Goal: Task Accomplishment & Management: Manage account settings

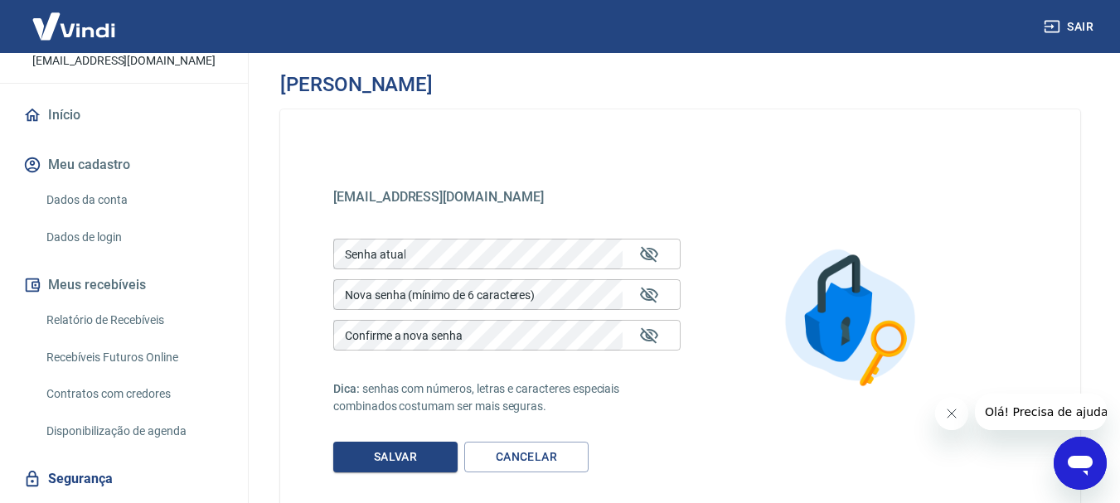
scroll to position [83, 0]
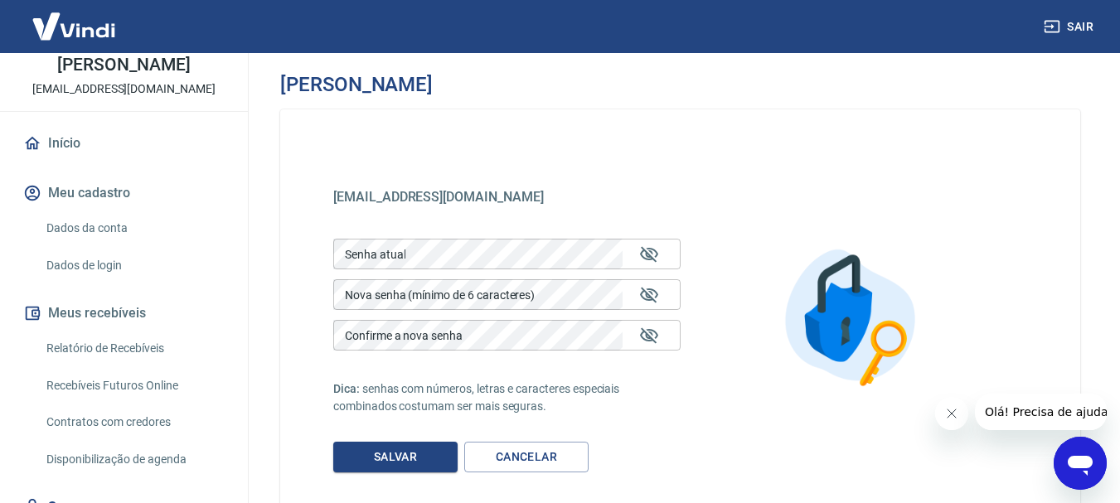
click at [113, 231] on link "Dados da conta" at bounding box center [134, 228] width 188 height 34
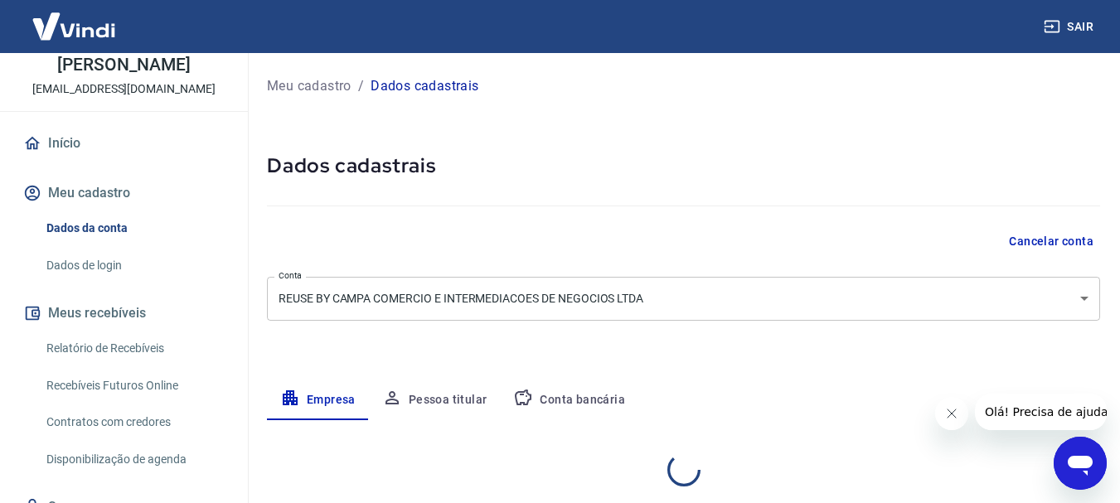
select select "SP"
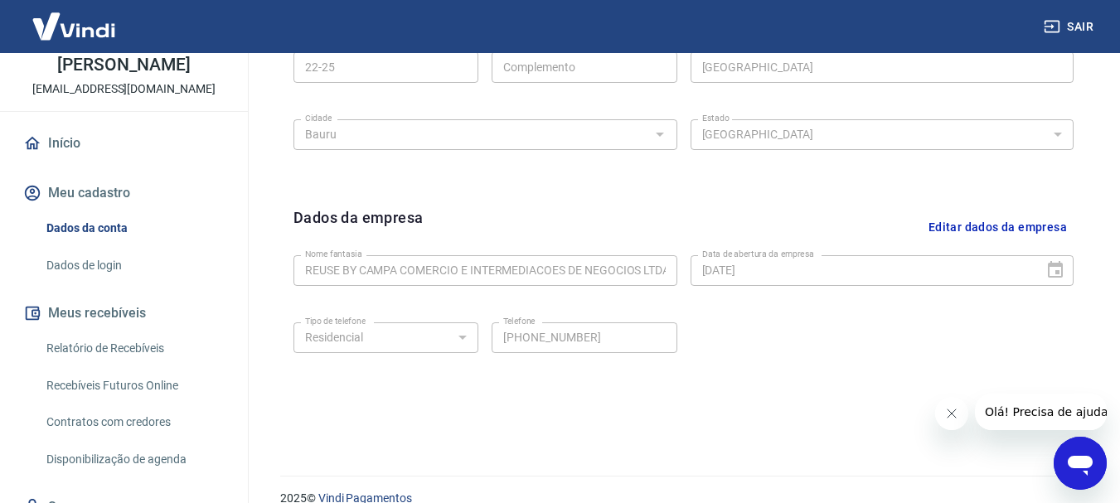
scroll to position [692, 0]
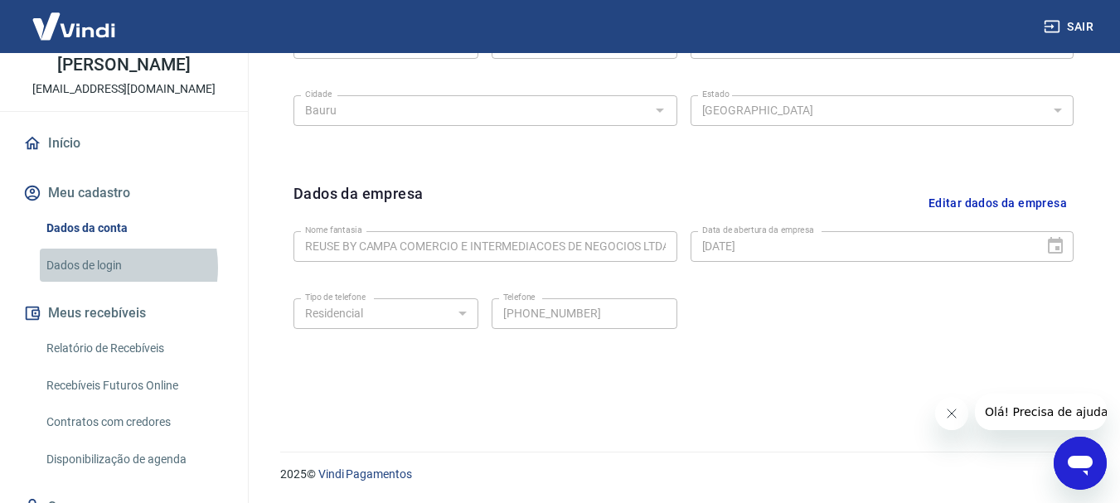
click at [94, 267] on link "Dados de login" at bounding box center [134, 266] width 188 height 34
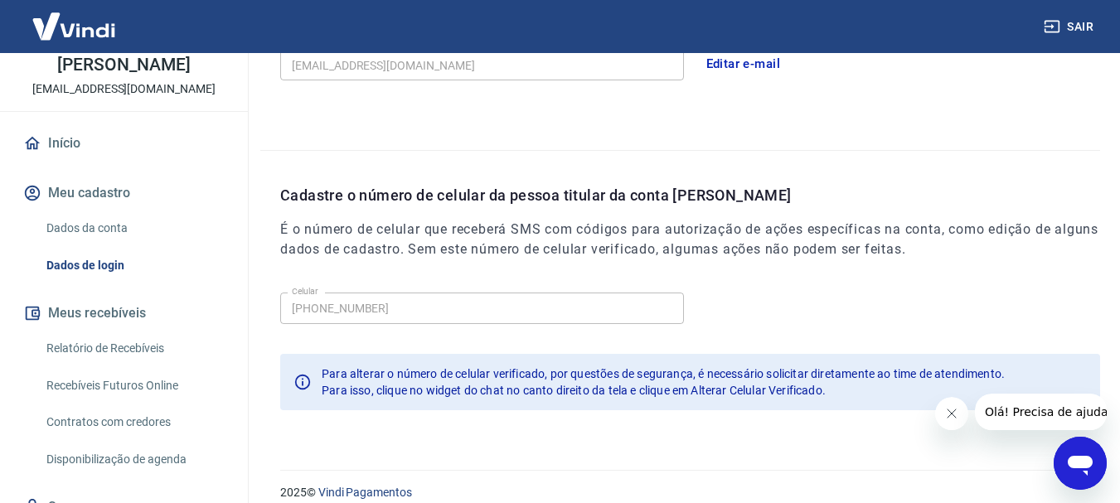
scroll to position [559, 0]
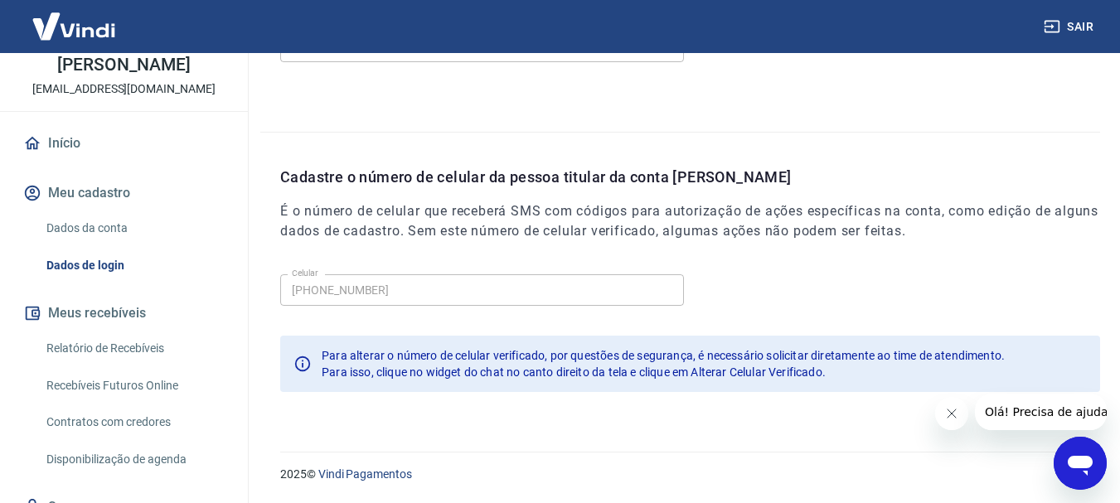
drag, startPoint x: 2144, startPoint y: 905, endPoint x: 1088, endPoint y: 468, distance: 1143.1
click at [1088, 468] on icon "Abrir janela de mensagens" at bounding box center [1080, 466] width 25 height 20
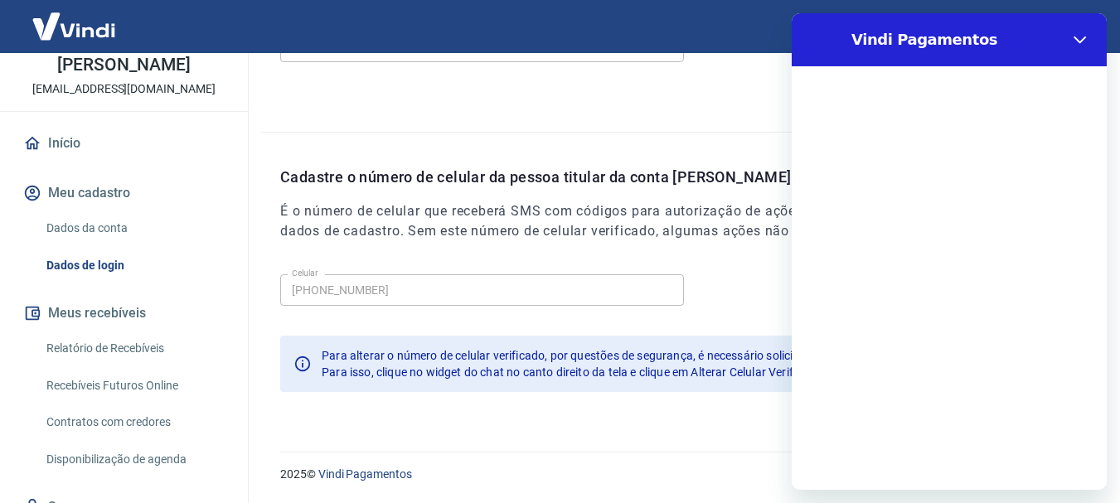
scroll to position [0, 0]
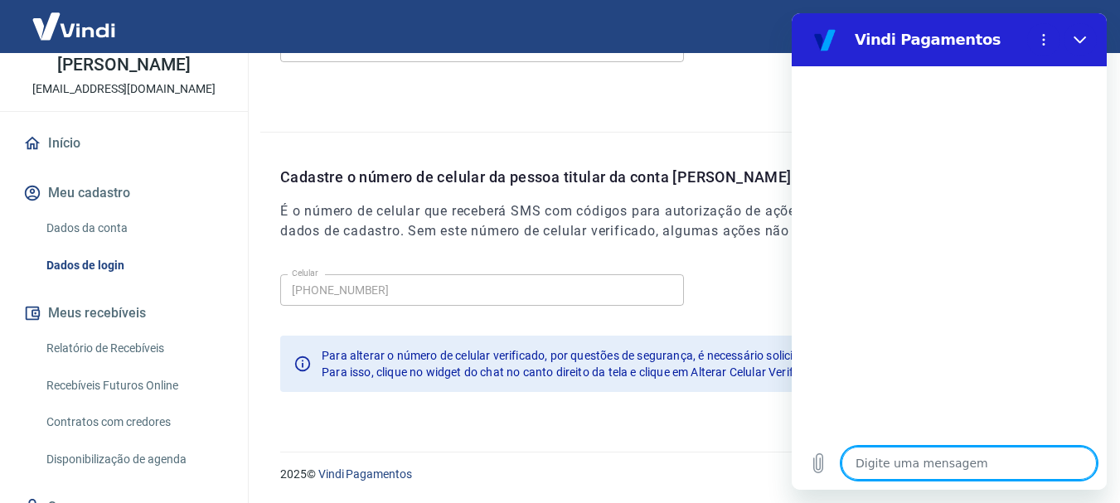
type textarea "O"
type textarea "x"
type textarea "Ol"
type textarea "x"
type textarea "[PERSON_NAME]"
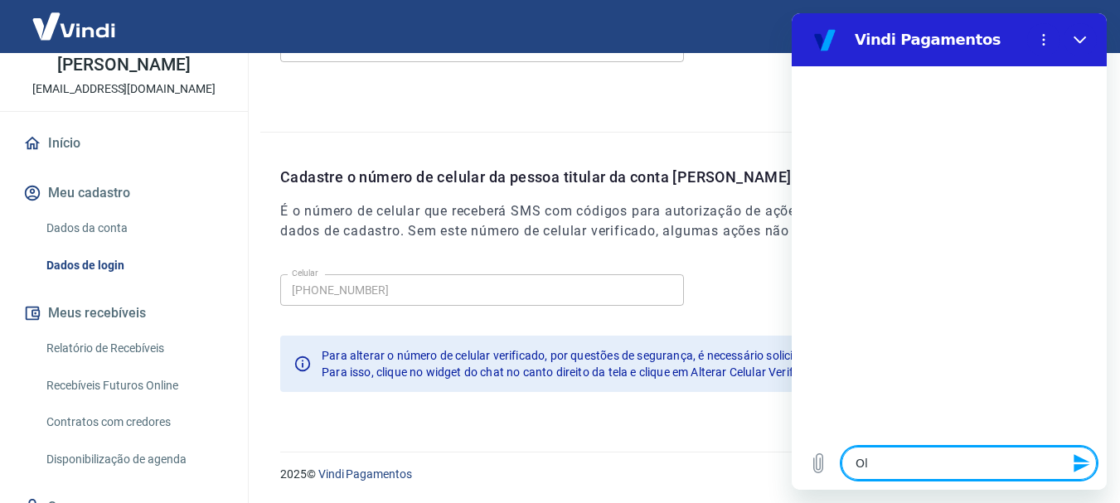
type textarea "x"
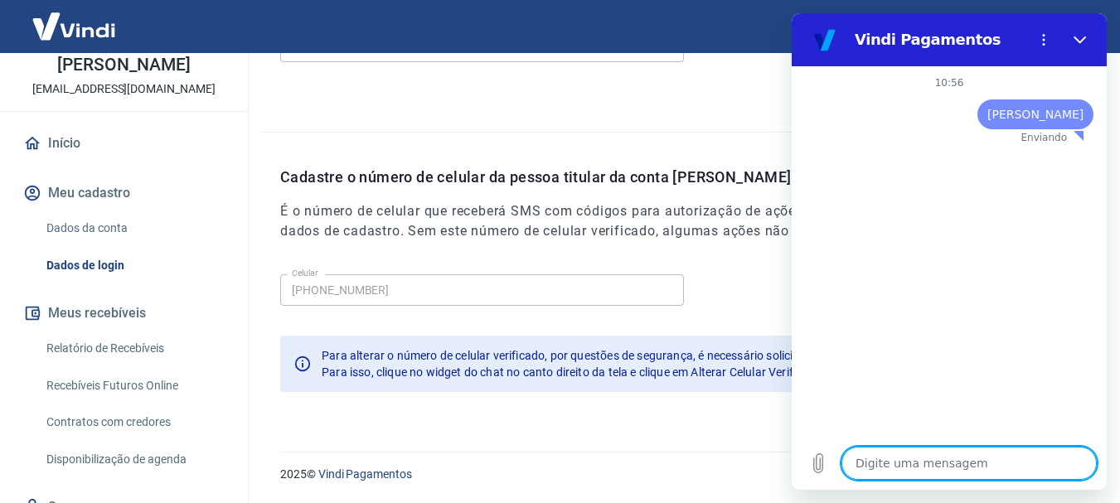
type textarea "x"
type textarea "B"
type textarea "x"
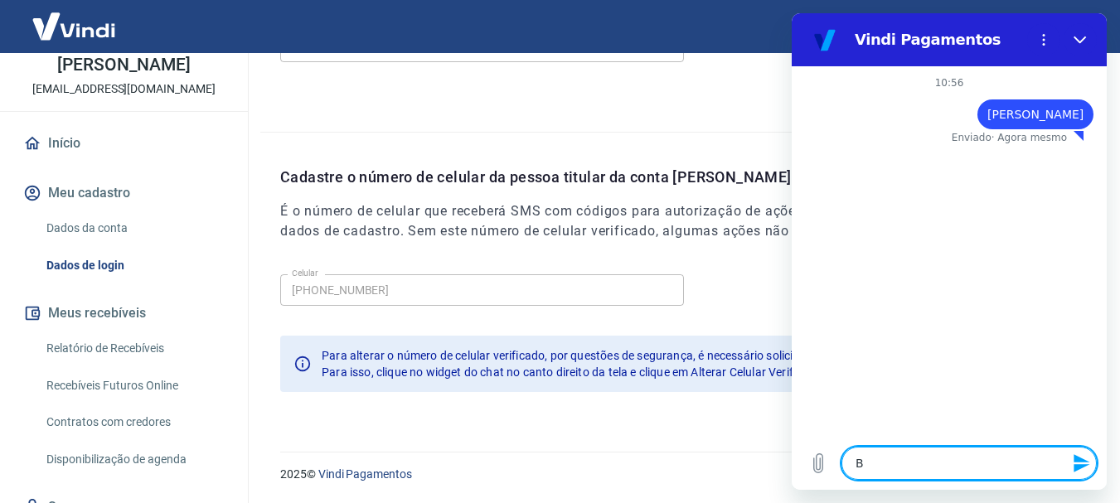
type textarea "Bo"
type textarea "x"
type textarea "Bom"
type textarea "x"
type textarea "Bom"
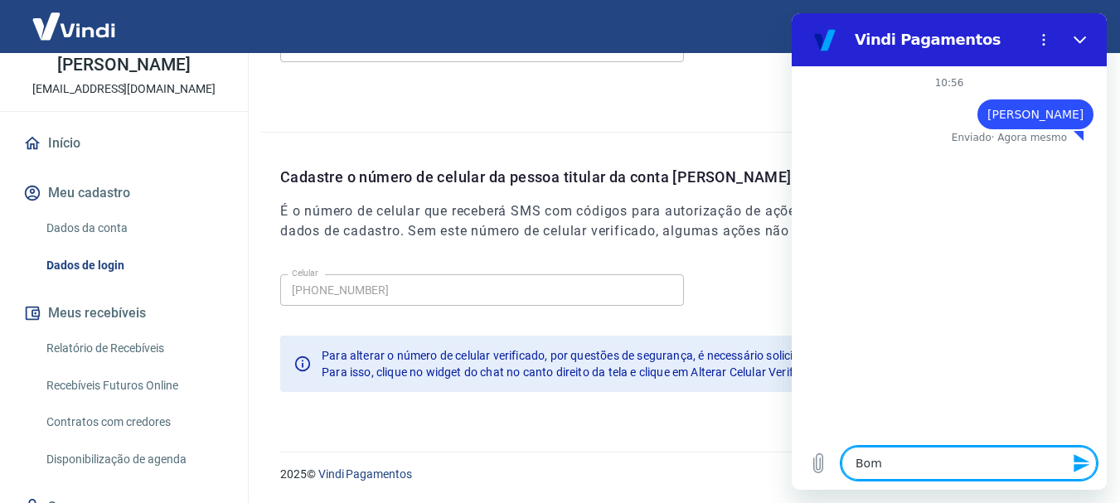
type textarea "x"
type textarea "Bom D"
type textarea "x"
type textarea "Bom Di"
type textarea "x"
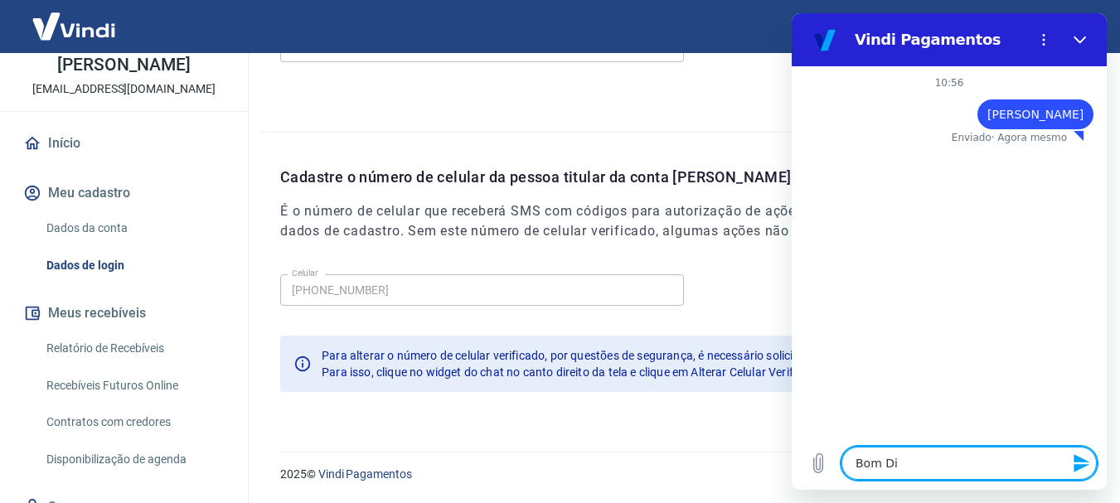
type textarea "Bom Dia"
type textarea "x"
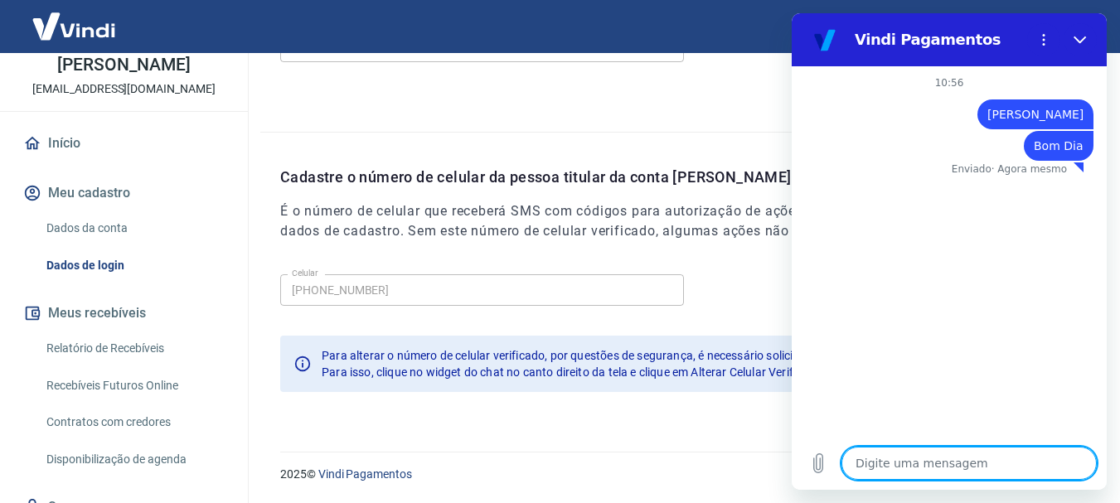
type textarea "P"
type textarea "x"
type textarea "Pr"
type textarea "x"
type textarea "Pre"
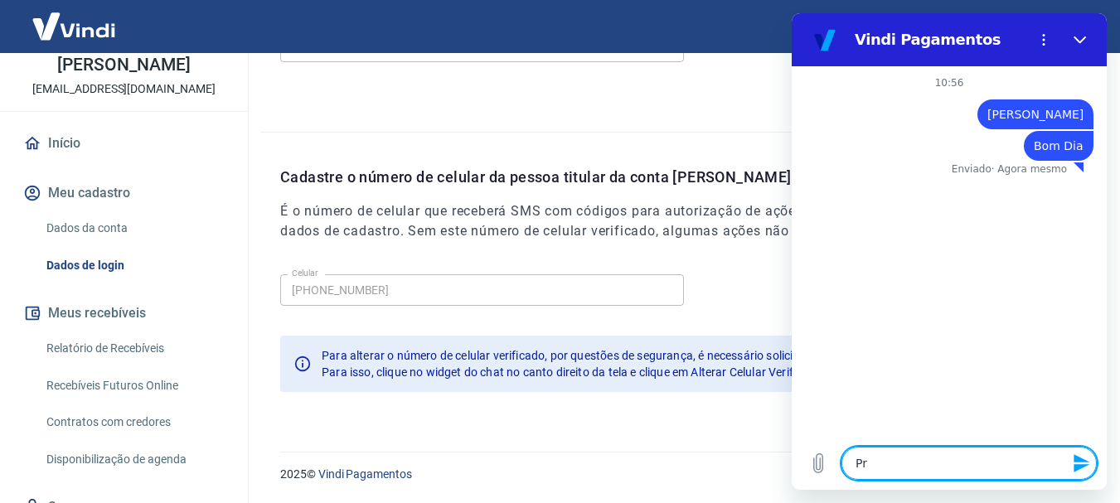
type textarea "x"
type textarea "Prec"
type textarea "x"
type textarea "Preci"
type textarea "x"
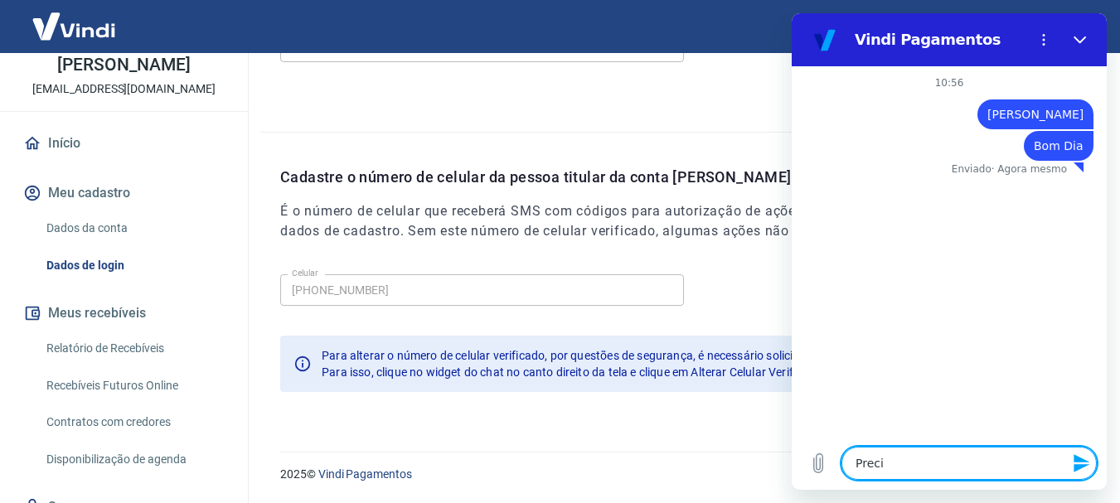
type textarea "Precis"
type textarea "x"
type textarea "Preciso"
type textarea "x"
type textarea "Preciso"
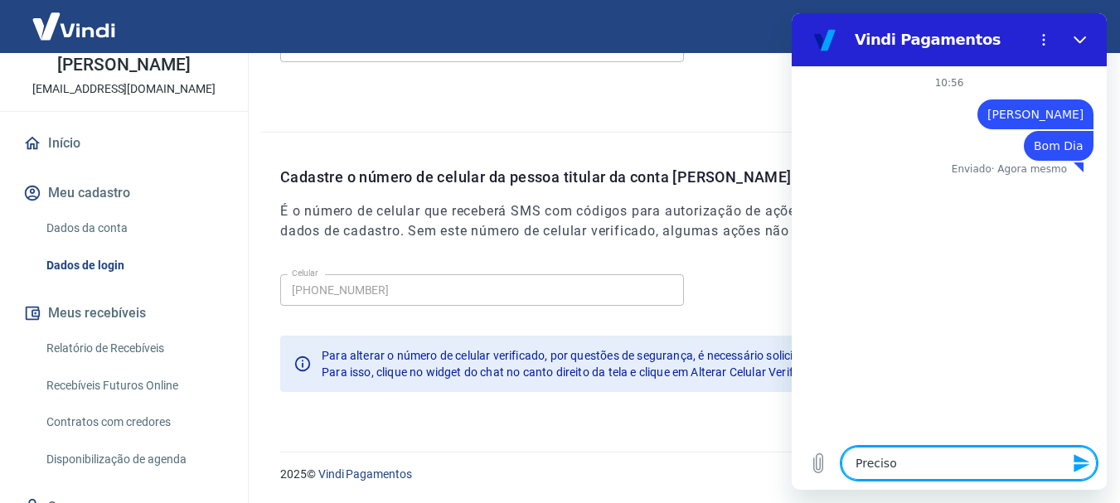
type textarea "x"
type textarea "Preciso A"
type textarea "x"
type textarea "[PERSON_NAME]"
type textarea "x"
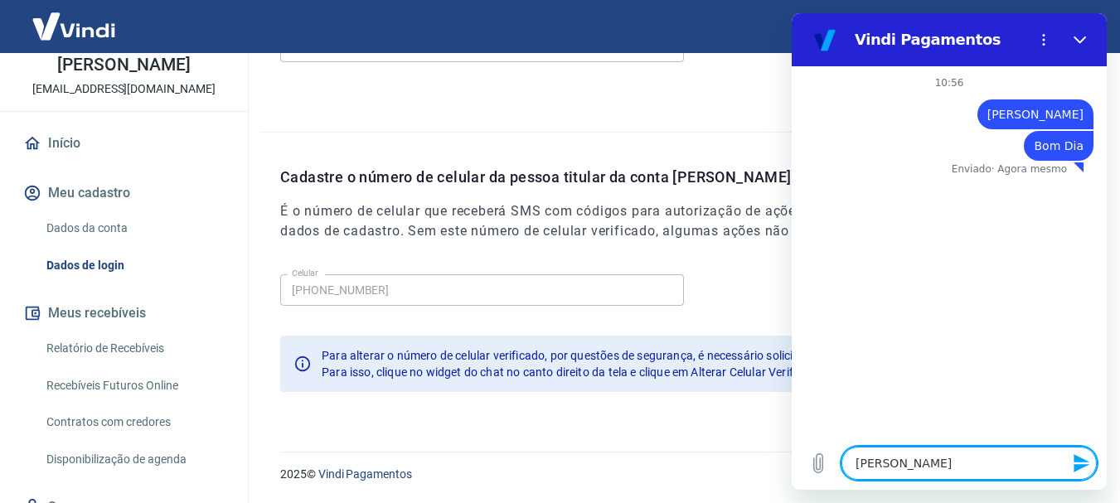
type textarea "[PERSON_NAME]"
type textarea "x"
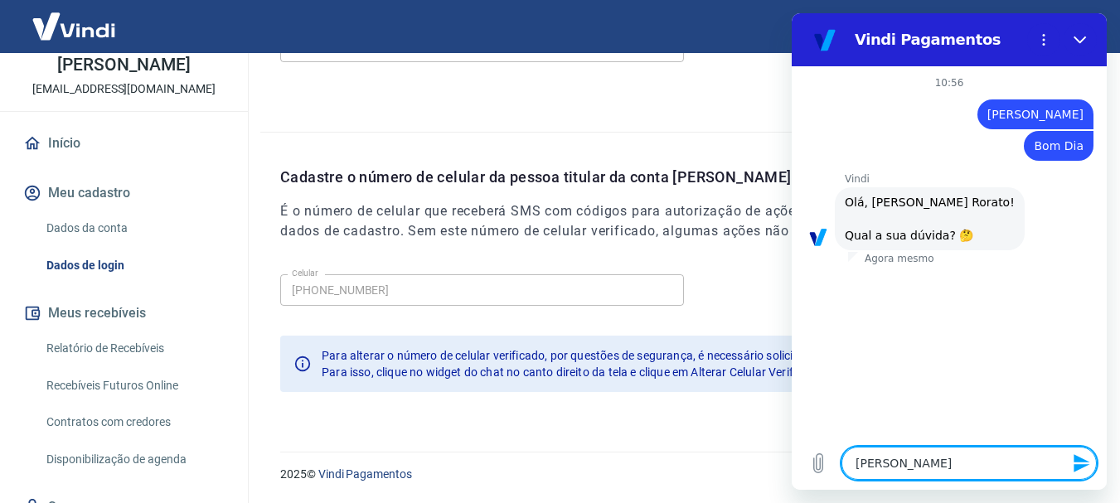
type textarea "Preciso Alte"
type textarea "x"
type textarea "Preciso Alter"
type textarea "x"
type textarea "[PERSON_NAME]"
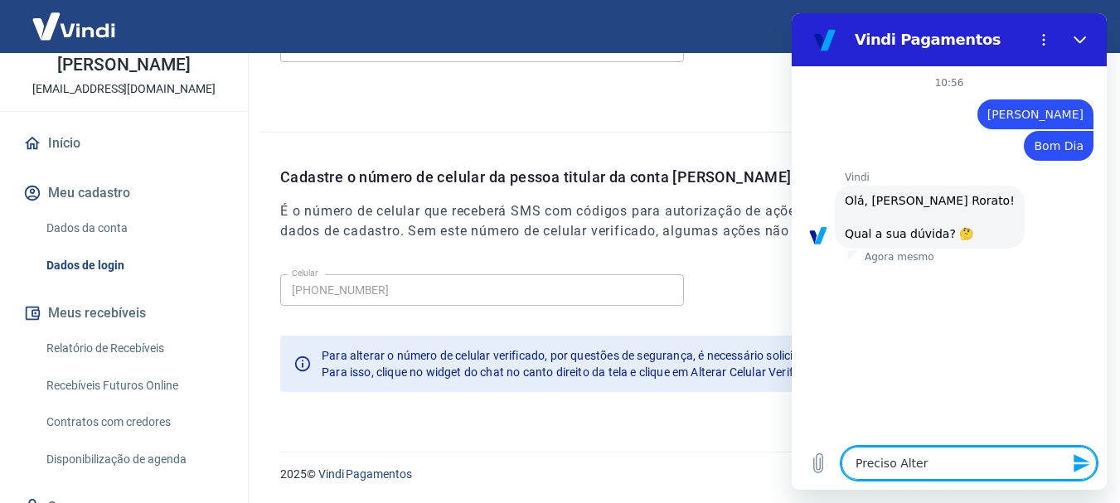
type textarea "x"
type textarea "Preciso Alterar"
type textarea "x"
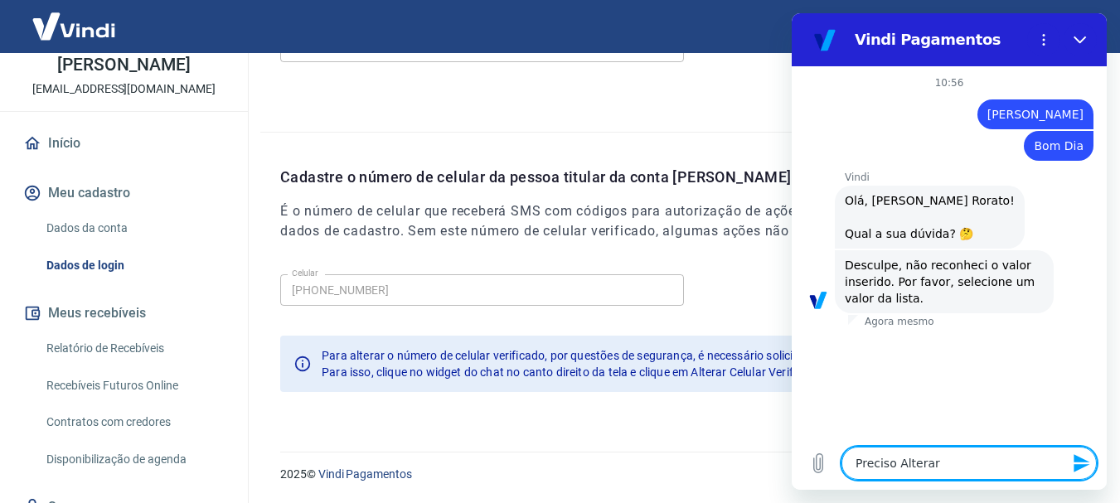
type textarea "Preciso Alterar"
type textarea "x"
type textarea "Preciso Alterar o"
type textarea "x"
type textarea "Preciso Alterar o"
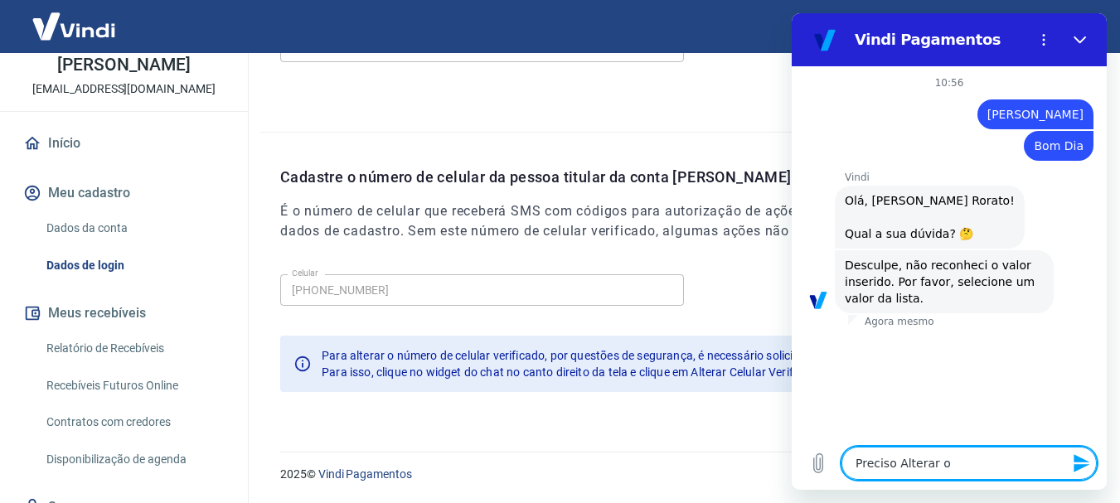
type textarea "x"
type textarea "Preciso Alterar o N"
type textarea "x"
type textarea "Preciso Alterar o Nu"
type textarea "x"
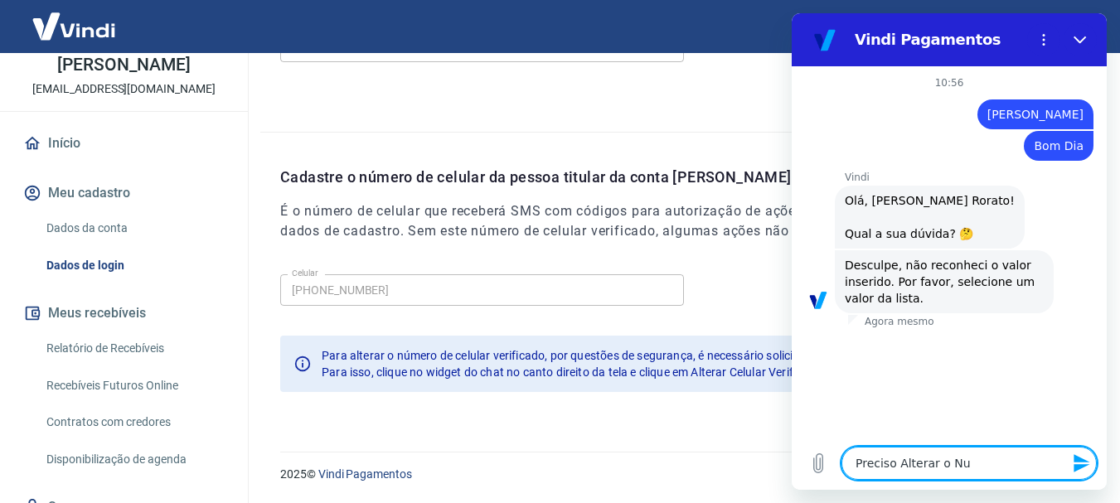
type textarea "Preciso Alterar o Num"
type textarea "x"
type textarea "Preciso Alterar o Nume"
type textarea "x"
type textarea "Preciso Alterar o Numer"
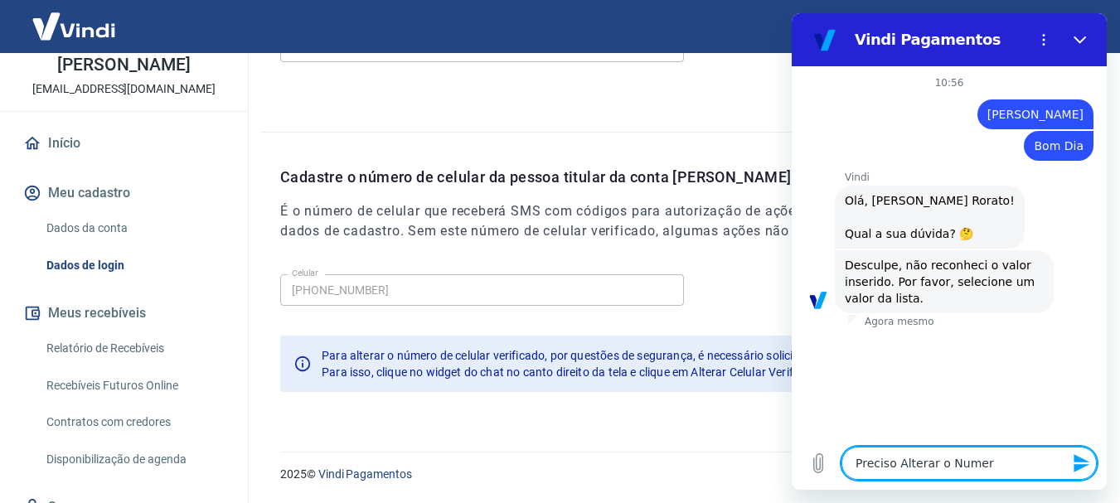
type textarea "x"
type textarea "Preciso Alterar o Numero"
type textarea "x"
type textarea "Preciso Alterar o Numero"
type textarea "x"
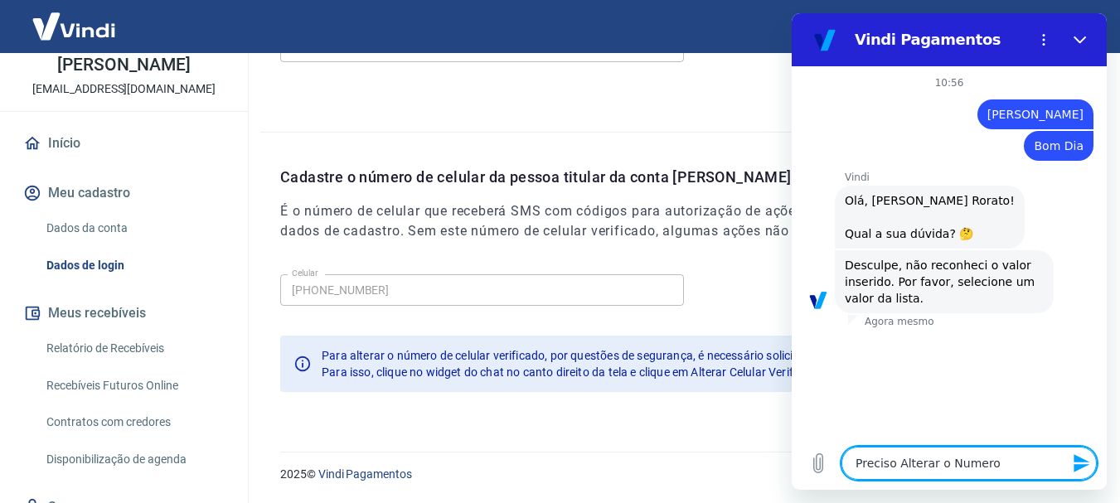
type textarea "Preciso Alterar o Numero d"
type textarea "x"
type textarea "Preciso Alterar o Numero de"
type textarea "x"
type textarea "Preciso Alterar o Numero de"
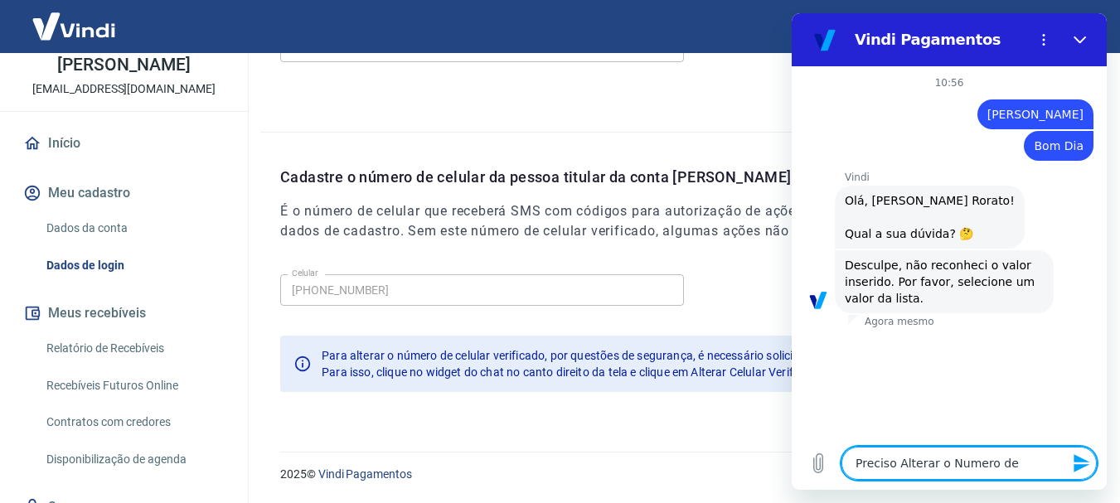
type textarea "x"
type textarea "Preciso Alterar o Numero de C"
type textarea "x"
type textarea "Preciso Alterar o Numero de Ce"
type textarea "x"
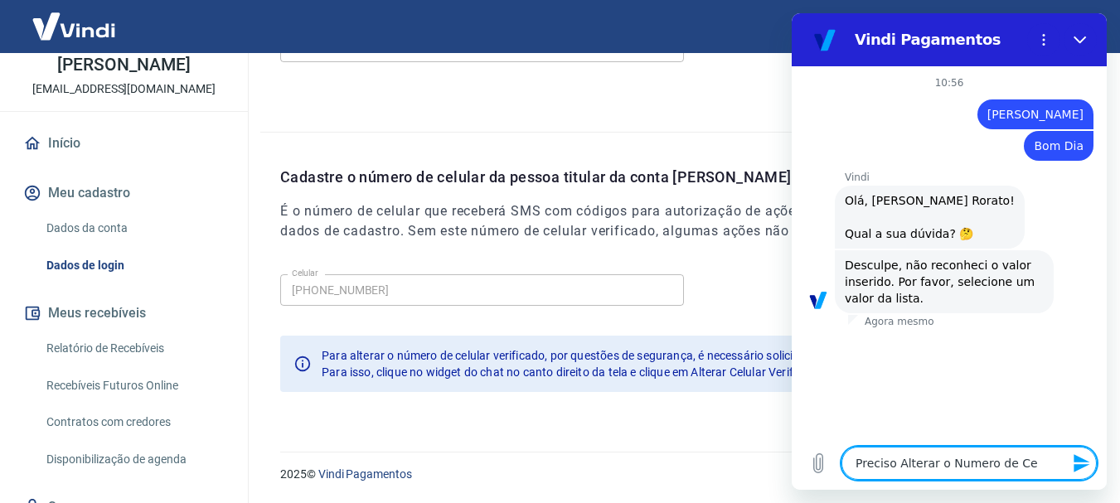
type textarea "Preciso Alterar o Numero de Cel"
type textarea "x"
type textarea "Preciso Alterar o Numero de Celu"
type textarea "x"
type textarea "Preciso Alterar o Numero de Celul"
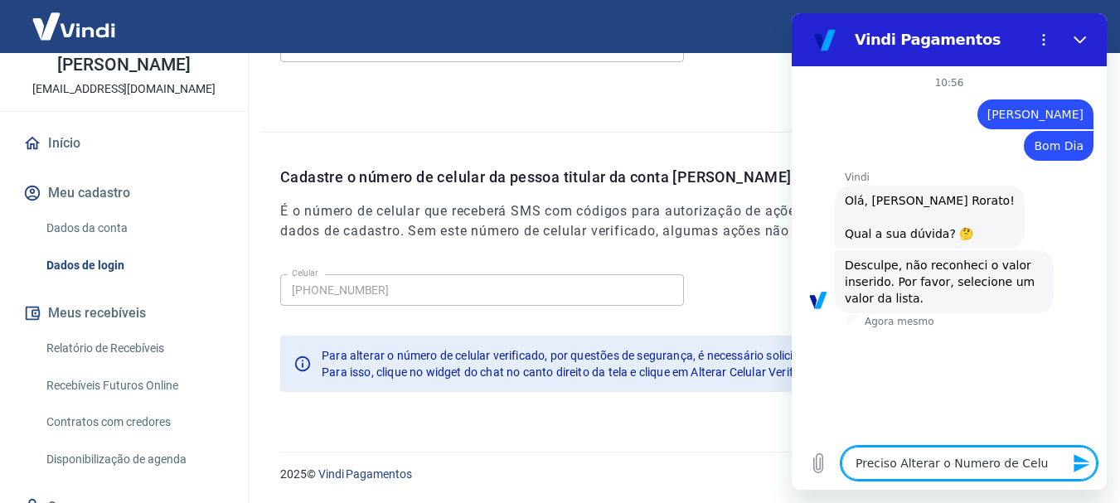
type textarea "x"
type textarea "Preciso Alterar o Numero de Celula"
type textarea "x"
type textarea "Preciso Alterar o Numero de Celular"
type textarea "x"
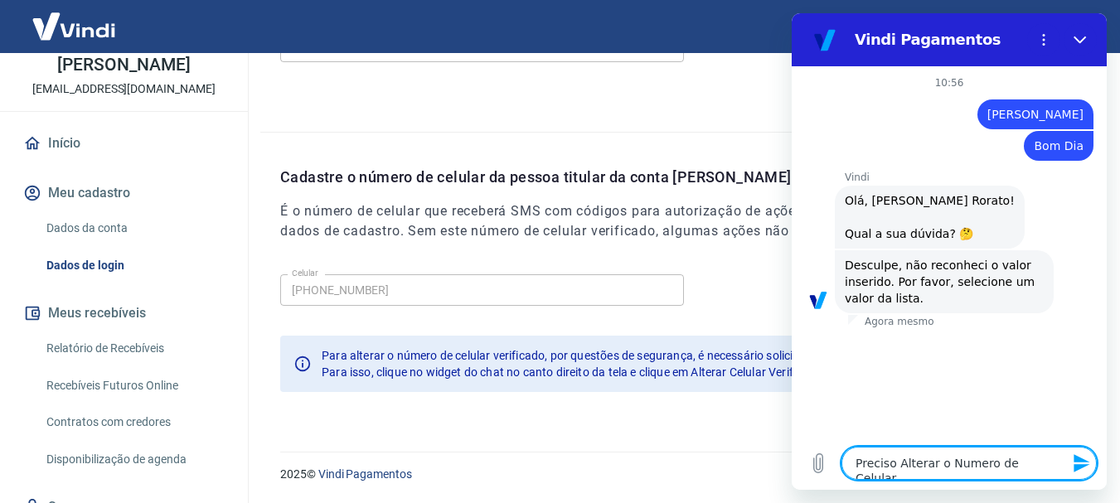
type textarea "Preciso Alterar o Numero de Celular"
type textarea "x"
type textarea "Preciso Alterar o Numero de Celular p"
type textarea "x"
type textarea "Preciso Alterar o Numero de Celular pa"
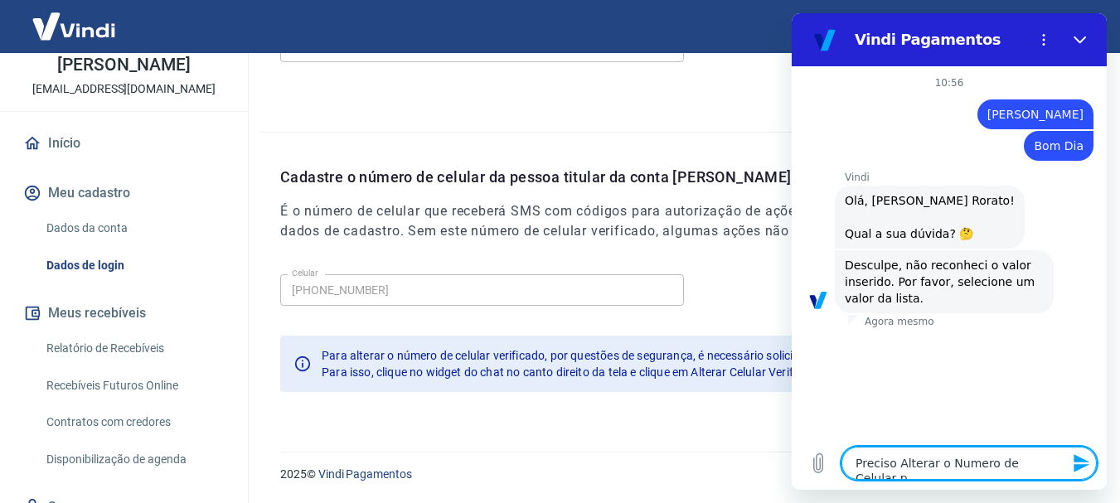
type textarea "x"
type textarea "Preciso Alterar o Numero de Celular par"
type textarea "x"
type textarea "Preciso Alterar o Numero de Celular para"
type textarea "x"
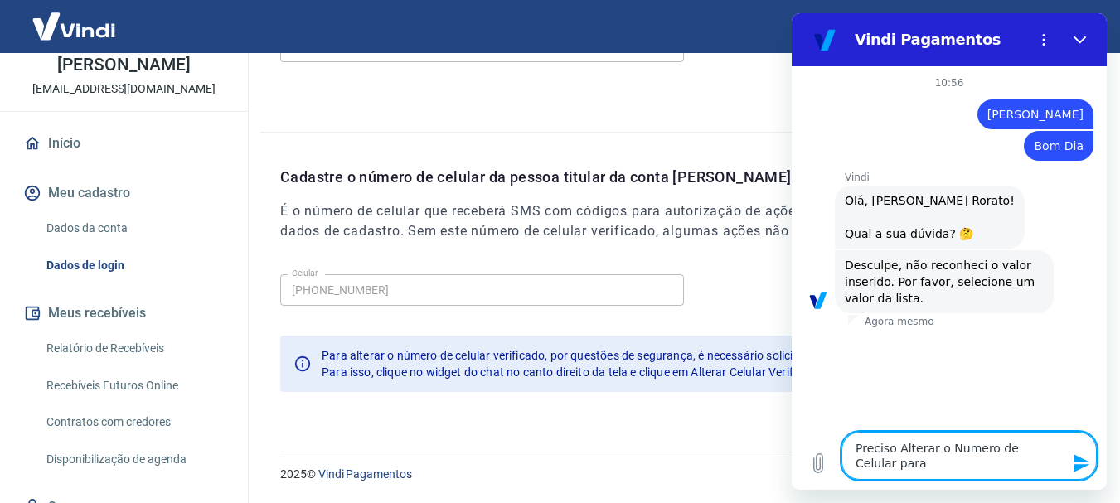
type textarea "Preciso Alterar o Numero de Celular para"
type textarea "x"
type textarea "Preciso Alterar o Numero de Celular para r"
type textarea "x"
type textarea "Preciso Alterar o Numero de Celular para re"
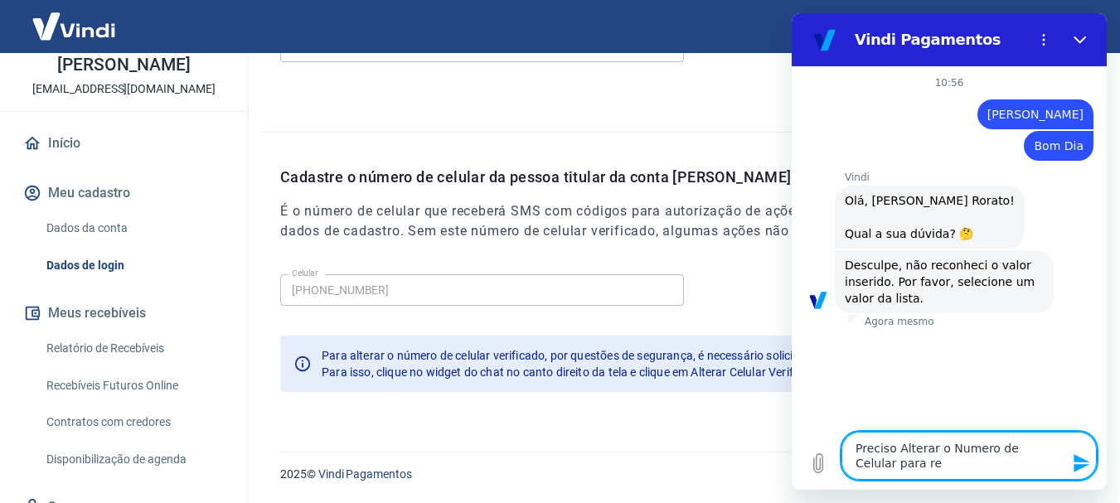
type textarea "x"
type textarea "Preciso Alterar o Numero de Celular para ree"
type textarea "x"
type textarea "Preciso Alterar o Numero de Celular para re"
type textarea "x"
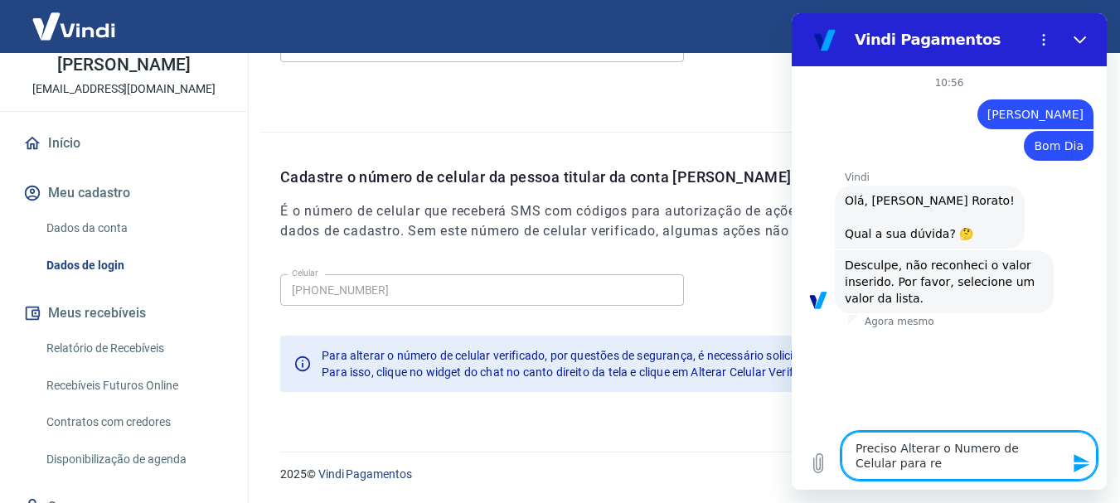
type textarea "Preciso Alterar o Numero de Celular para rec"
type textarea "x"
type textarea "Preciso Alterar o Numero de Celular para rece"
type textarea "x"
type textarea "Preciso Alterar o Numero de Celular para receb"
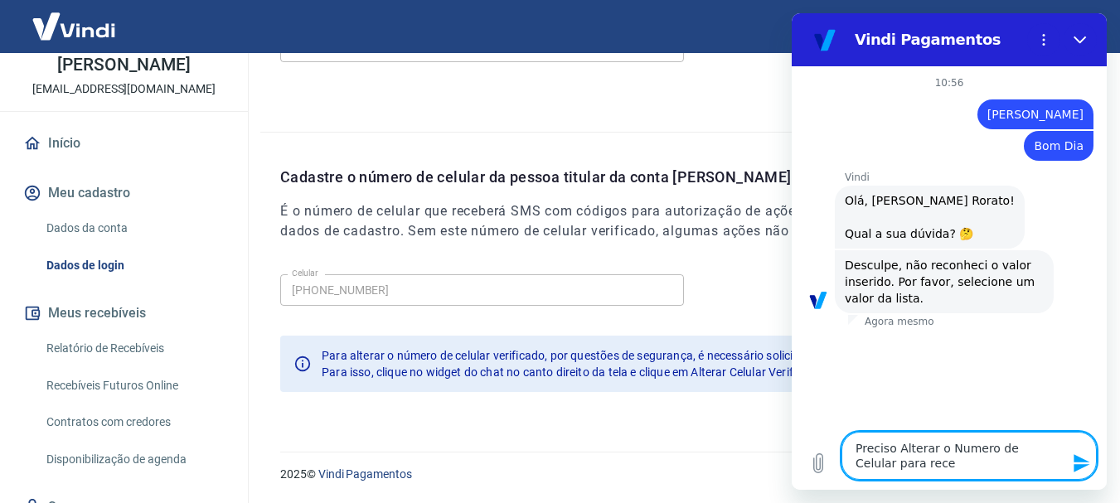
type textarea "x"
type textarea "Preciso Alterar o Numero de Celular para recebe"
type textarea "x"
type textarea "Preciso Alterar o Numero de Celular para receber"
type textarea "x"
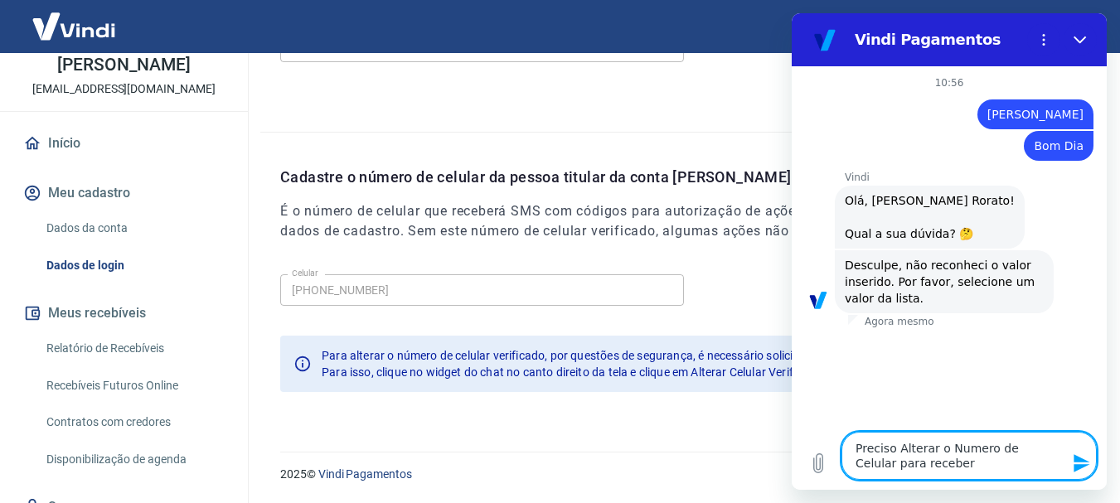
type textarea "Preciso Alterar o Numero de Celular para receber"
type textarea "x"
type textarea "Preciso Alterar o Numero de Celular para receber S"
type textarea "x"
type textarea "Preciso Alterar o Numero de Celular para receber SM"
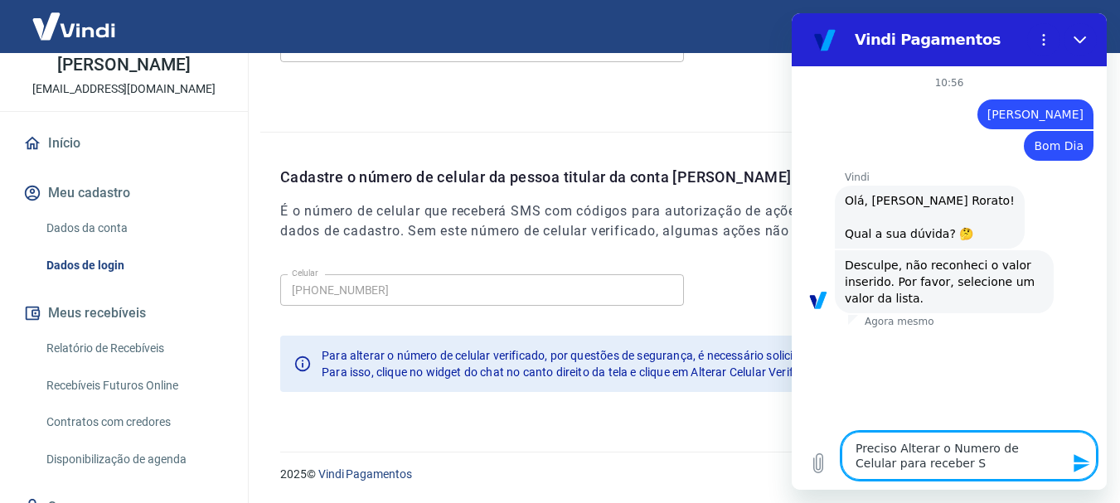
type textarea "x"
type textarea "Preciso Alterar o Numero de Celular para receber SMS"
type textarea "x"
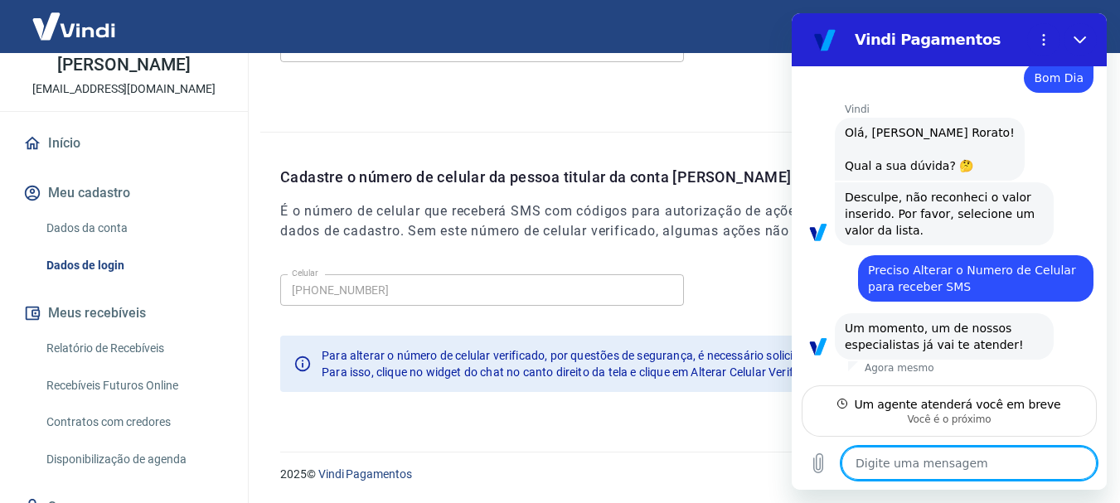
scroll to position [68, 0]
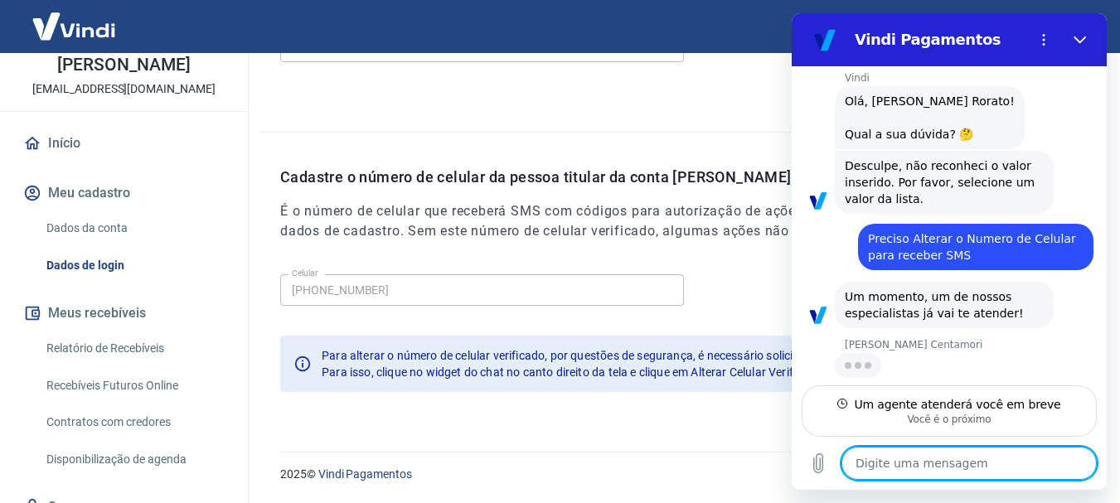
type textarea "x"
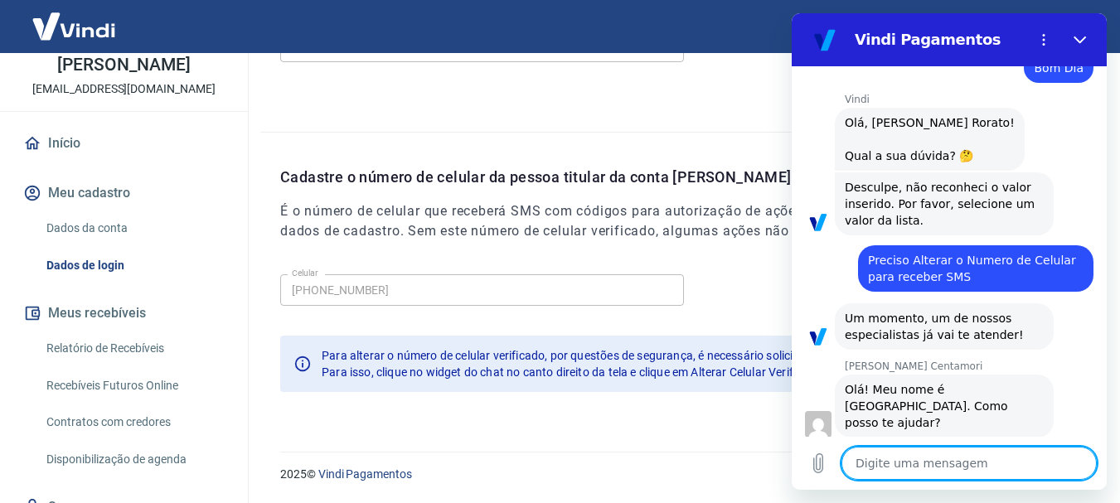
scroll to position [81, 0]
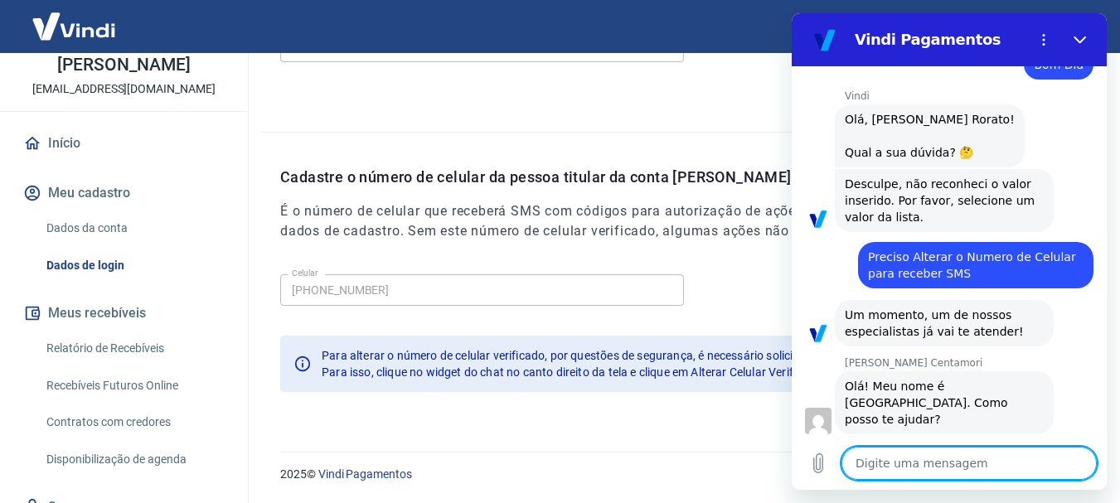
type textarea "O"
type textarea "x"
type textarea "Oi"
type textarea "x"
type textarea "Oi"
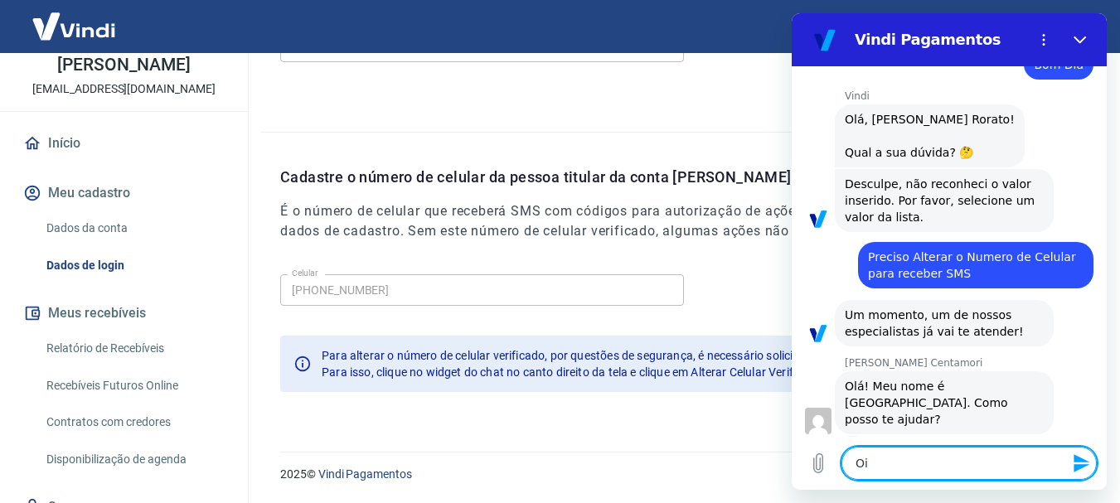
type textarea "x"
type textarea "Oi M"
type textarea "x"
type textarea "Oi Ma"
type textarea "x"
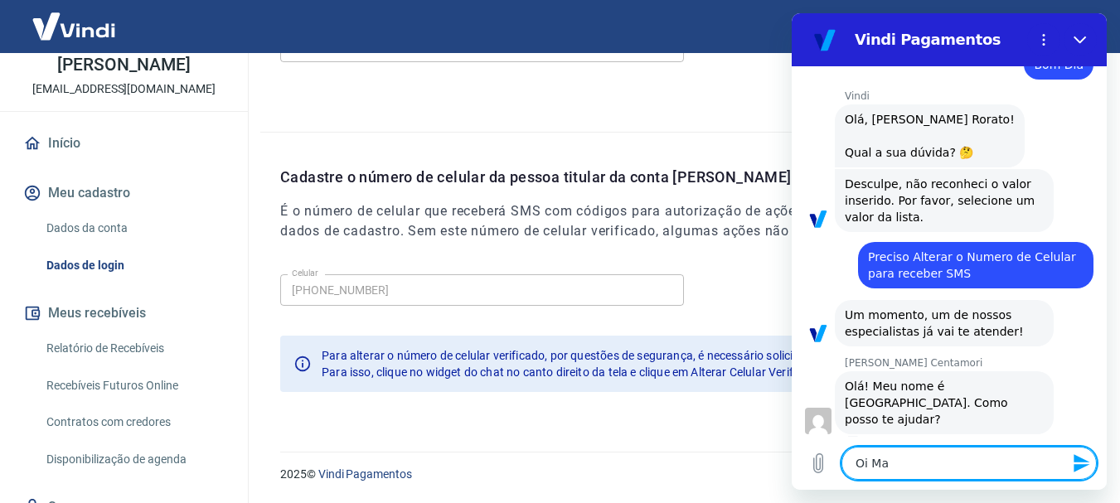
type textarea "Oi Mar"
type textarea "x"
type textarea "Oi Mari"
type textarea "x"
type textarea "[PERSON_NAME]"
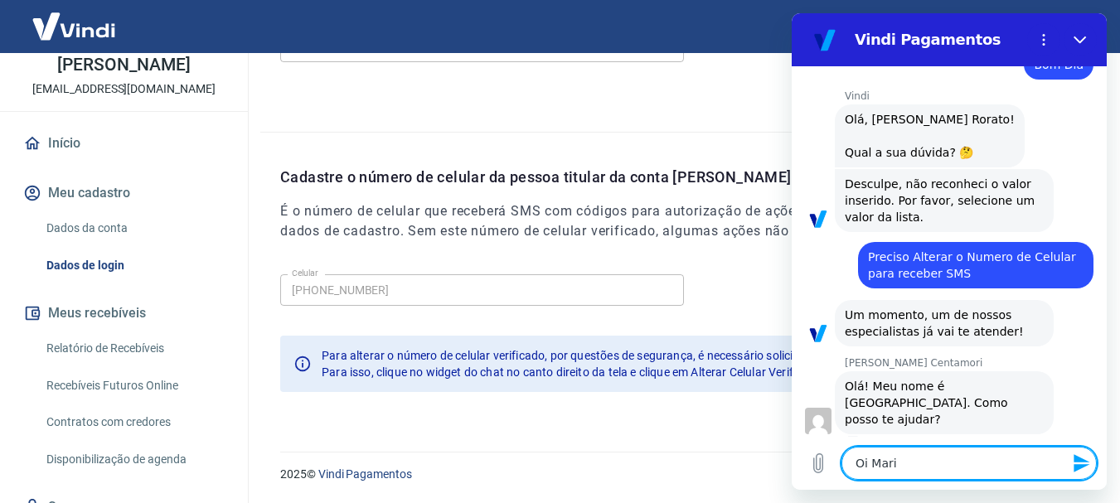
type textarea "x"
type textarea "[PERSON_NAME]"
type textarea "x"
type textarea "Oi Mariana"
type textarea "x"
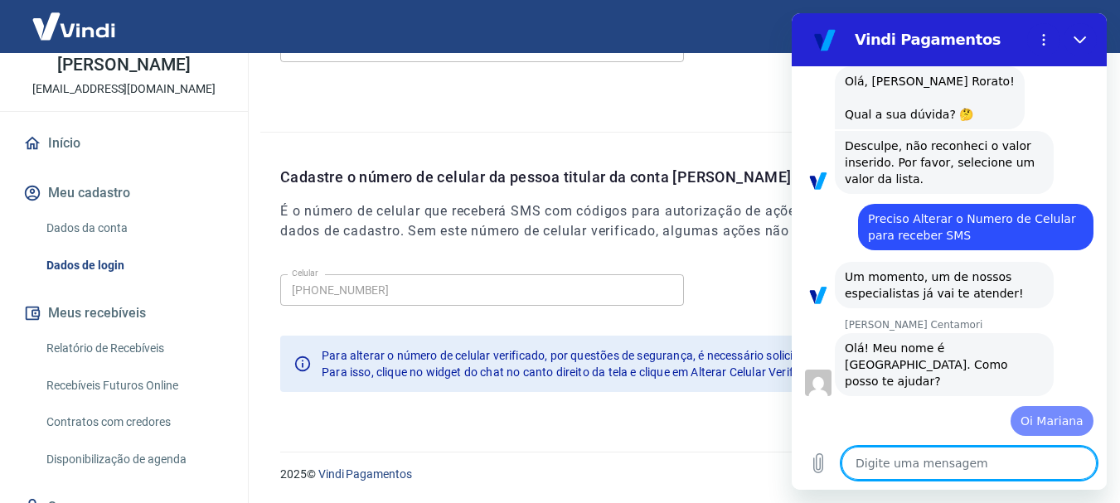
type textarea "x"
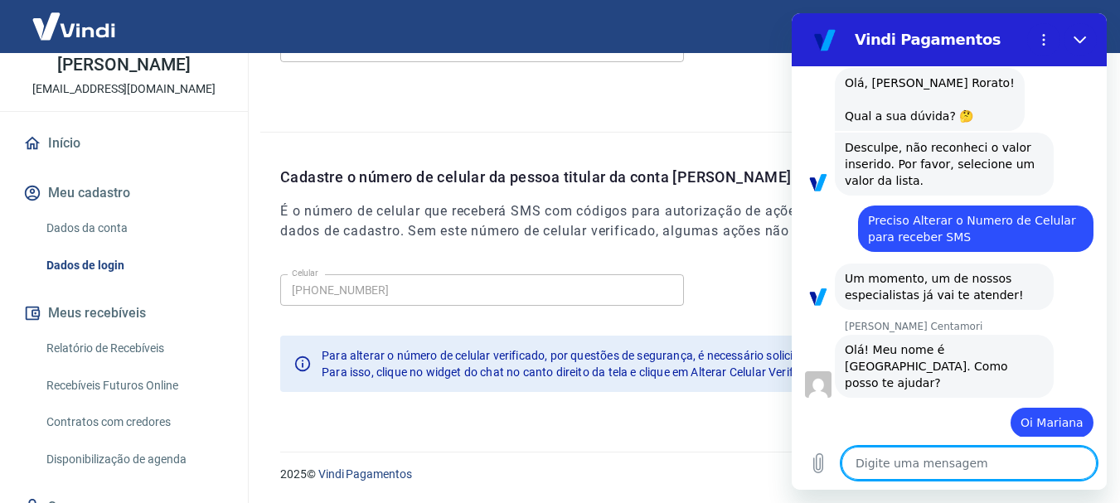
type textarea "P"
type textarea "x"
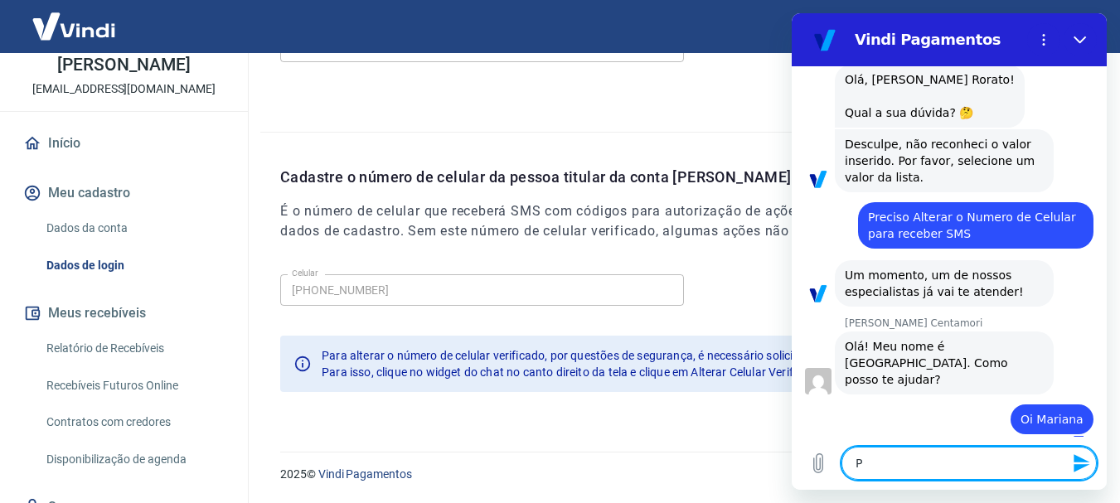
type textarea "Pr"
type textarea "x"
type textarea "Pre"
type textarea "x"
type textarea "Prec"
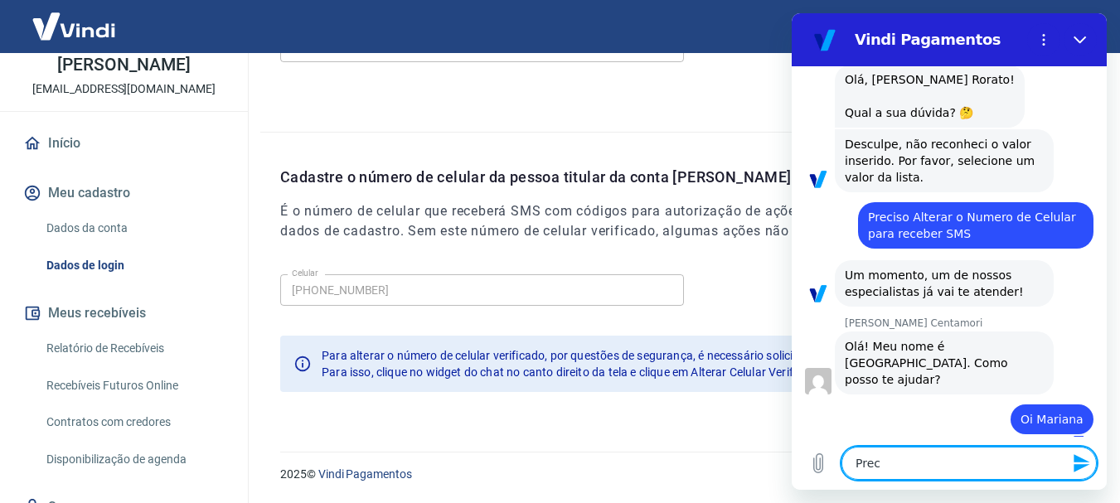
type textarea "x"
type textarea "Preci"
type textarea "x"
type textarea "Precis"
type textarea "x"
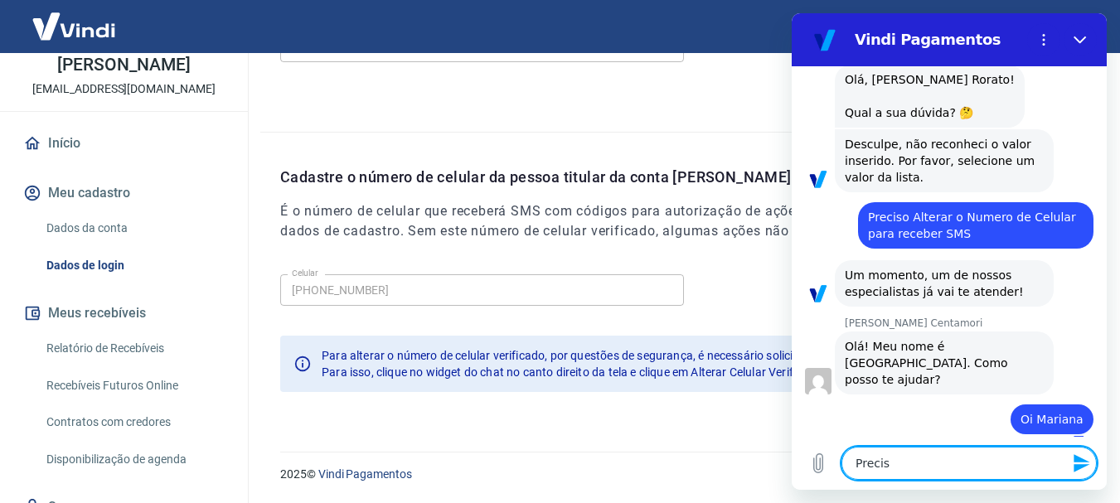
type textarea "Preciso"
type textarea "x"
type textarea "Preciso"
type textarea "x"
type textarea "Preciso a"
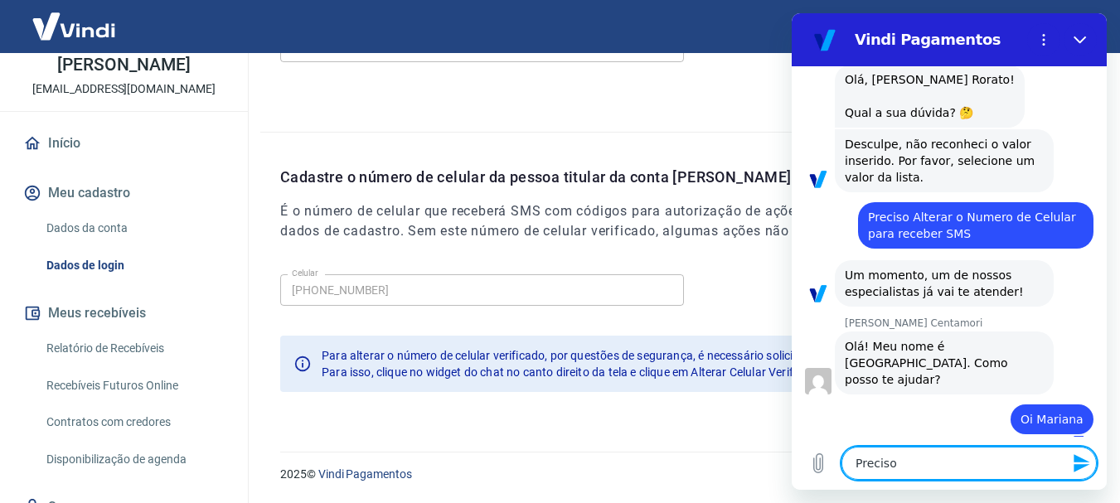
type textarea "x"
type textarea "Preciso al"
type textarea "x"
type textarea "Preciso alt"
type textarea "x"
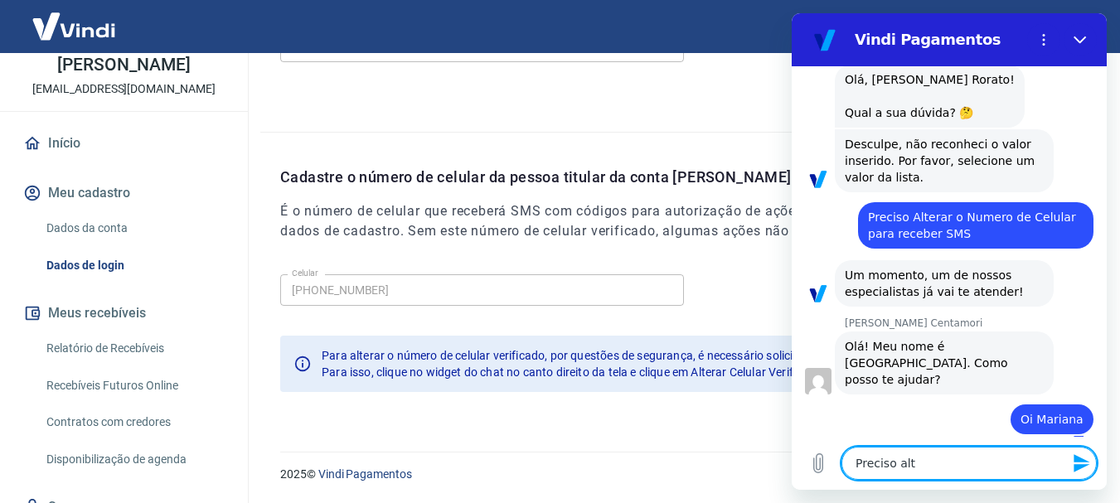
type textarea "Preciso alte"
type textarea "x"
type textarea "Preciso alter"
type textarea "x"
type textarea "Preciso altera"
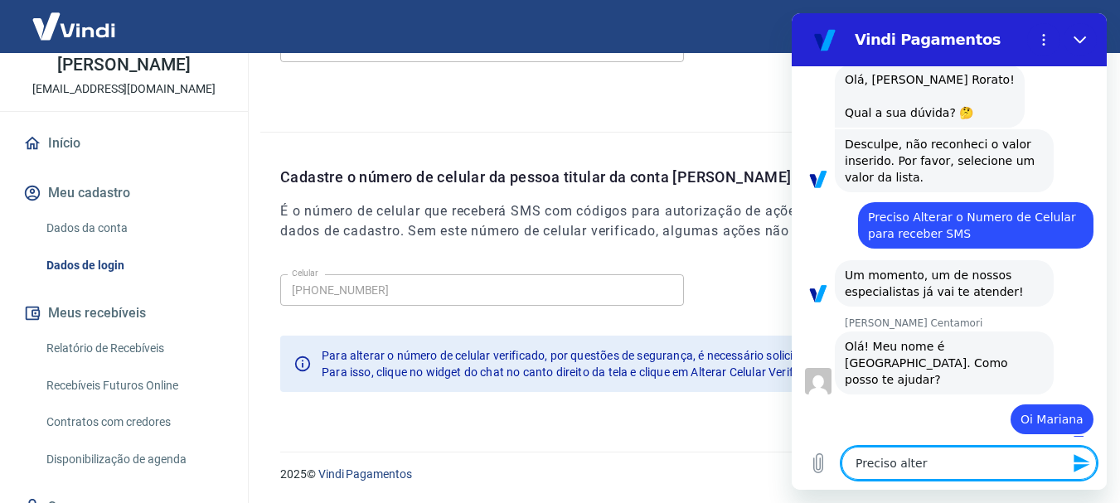
type textarea "x"
type textarea "Preciso alterar"
type textarea "x"
type textarea "Preciso alterar"
type textarea "x"
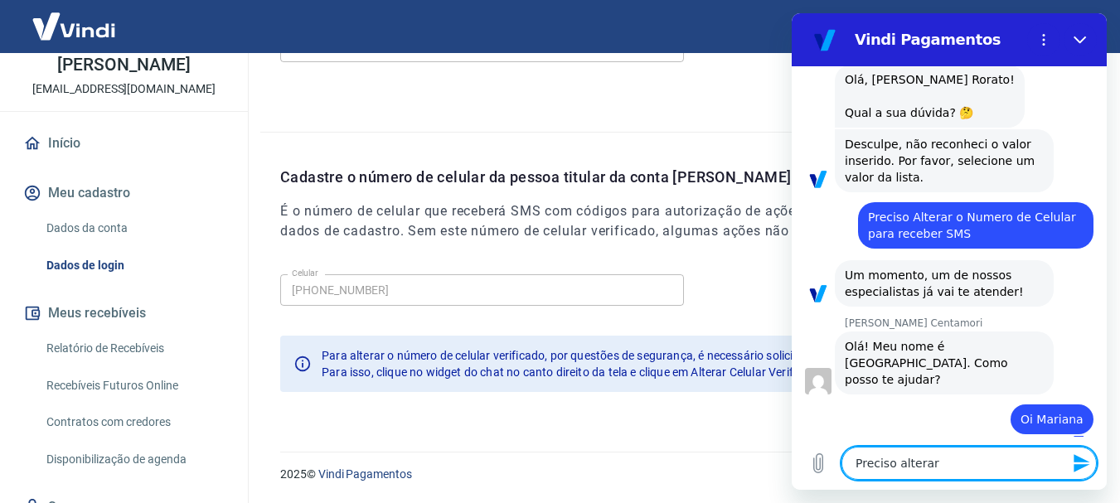
type textarea "Preciso alterar o"
type textarea "x"
type textarea "Preciso alterar o"
type textarea "x"
type textarea "Preciso alterar o n"
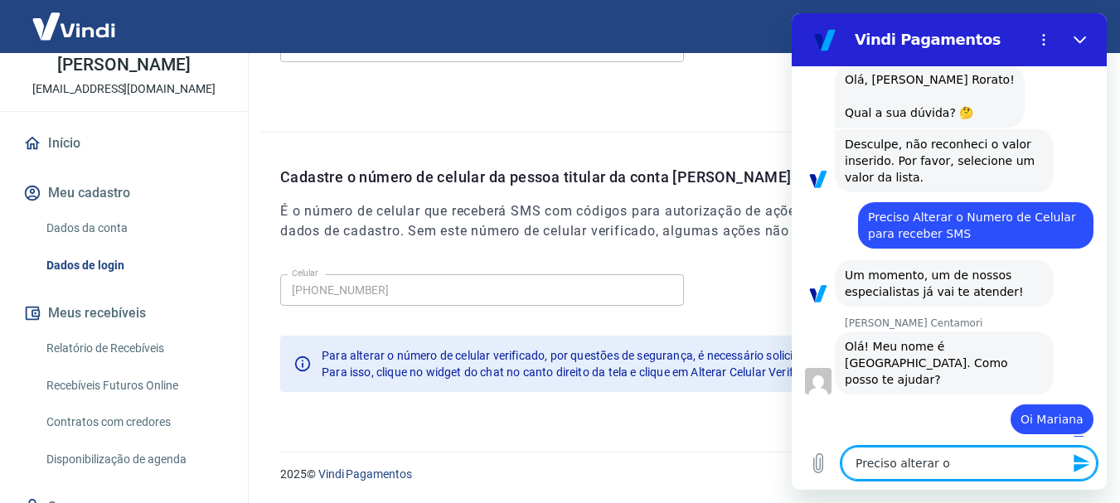
type textarea "x"
type textarea "Preciso alterar o nu"
type textarea "x"
type textarea "Preciso alterar o num"
type textarea "x"
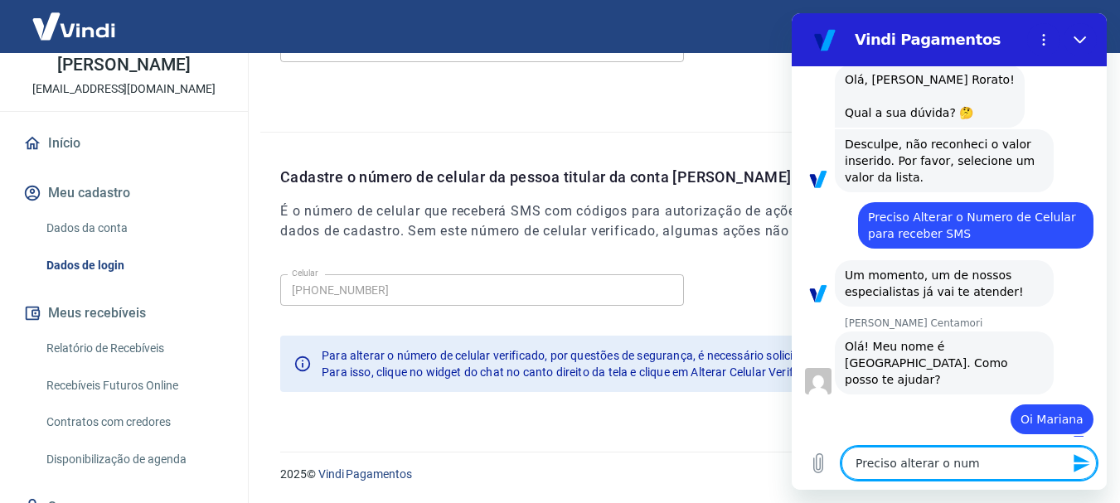
type textarea "Preciso alterar o nume"
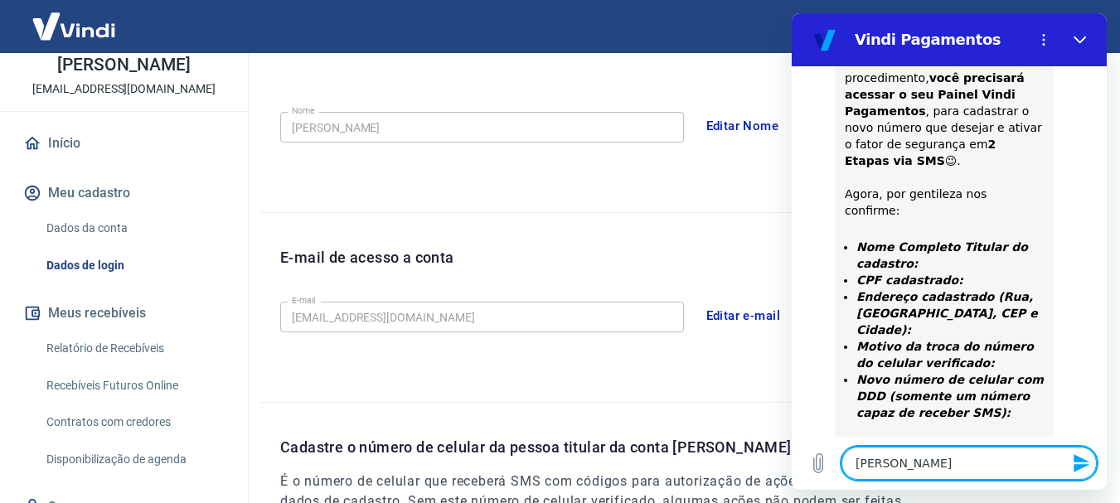
scroll to position [332, 0]
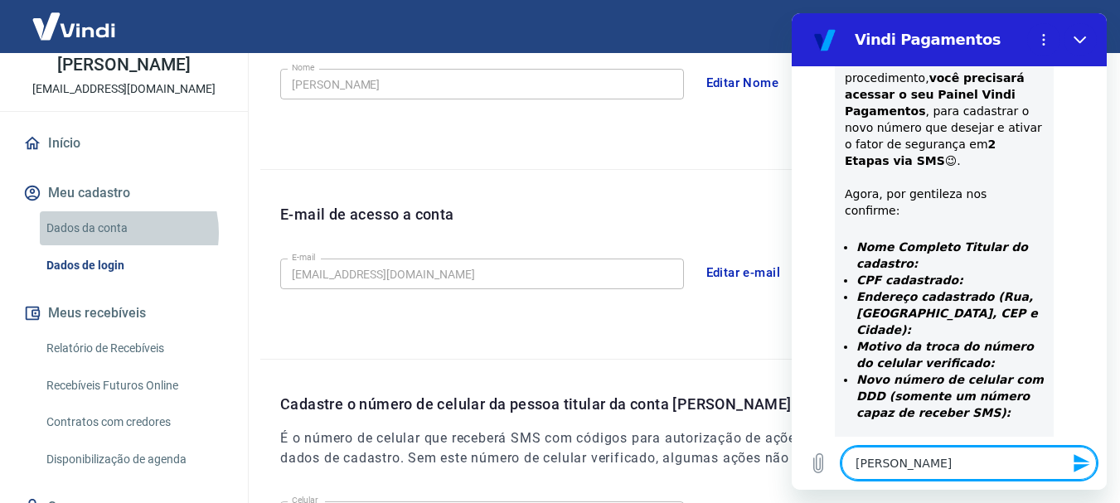
click at [114, 233] on link "Dados da conta" at bounding box center [134, 228] width 188 height 34
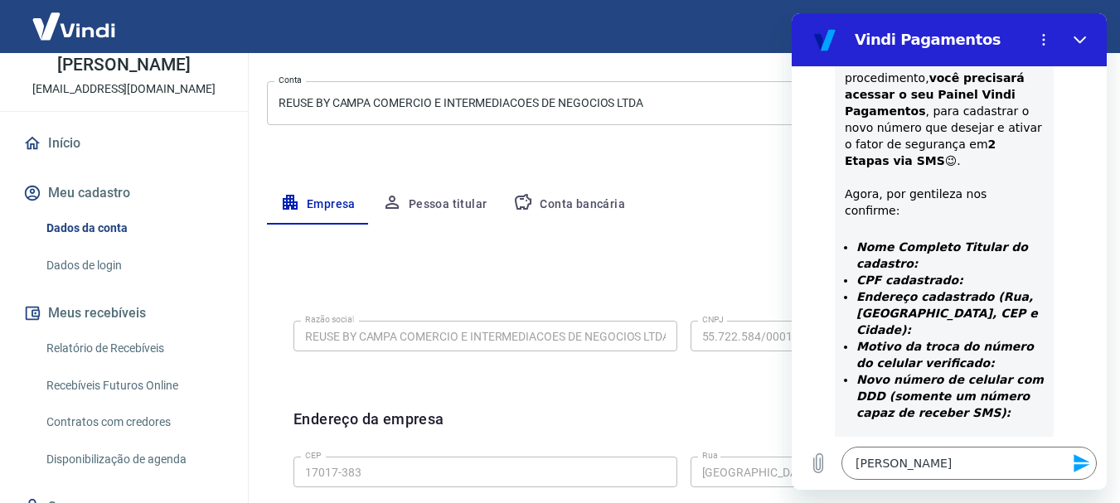
scroll to position [166, 0]
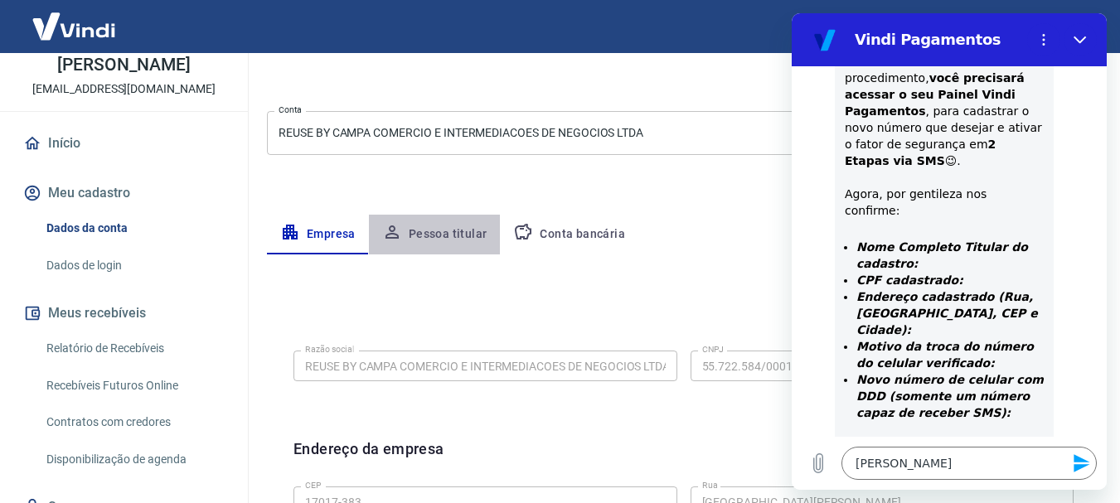
click at [452, 239] on button "Pessoa titular" at bounding box center [435, 235] width 132 height 40
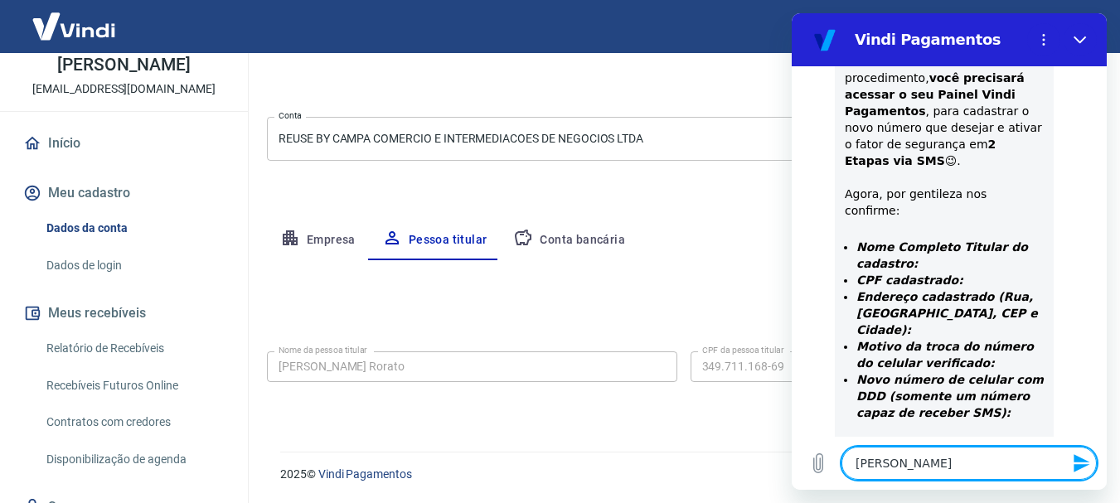
drag, startPoint x: 989, startPoint y: 471, endPoint x: 1575, endPoint y: 475, distance: 585.4
click html "Vindi Pagamentos 10:56 diz: [PERSON_NAME] · 10:56 diz: Bom Dia Enviado · 10:56 …"
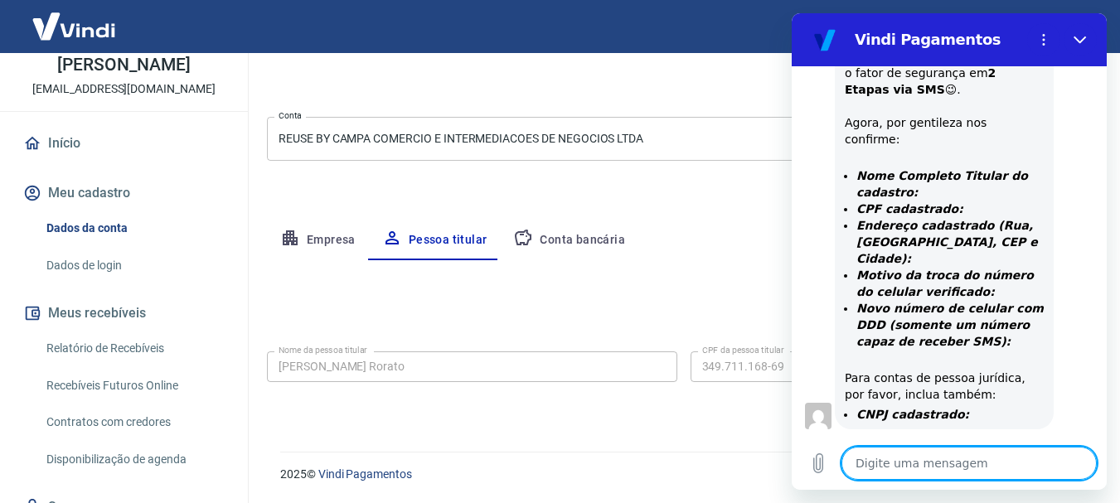
click at [343, 238] on button "Empresa" at bounding box center [318, 241] width 102 height 40
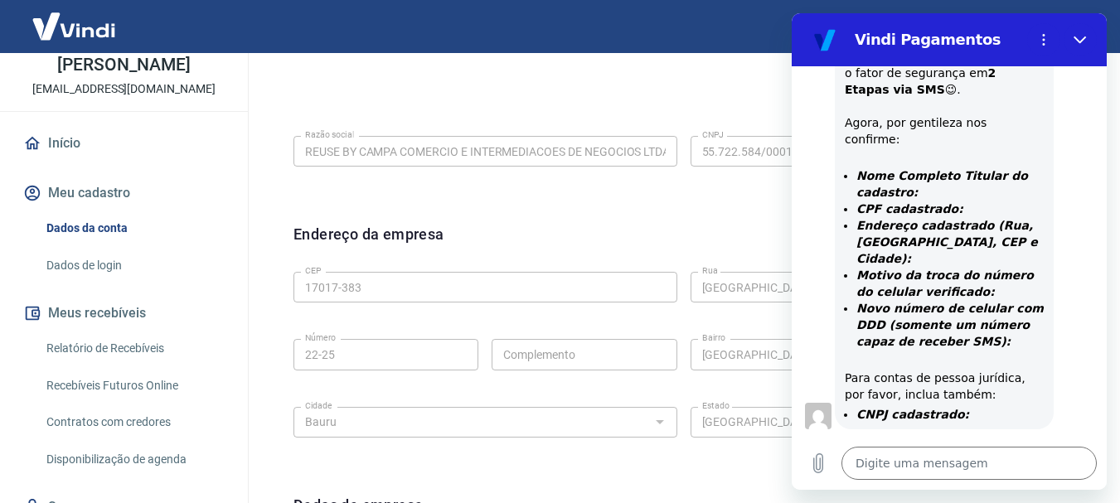
scroll to position [409, 0]
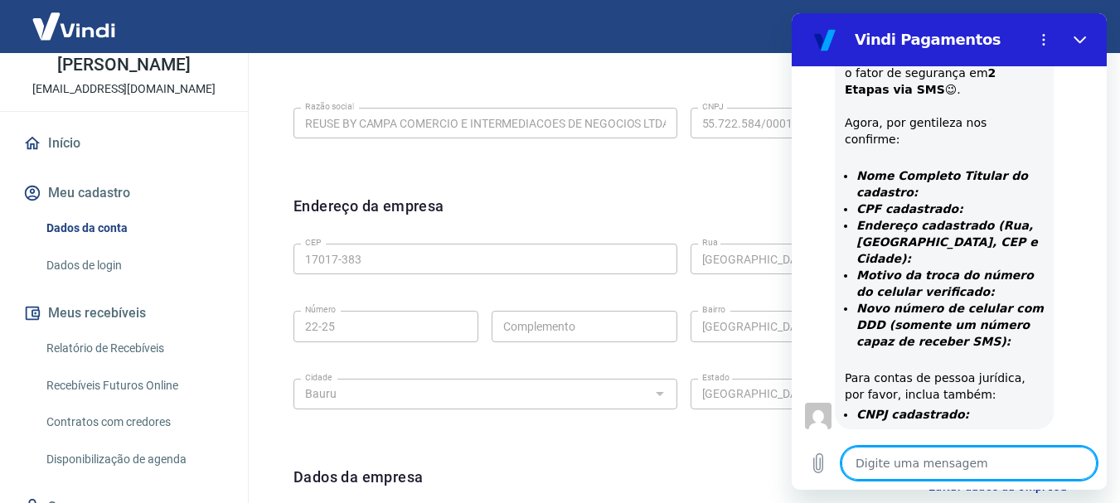
click at [885, 468] on textarea at bounding box center [969, 463] width 255 height 33
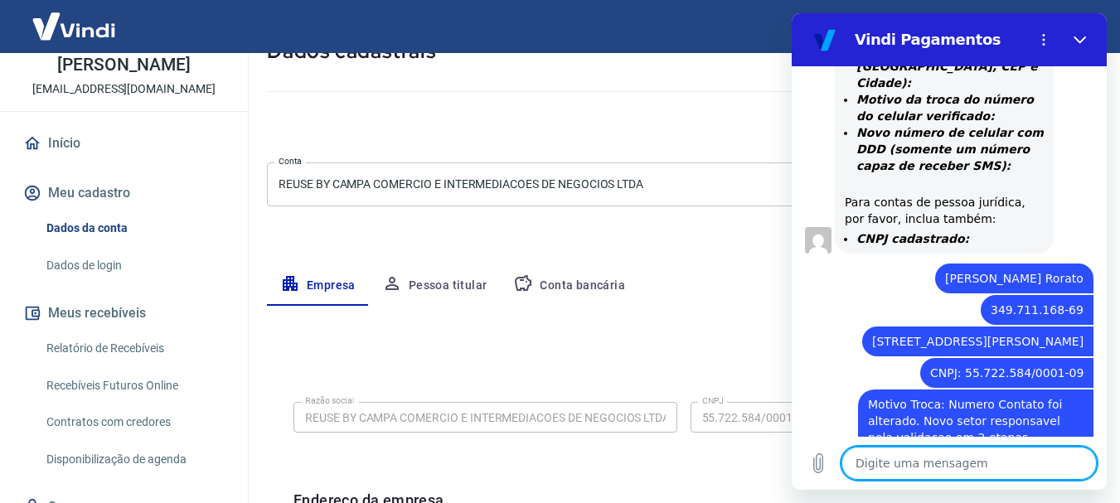
scroll to position [112, 0]
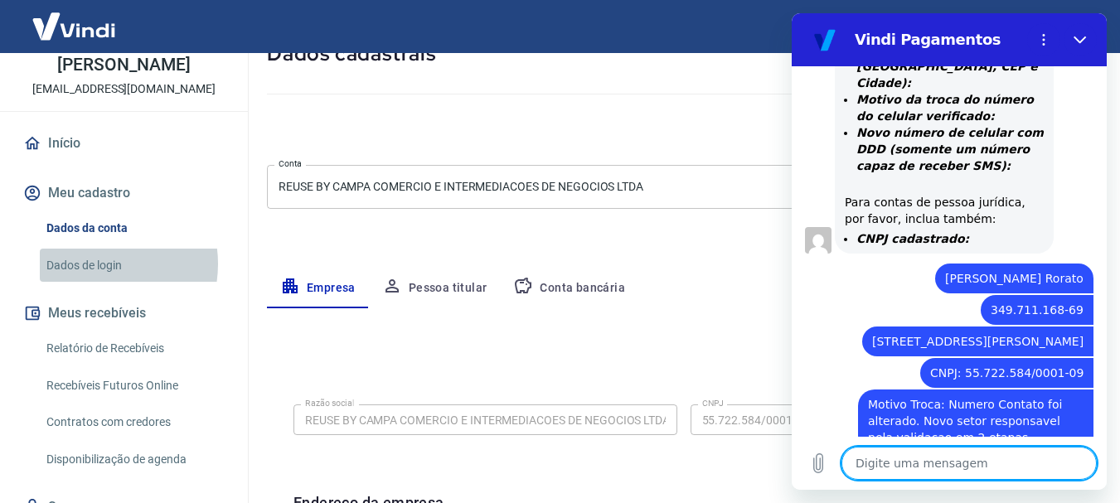
click at [90, 264] on link "Dados de login" at bounding box center [134, 266] width 188 height 34
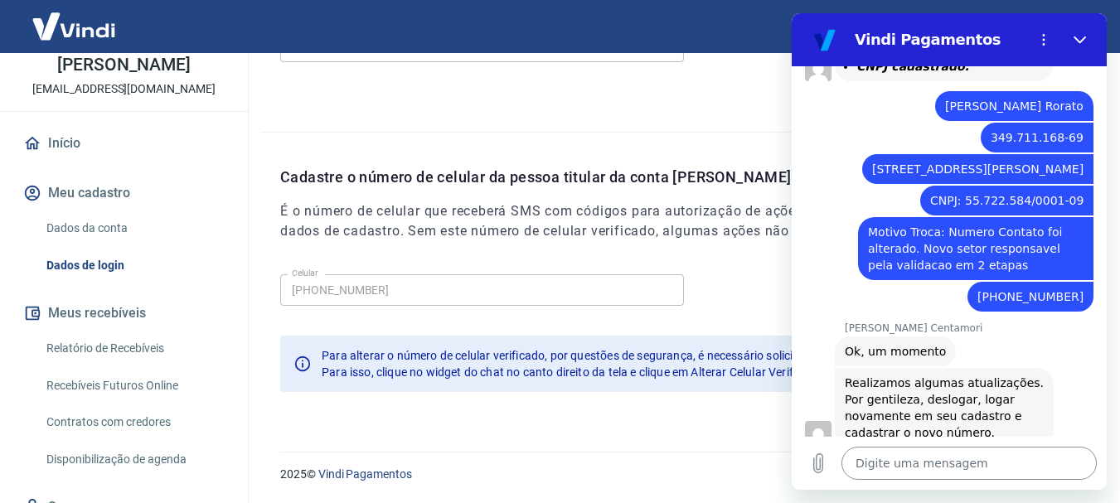
scroll to position [1217, 0]
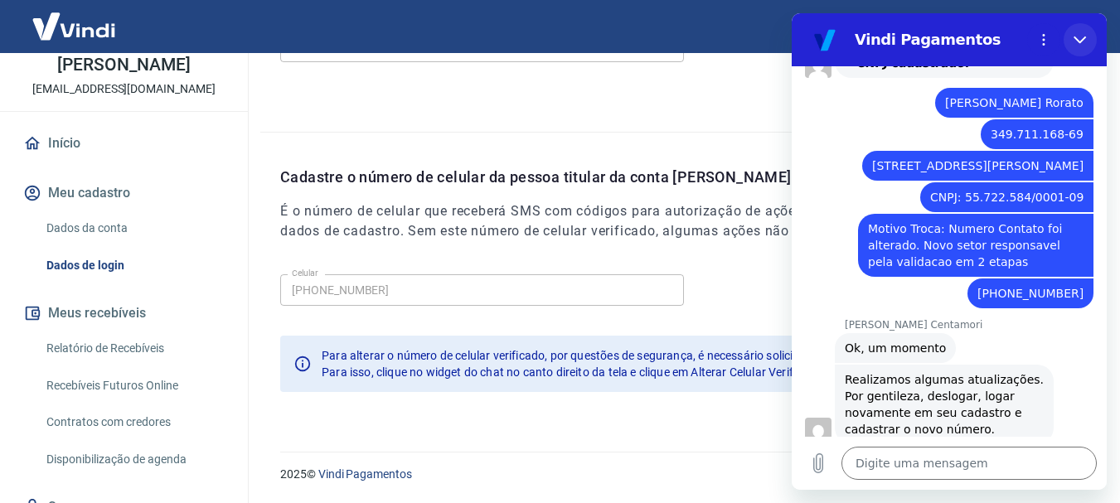
drag, startPoint x: 1082, startPoint y: 40, endPoint x: 1874, endPoint y: 52, distance: 791.9
click at [1082, 40] on icon "Fechar" at bounding box center [1080, 39] width 12 height 7
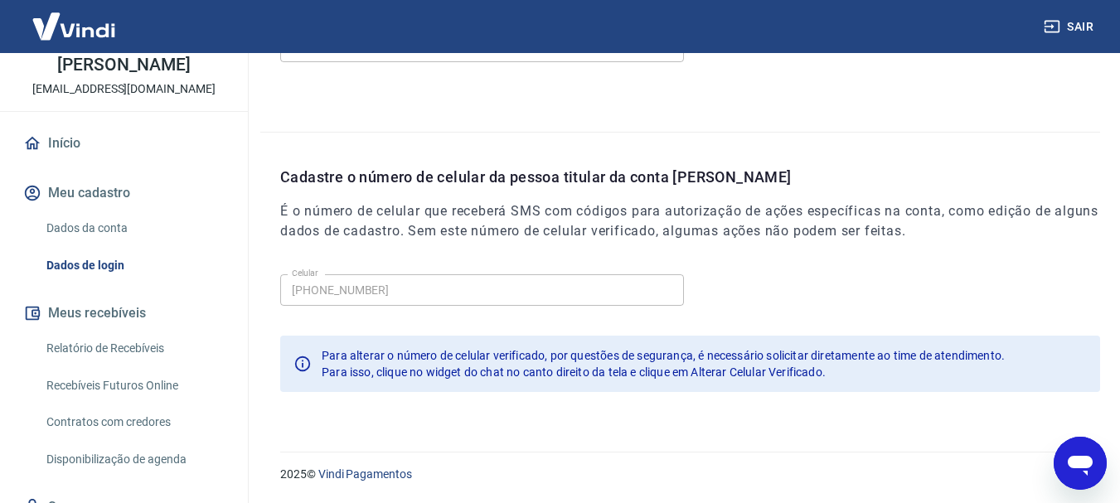
click at [1075, 25] on button "Sair" at bounding box center [1071, 27] width 60 height 31
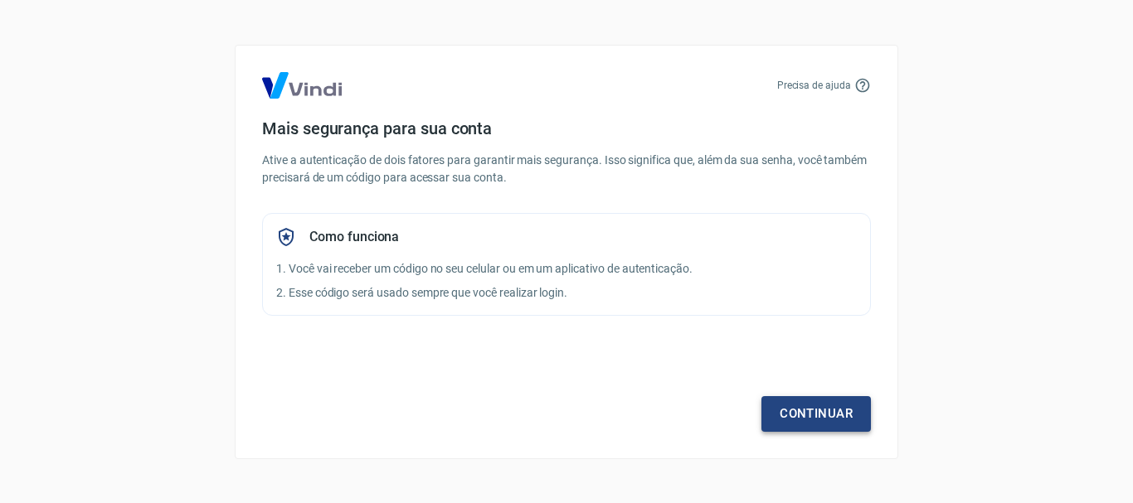
click at [818, 419] on link "Continuar" at bounding box center [815, 413] width 109 height 35
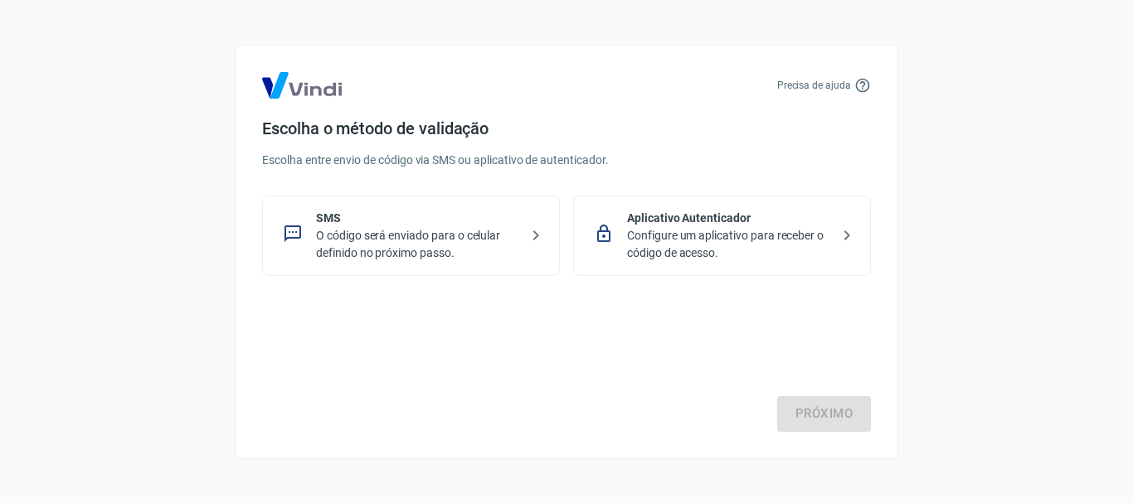
click at [468, 240] on p "O código será enviado para o celular definido no próximo passo." at bounding box center [417, 244] width 203 height 35
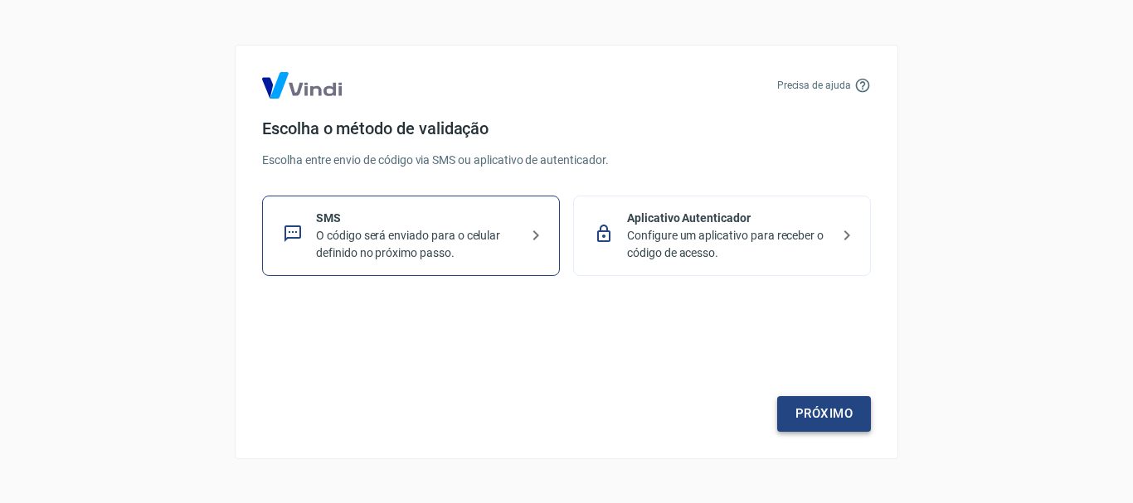
click at [822, 412] on link "Próximo" at bounding box center [824, 413] width 94 height 35
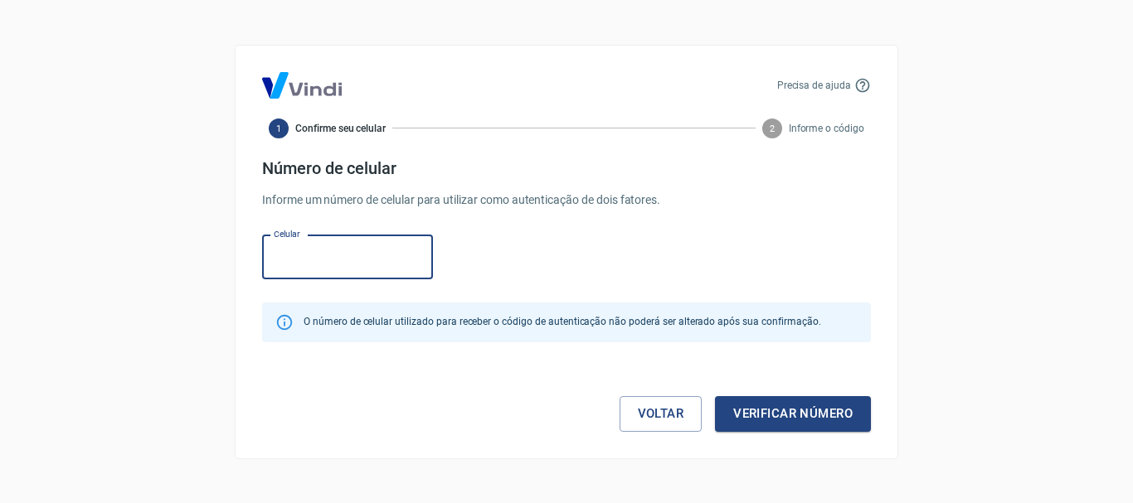
click at [309, 253] on input "Celular" at bounding box center [347, 257] width 171 height 44
type input "(14) 99101-8763"
click at [795, 414] on button "Verificar número" at bounding box center [793, 413] width 156 height 35
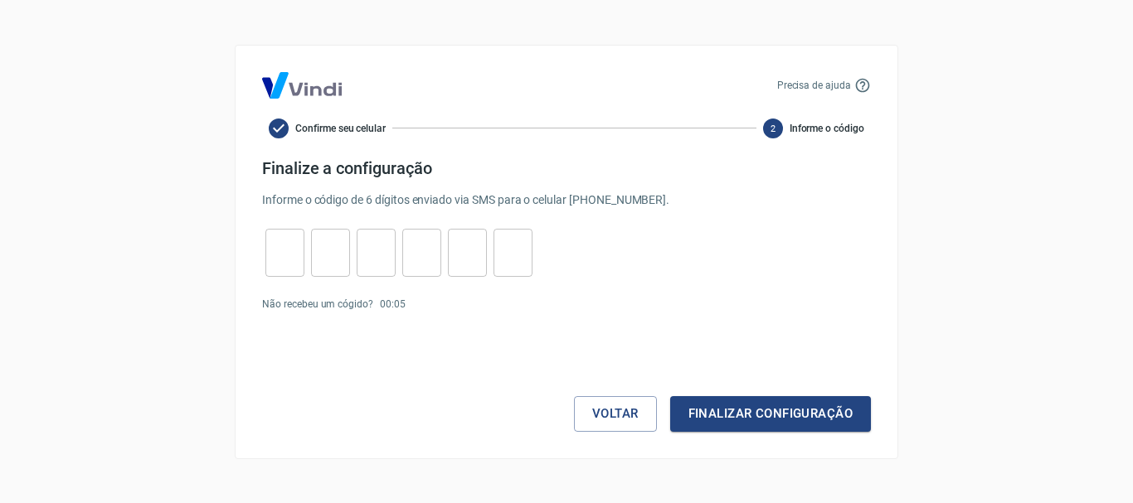
click at [279, 251] on input "tel" at bounding box center [284, 253] width 39 height 36
click at [440, 307] on link "Enviar novamente" at bounding box center [452, 304] width 80 height 12
click at [445, 306] on link "Enviar novamente" at bounding box center [452, 304] width 80 height 12
click at [279, 250] on input "tel" at bounding box center [284, 253] width 39 height 36
click at [445, 303] on link "Enviar novamente" at bounding box center [452, 304] width 80 height 12
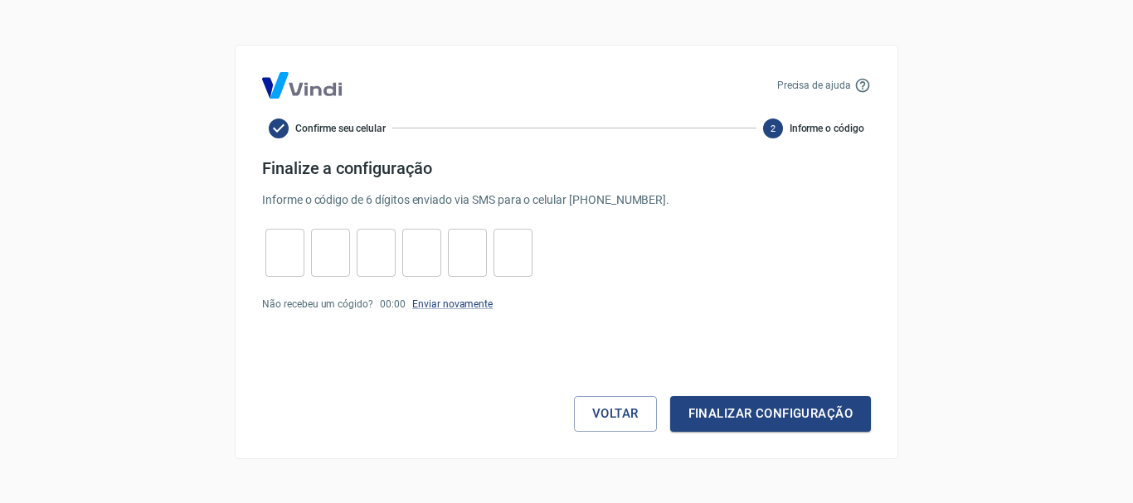
click at [276, 267] on input "tel" at bounding box center [284, 253] width 39 height 36
type input "7"
type input "6"
type input "0"
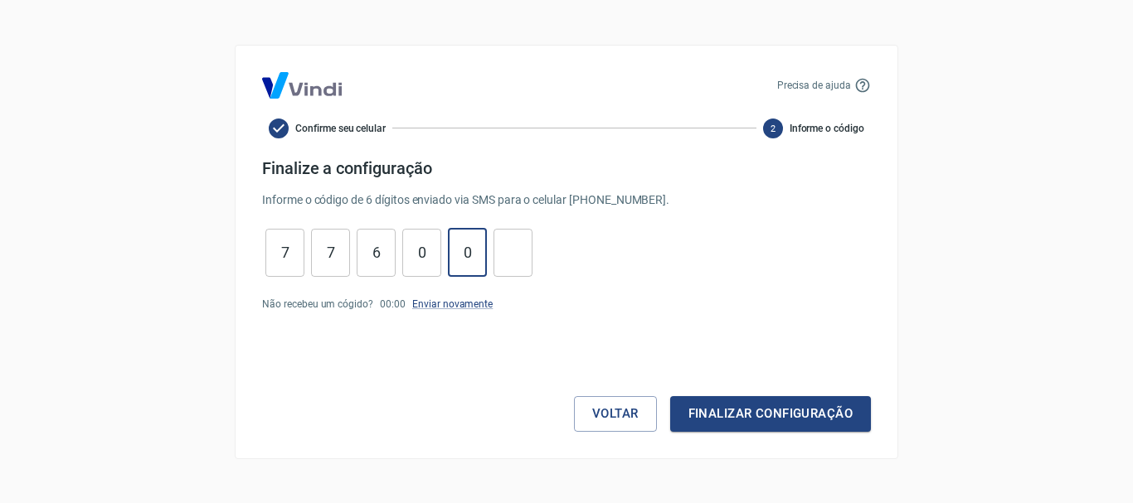
type input "0"
type input "3"
click at [768, 412] on button "Finalizar configuração" at bounding box center [770, 413] width 201 height 35
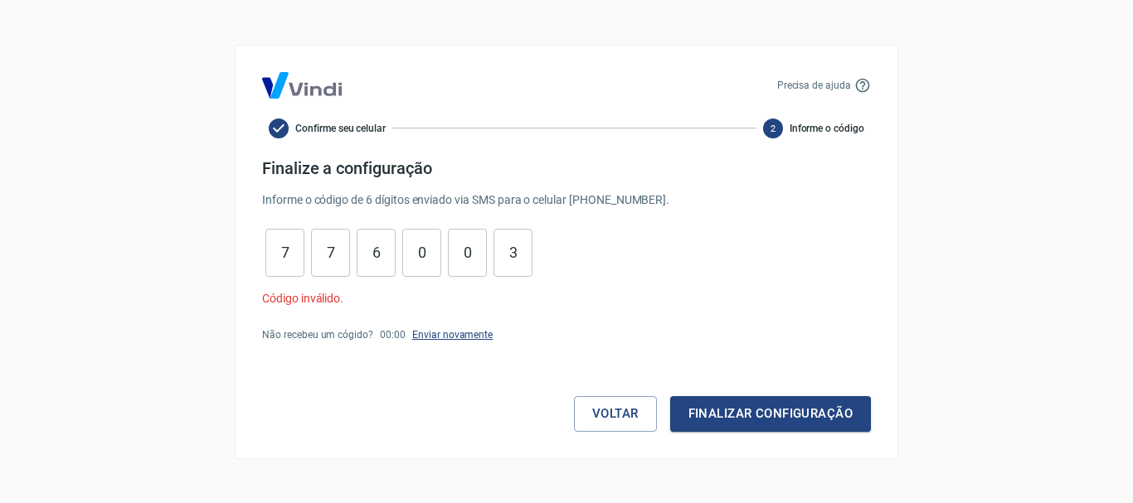
click at [459, 337] on link "Enviar novamente" at bounding box center [452, 335] width 80 height 12
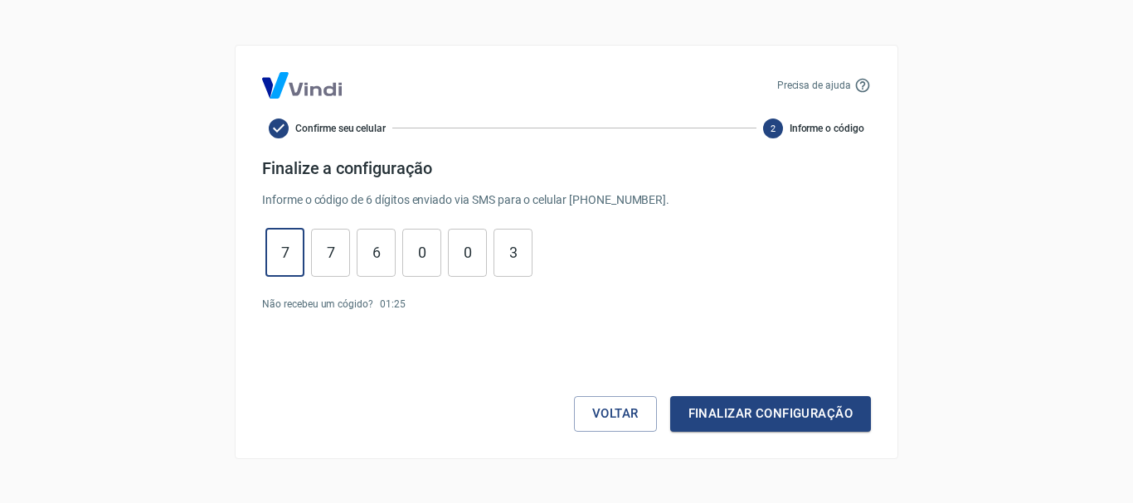
drag, startPoint x: 287, startPoint y: 255, endPoint x: 303, endPoint y: 254, distance: 16.7
click at [303, 254] on input "7" at bounding box center [284, 253] width 39 height 36
type input "7"
type input "6"
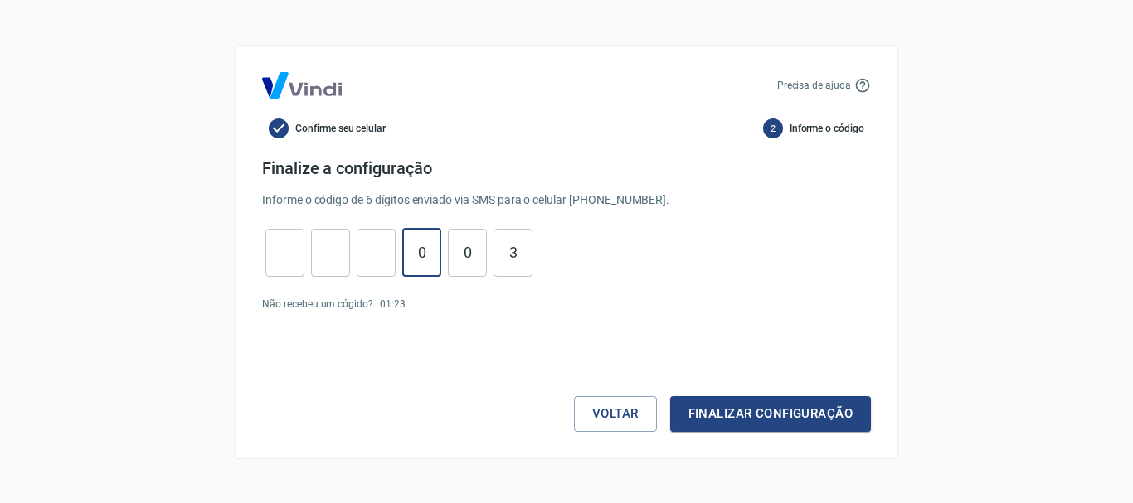
type input "0"
type input "3"
click at [284, 260] on input "tel" at bounding box center [284, 253] width 39 height 36
type input "9"
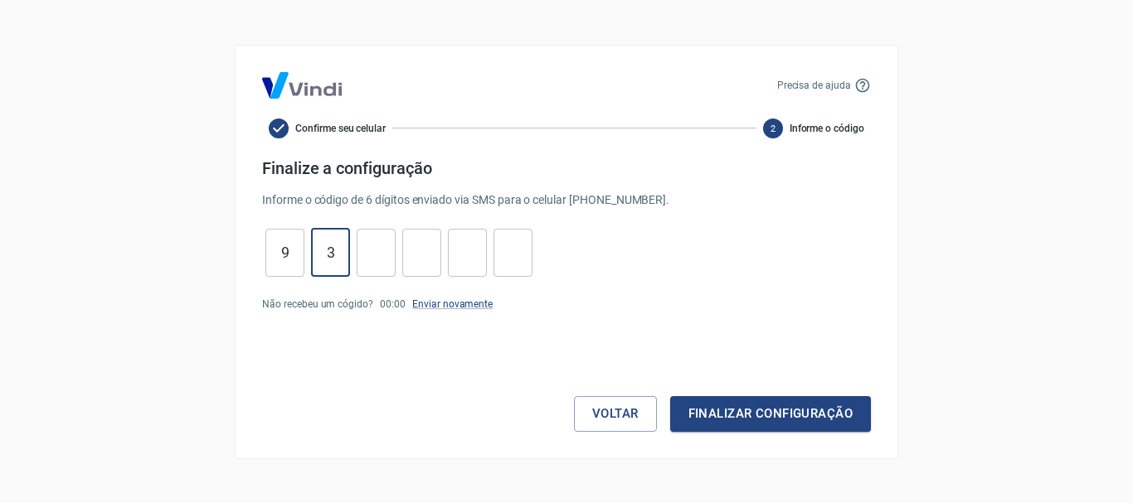
type input "3"
type input "9"
type input "3"
type input "0"
type input "3"
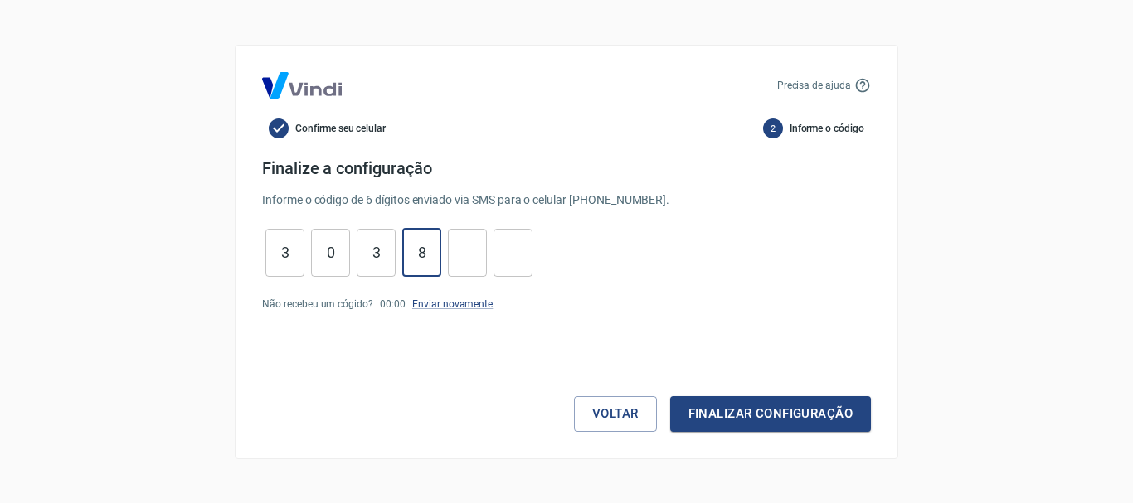
type input "8"
type input "0"
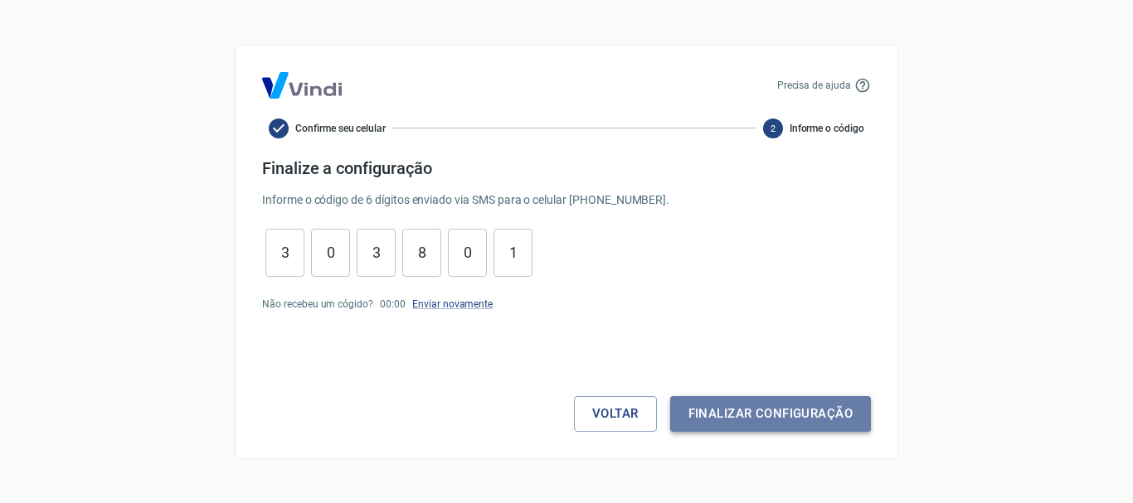
click at [755, 421] on button "Finalizar configuração" at bounding box center [770, 413] width 201 height 35
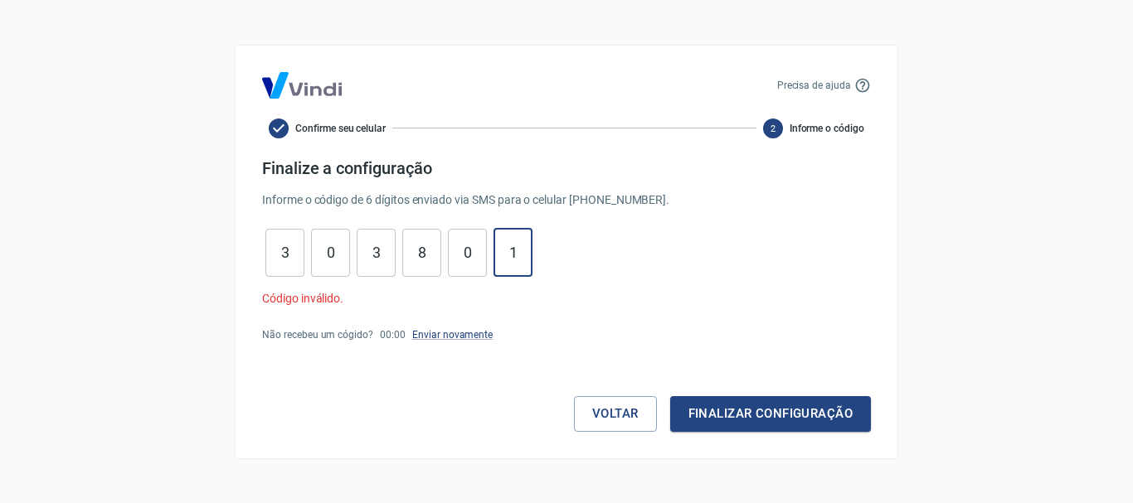
drag, startPoint x: 520, startPoint y: 250, endPoint x: 491, endPoint y: 250, distance: 29.0
click at [491, 250] on div "3 ​ 0 ​ 3 ​ 8 ​ 0 ​ 1 ​" at bounding box center [399, 253] width 274 height 48
type input "1"
type input "0"
type input "8"
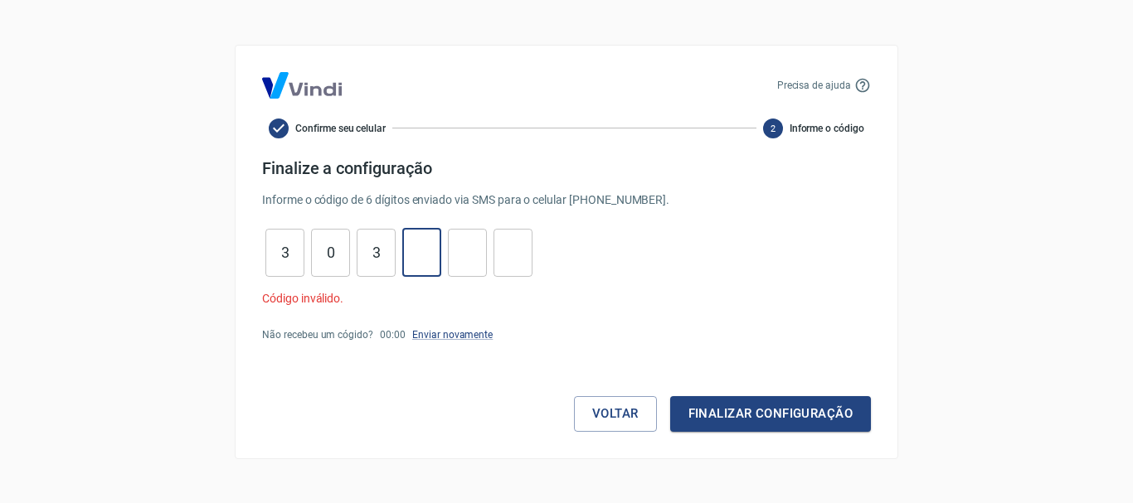
type input "3"
type input "0"
type input "3"
click at [447, 333] on link "Enviar novamente" at bounding box center [452, 335] width 80 height 12
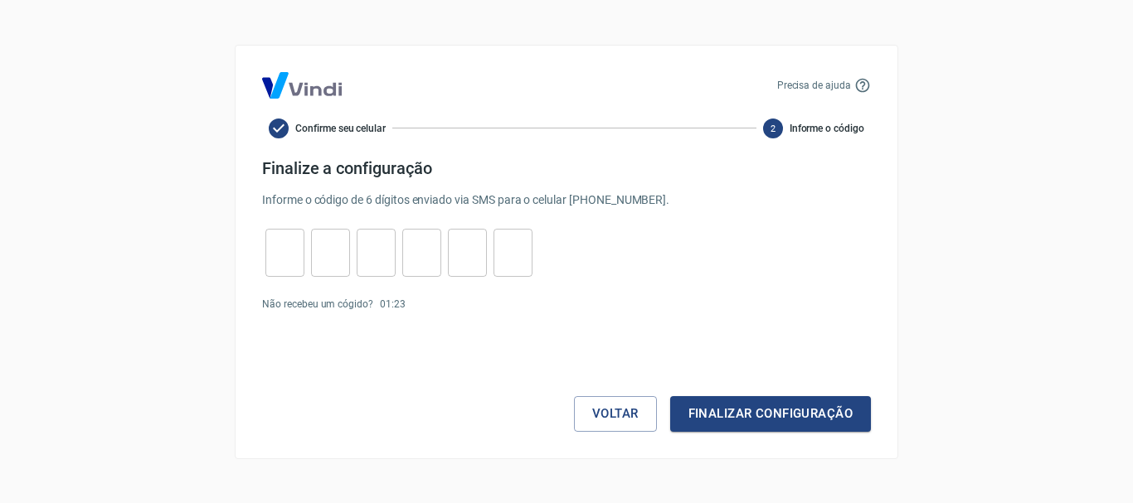
click at [279, 258] on input "tel" at bounding box center [284, 253] width 39 height 36
type input "8"
type input "2"
type input "9"
type input "4"
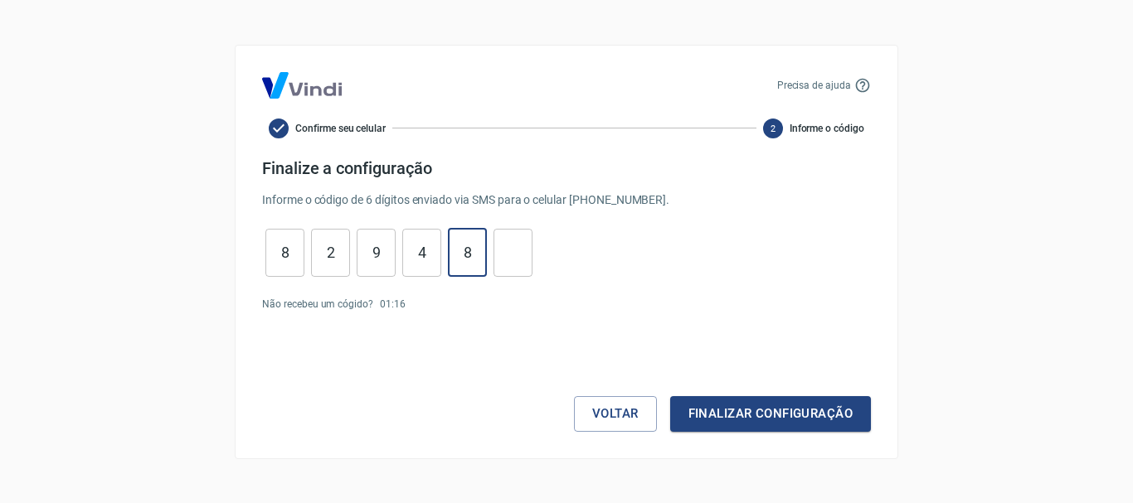
type input "8"
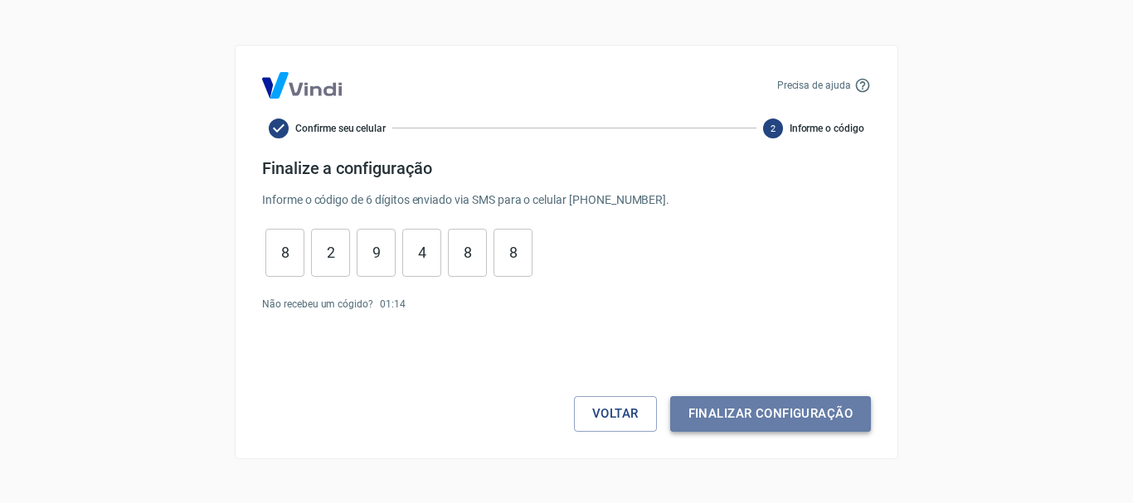
click at [759, 415] on button "Finalizar configuração" at bounding box center [770, 413] width 201 height 35
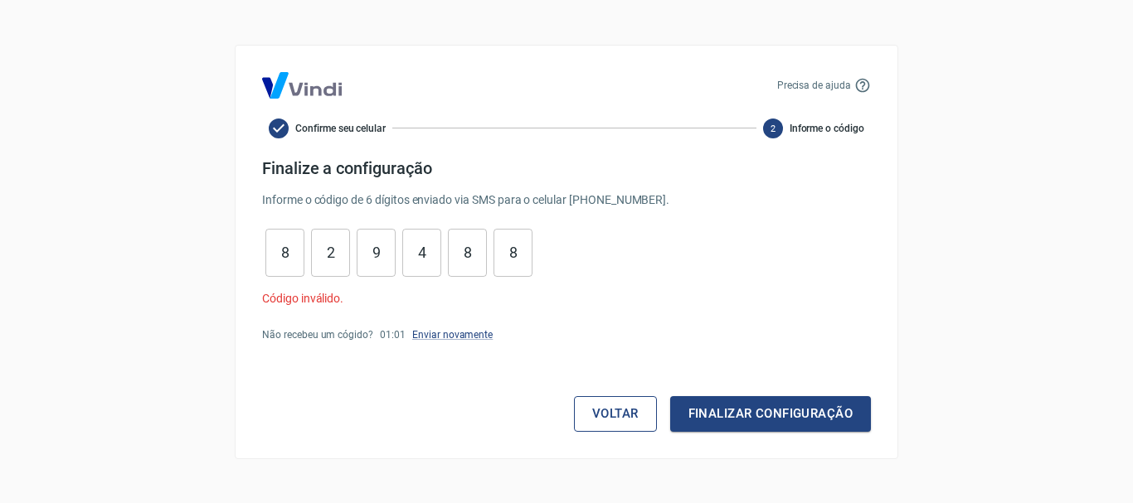
click at [604, 417] on button "Voltar" at bounding box center [615, 413] width 83 height 35
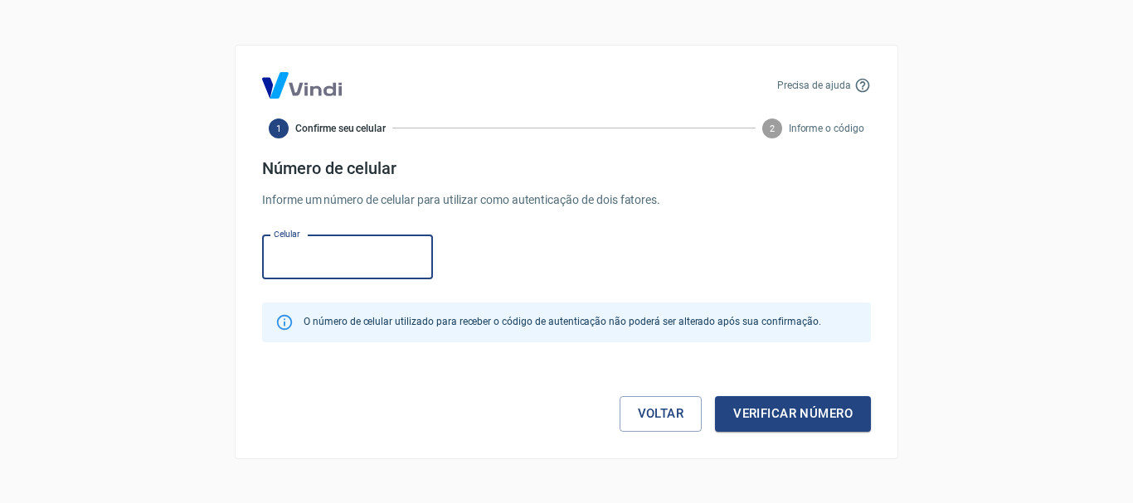
click at [325, 264] on input "Celular" at bounding box center [347, 257] width 171 height 44
type input "(14) 99101-8763"
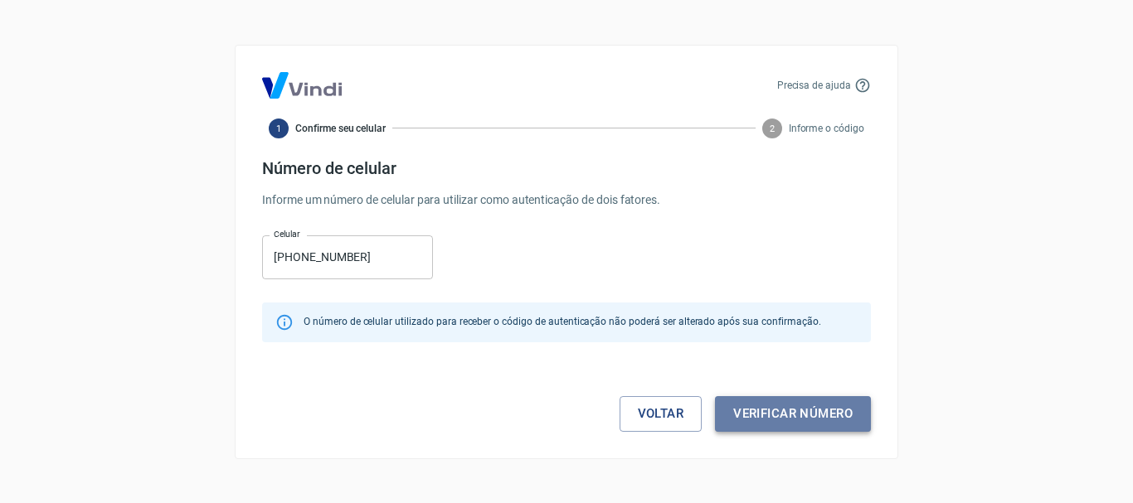
click at [809, 407] on button "Verificar número" at bounding box center [793, 413] width 156 height 35
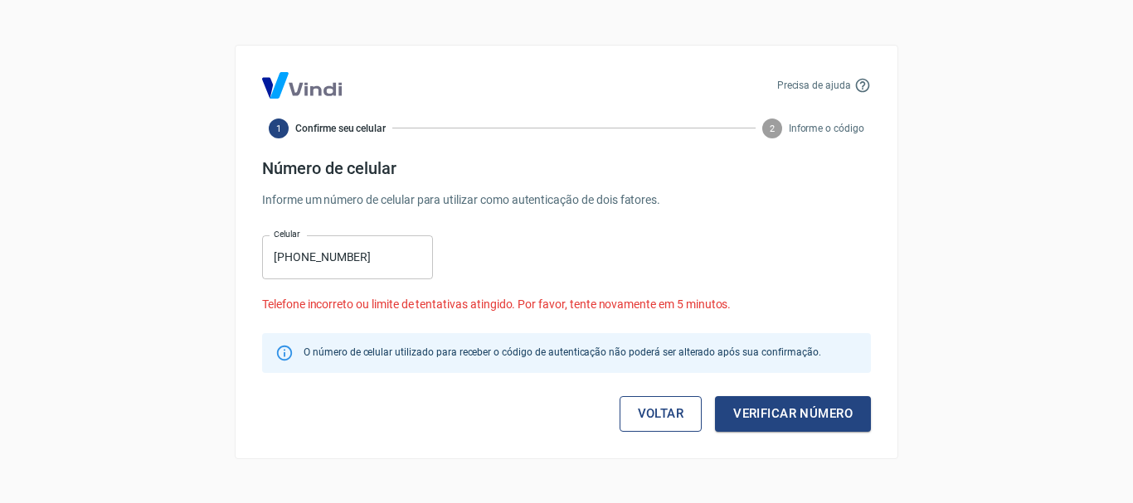
click at [644, 420] on link "Voltar" at bounding box center [660, 413] width 83 height 35
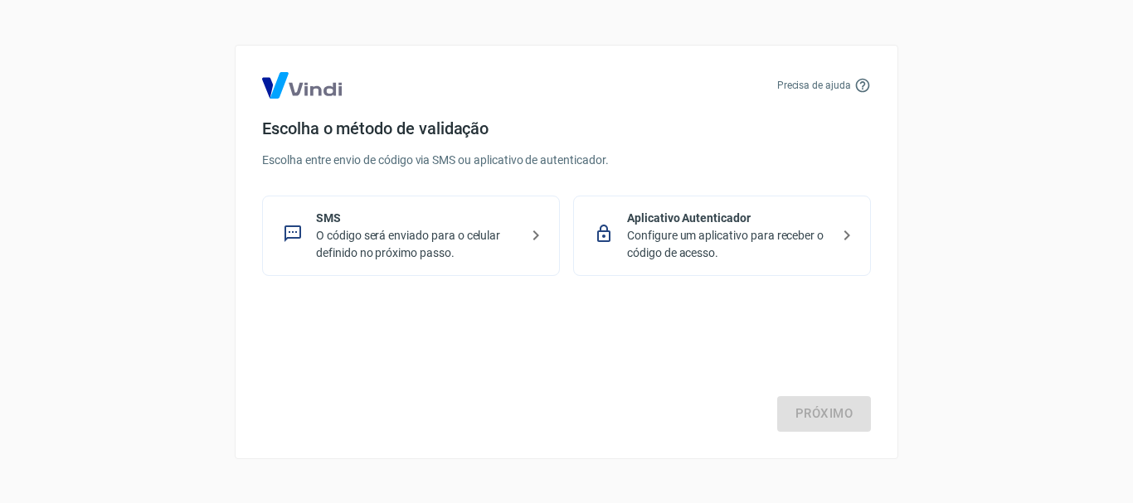
click at [454, 235] on p "O código será enviado para o celular definido no próximo passo." at bounding box center [417, 244] width 203 height 35
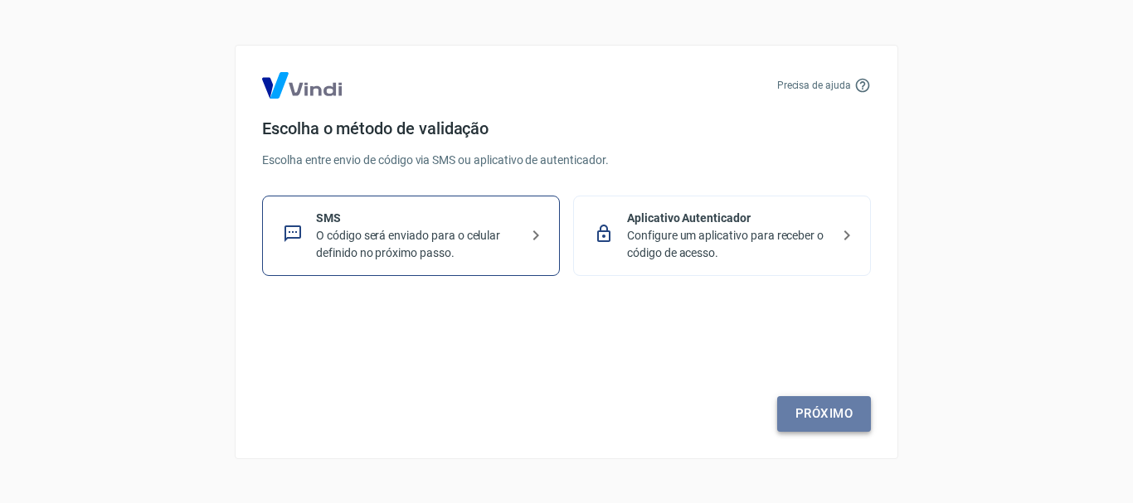
click at [800, 413] on link "Próximo" at bounding box center [824, 413] width 94 height 35
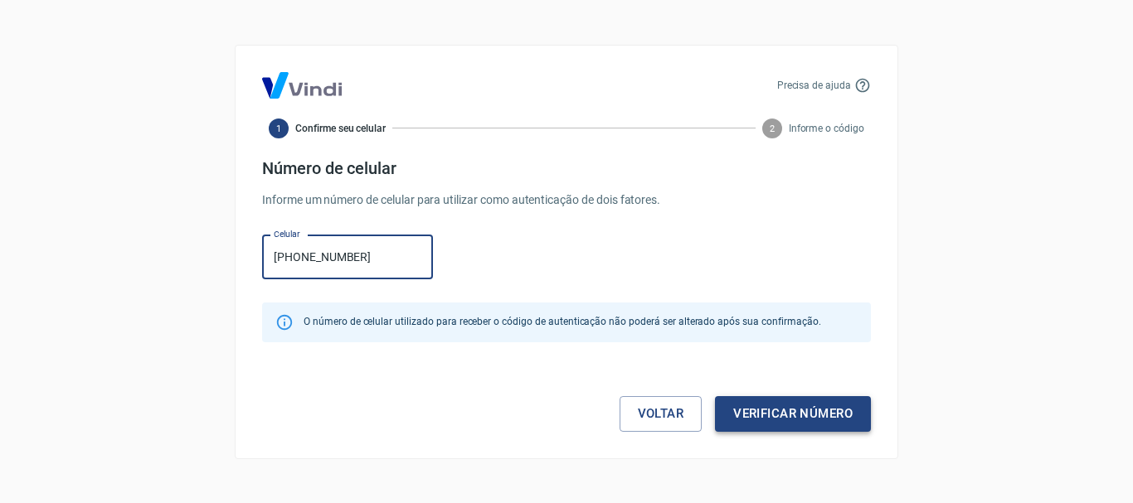
type input "(14) 99101-8763"
click at [746, 405] on button "Verificar número" at bounding box center [793, 413] width 156 height 35
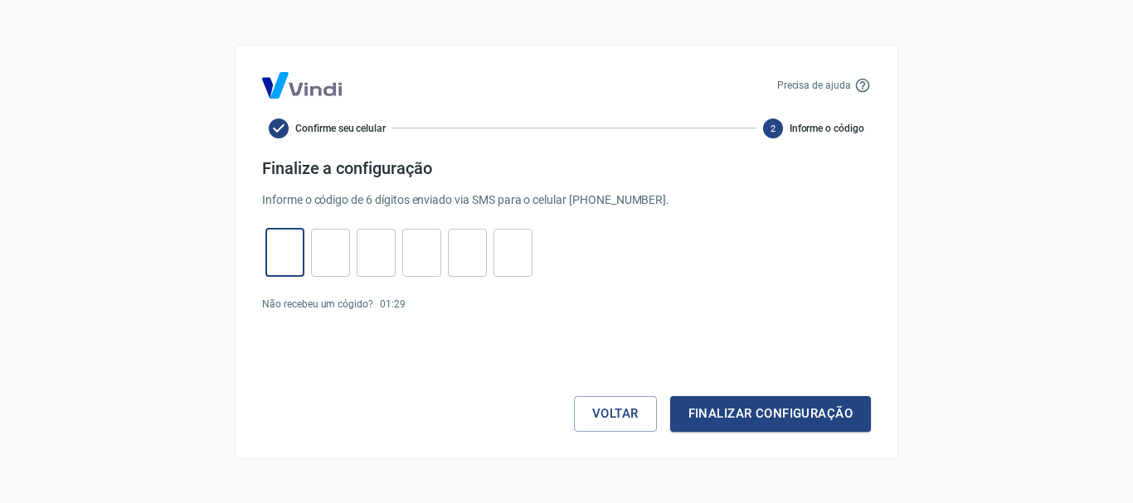
click at [293, 250] on input "tel" at bounding box center [284, 253] width 39 height 36
type input "4"
type input "5"
type input "7"
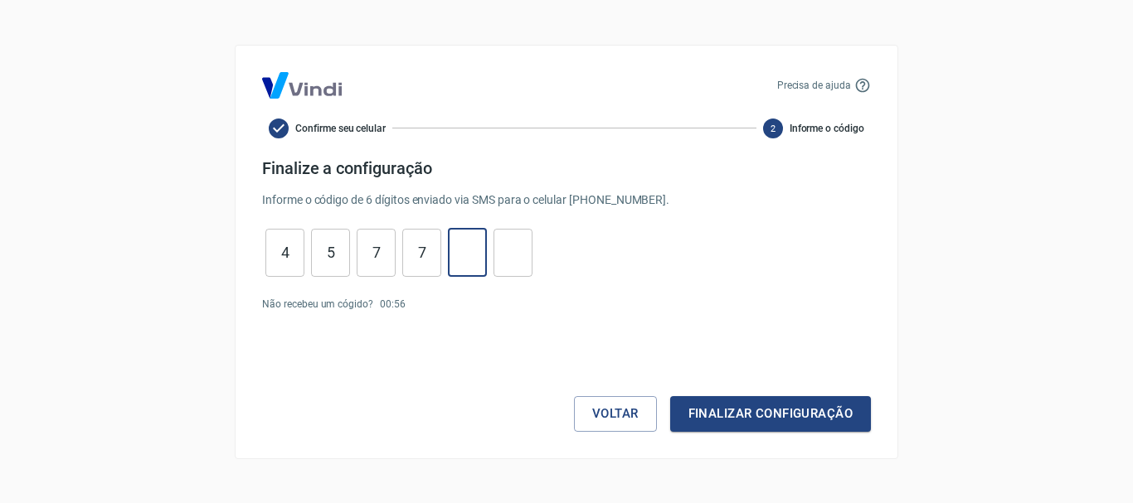
type input "3"
type input "4"
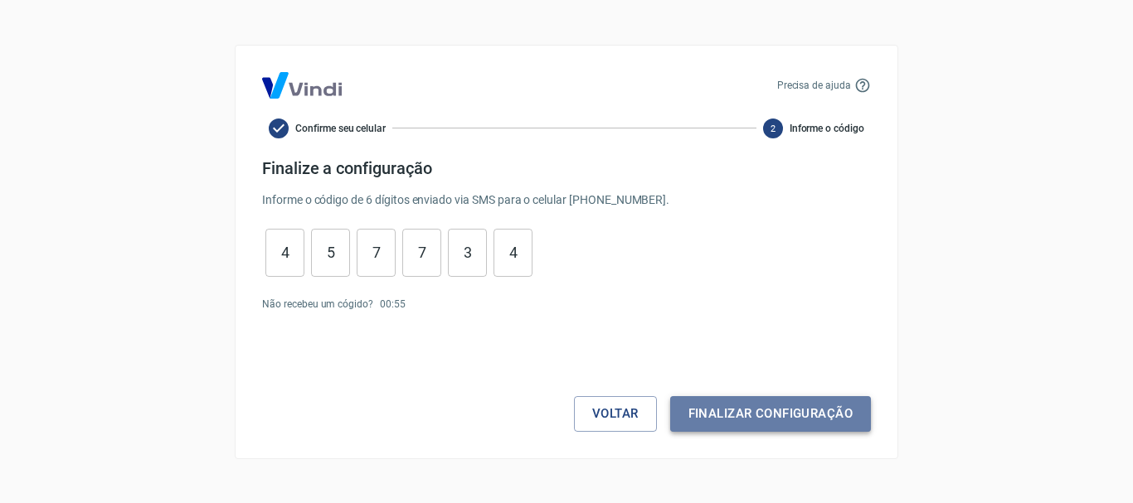
click at [815, 408] on button "Finalizar configuração" at bounding box center [770, 413] width 201 height 35
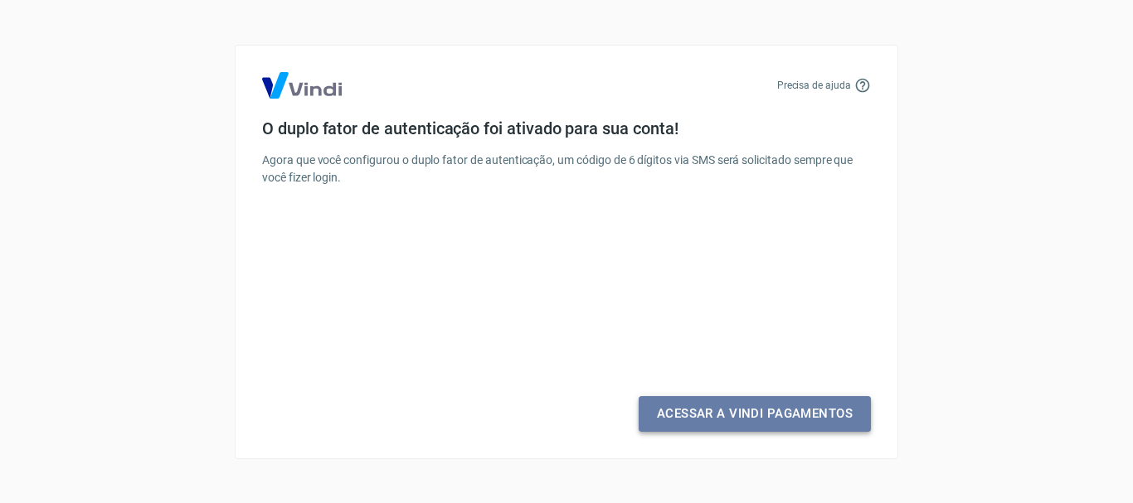
click at [737, 420] on link "Acessar a Vindi Pagamentos" at bounding box center [754, 413] width 232 height 35
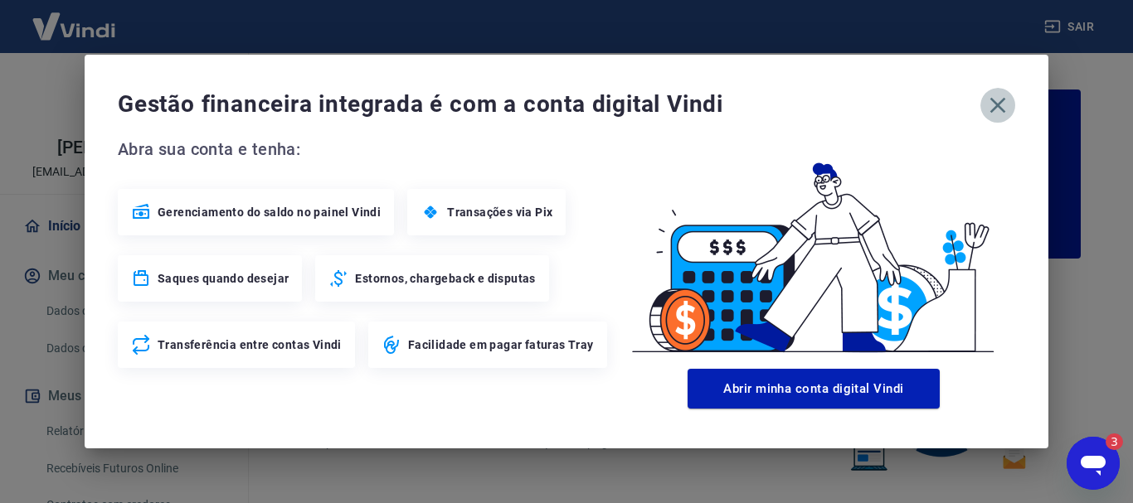
click at [994, 113] on icon "button" at bounding box center [997, 105] width 27 height 27
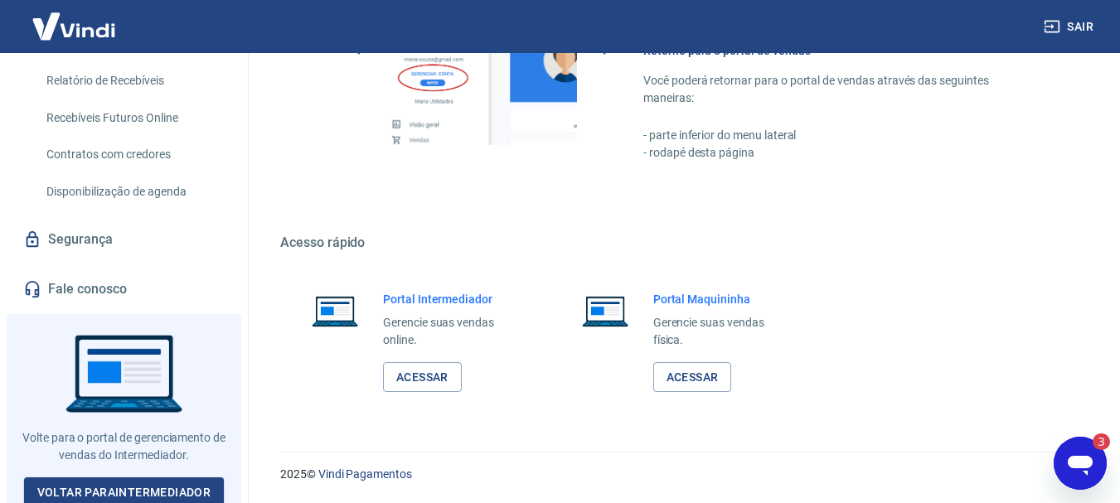
scroll to position [356, 0]
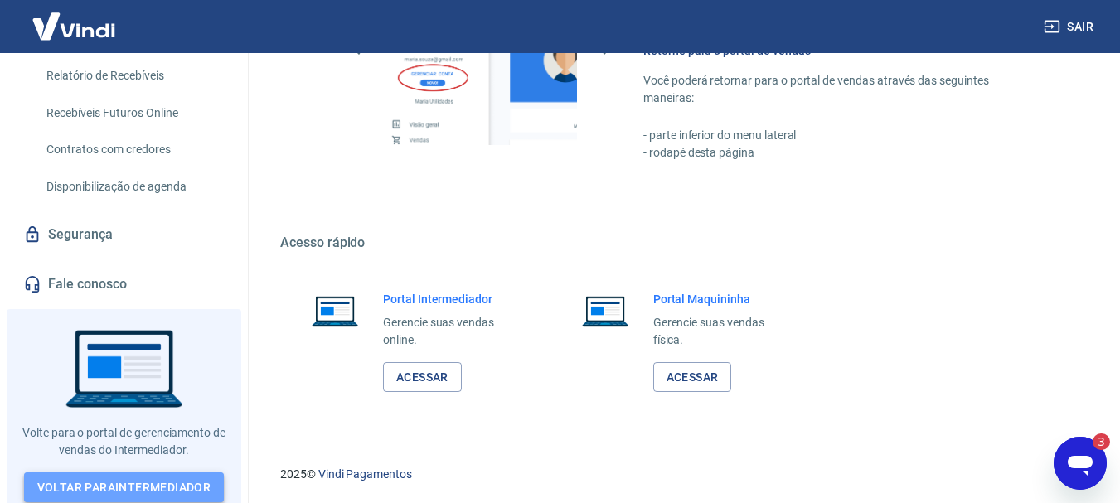
click at [95, 480] on link "Voltar para Intermediador" at bounding box center [124, 488] width 201 height 31
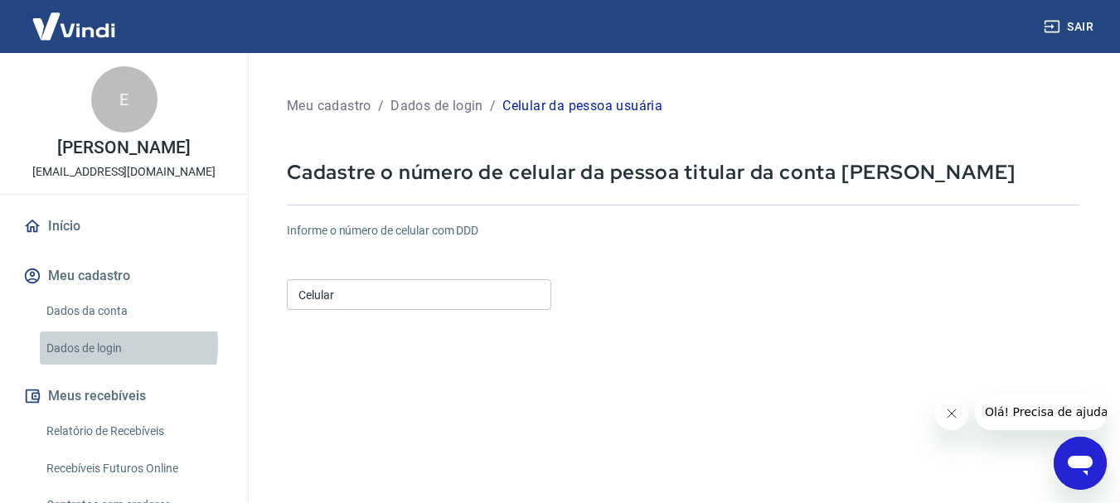
click at [85, 344] on link "Dados de login" at bounding box center [134, 349] width 188 height 34
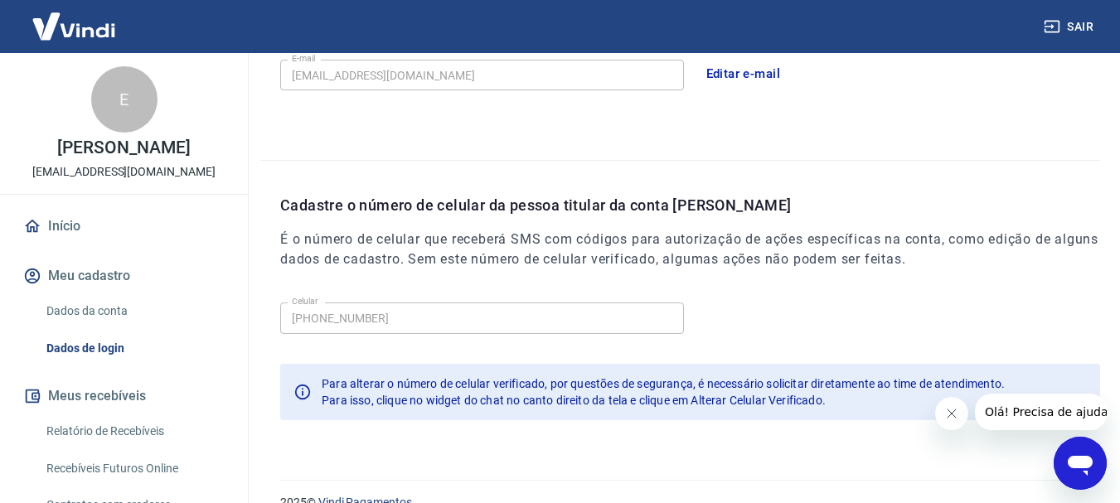
scroll to position [559, 0]
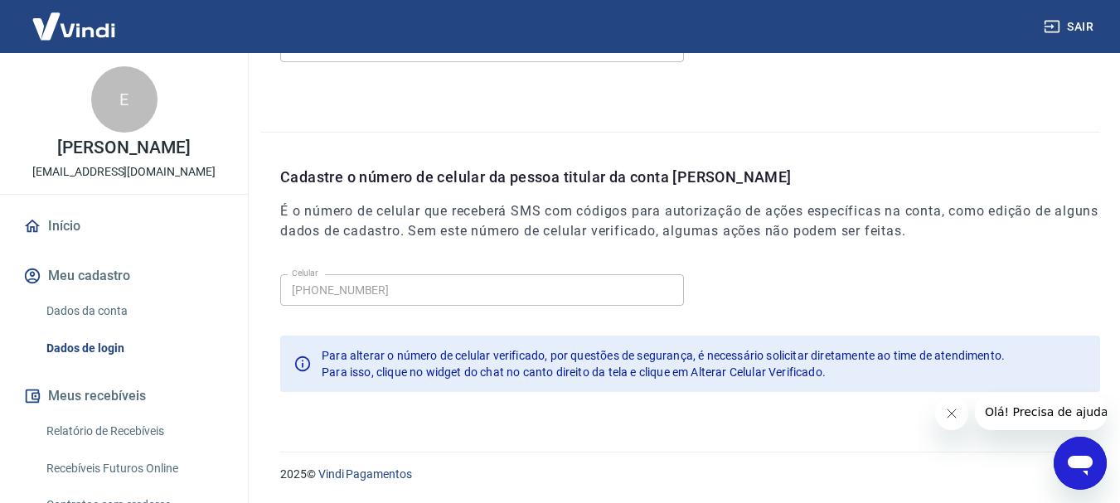
click at [107, 278] on button "Meu cadastro" at bounding box center [124, 276] width 208 height 36
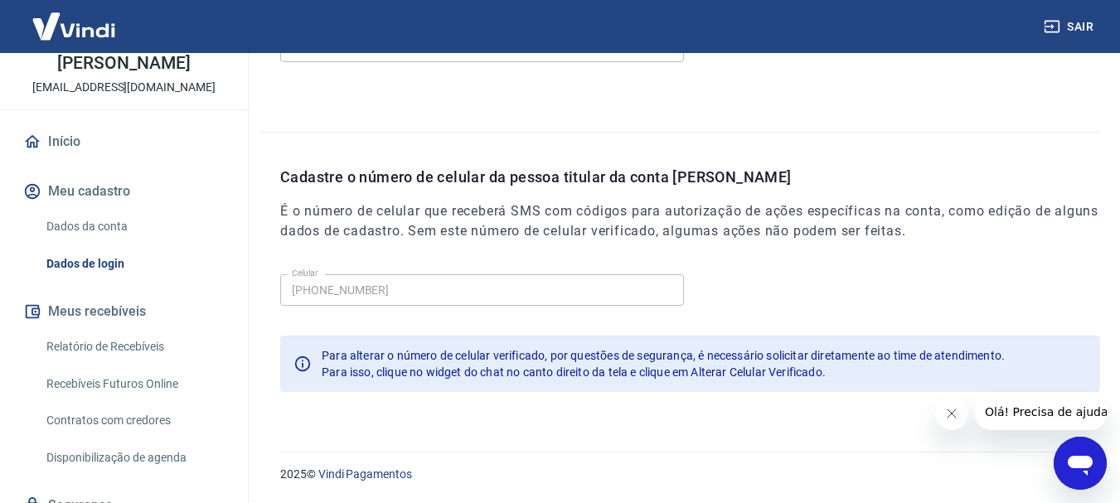
scroll to position [0, 0]
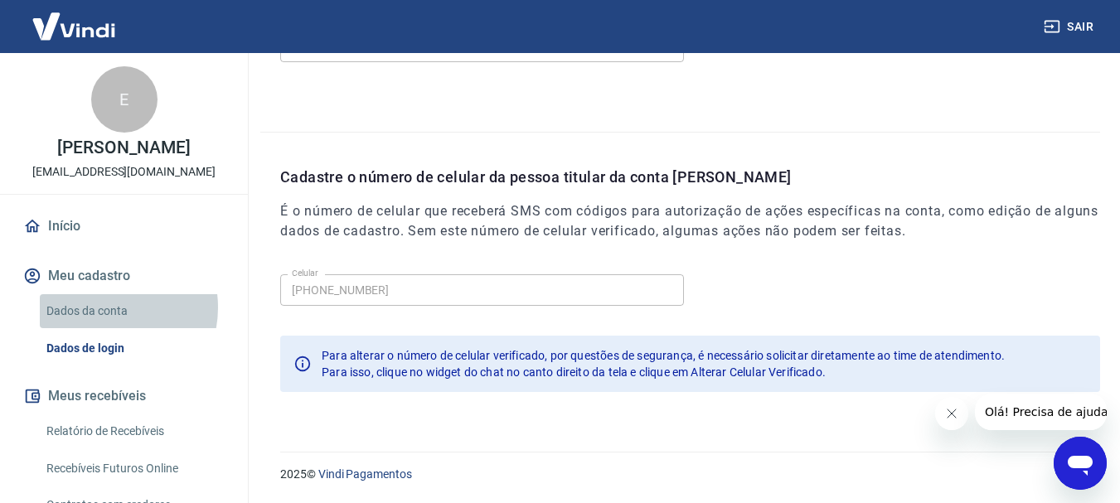
click at [102, 308] on link "Dados da conta" at bounding box center [134, 311] width 188 height 34
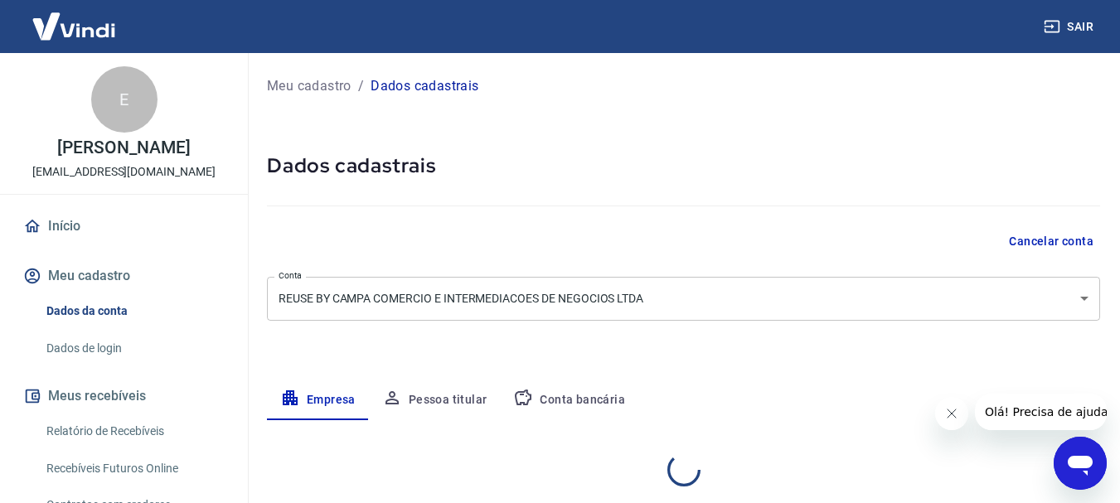
select select "SP"
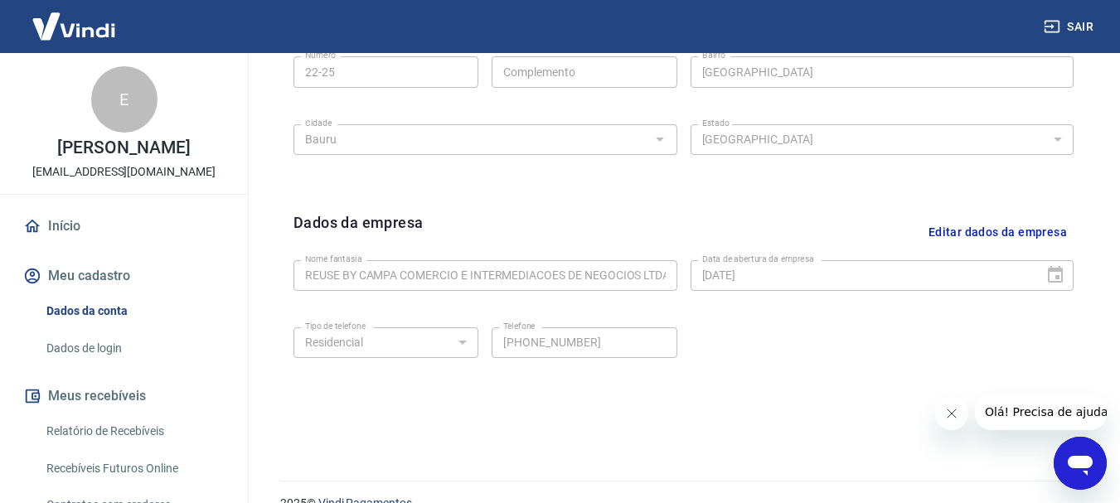
scroll to position [692, 0]
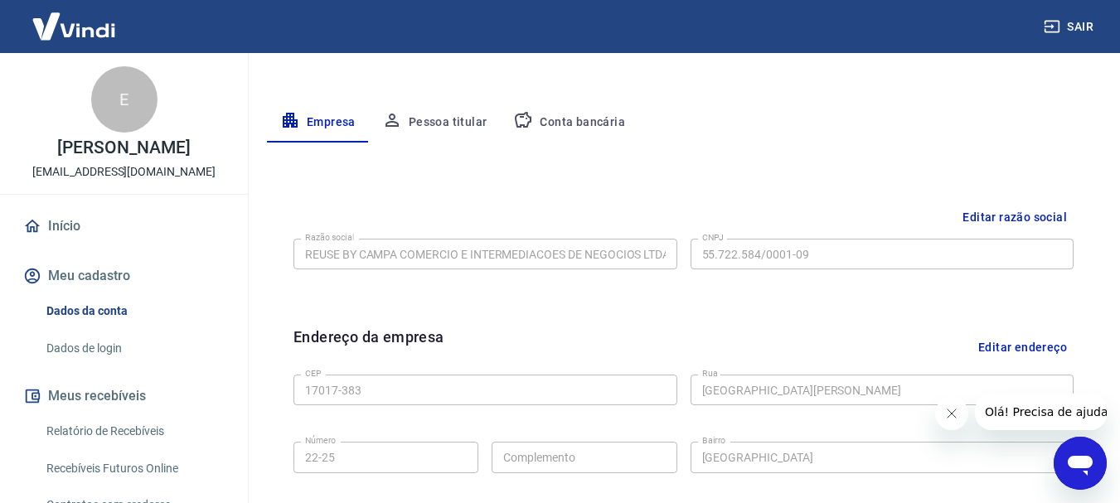
click at [459, 123] on button "Pessoa titular" at bounding box center [435, 123] width 132 height 40
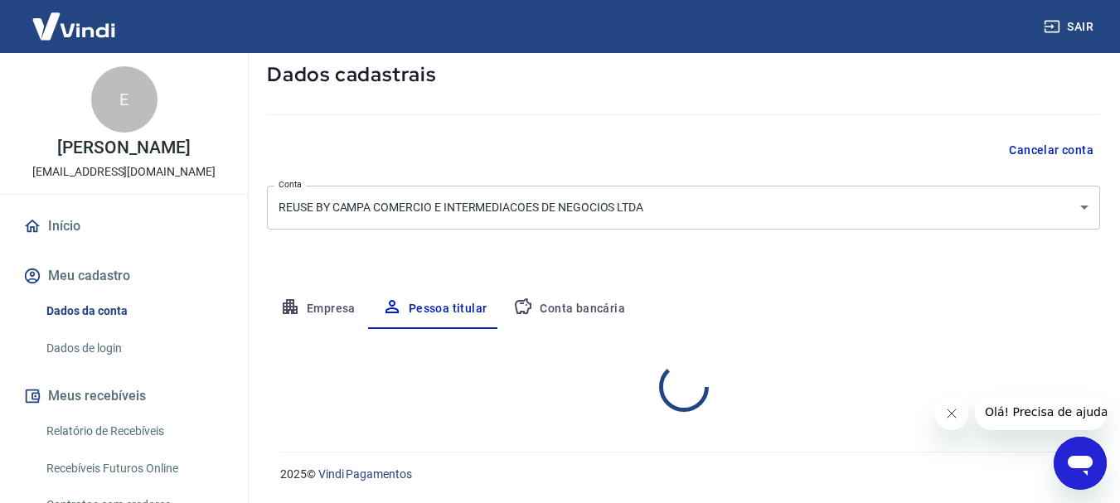
scroll to position [160, 0]
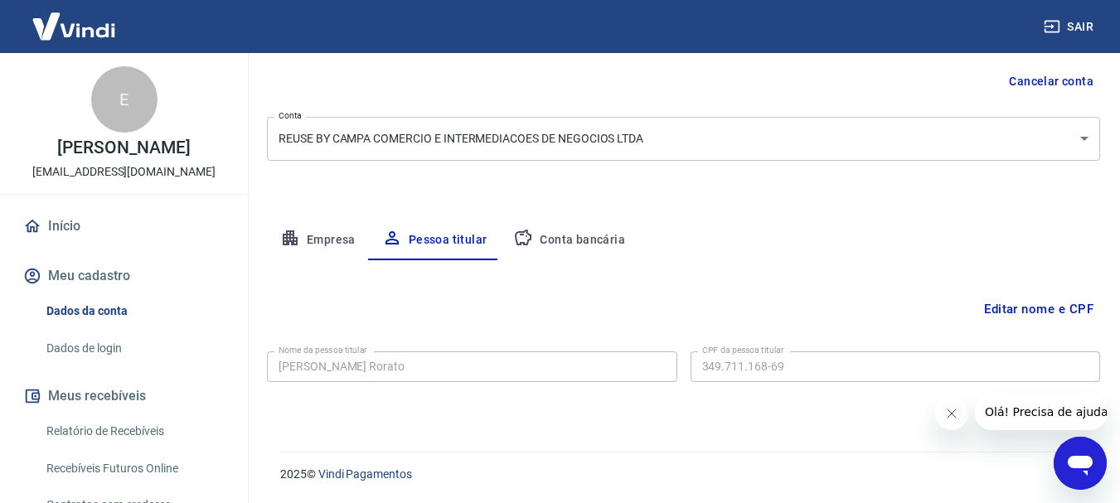
click at [570, 236] on button "Conta bancária" at bounding box center [569, 241] width 138 height 40
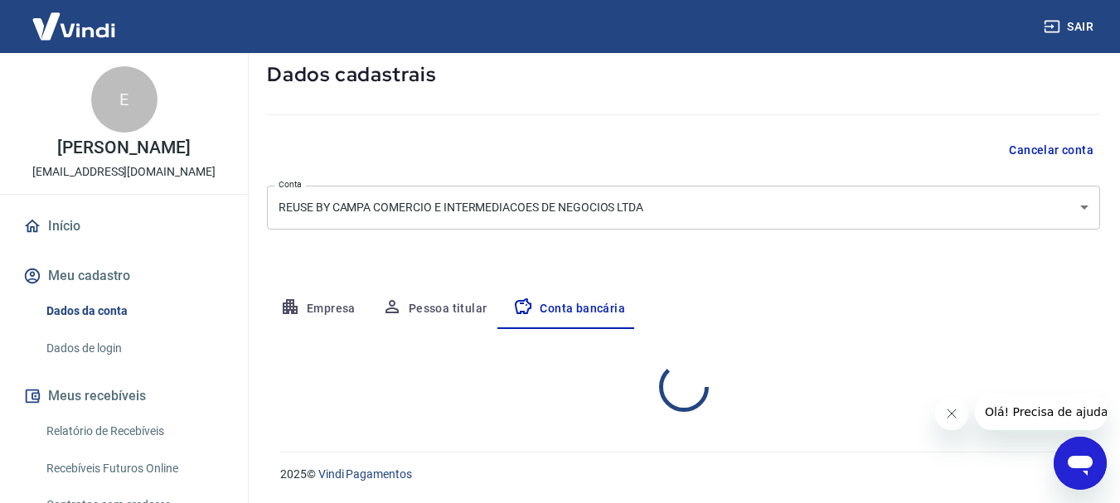
select select "1"
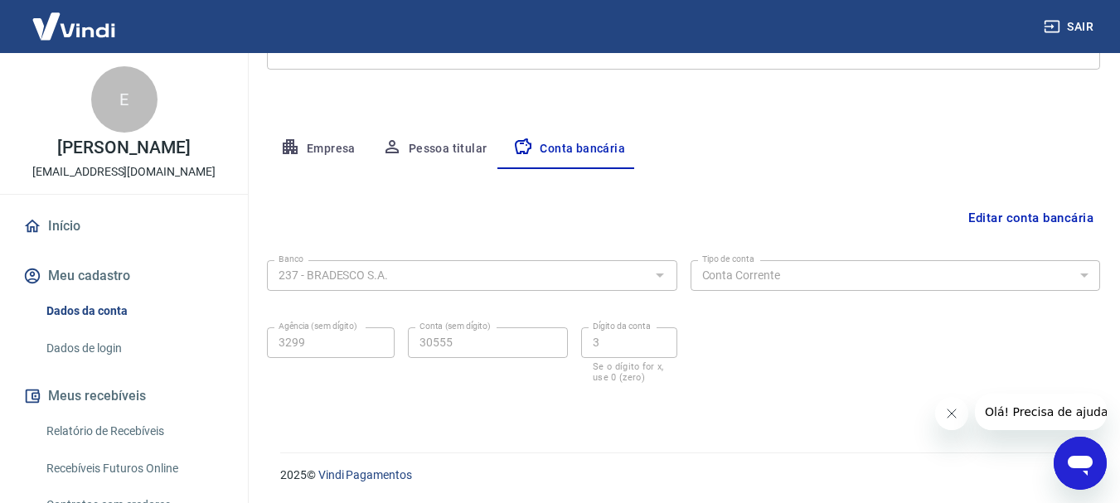
scroll to position [252, 0]
click at [1023, 221] on button "Editar conta bancária" at bounding box center [1031, 217] width 138 height 32
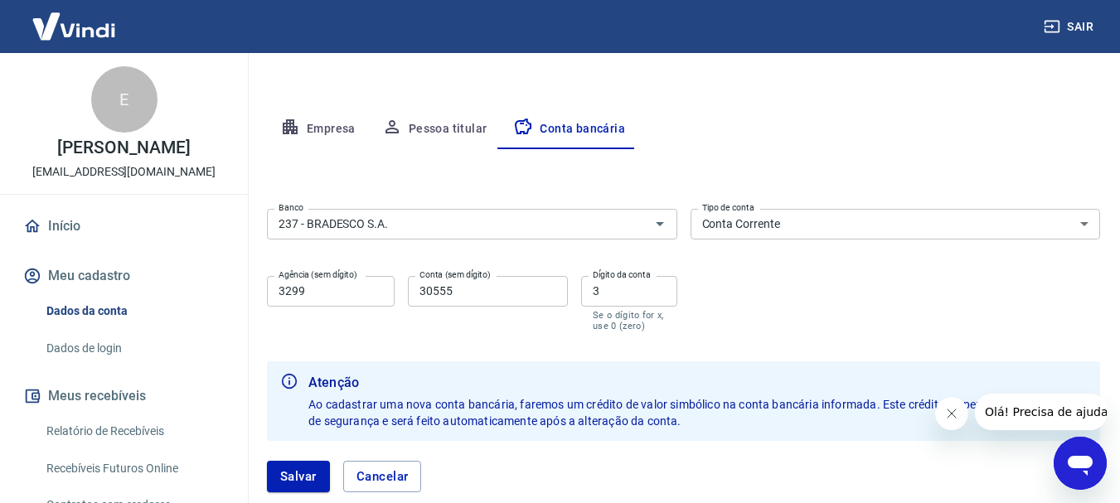
scroll to position [289, 0]
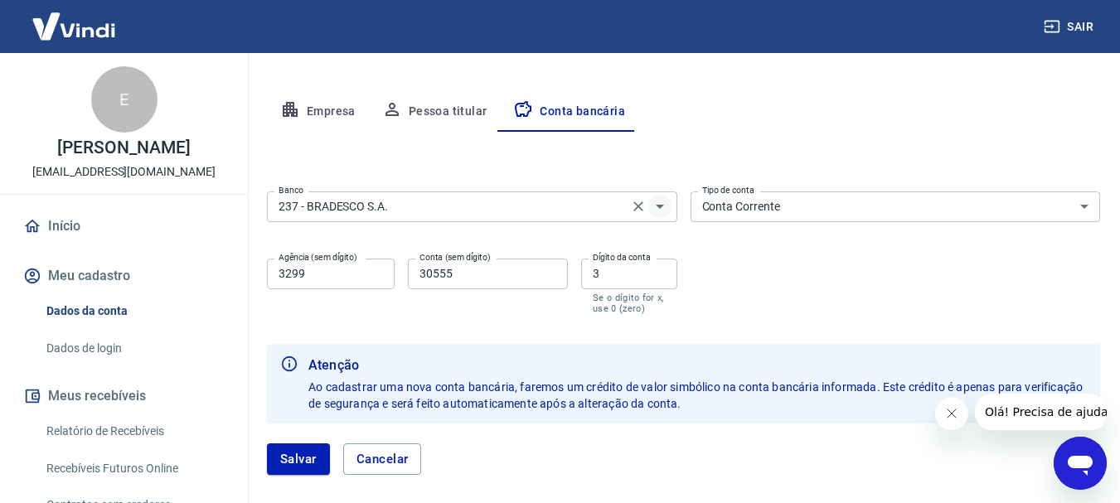
click at [659, 210] on icon "Abrir" at bounding box center [660, 207] width 20 height 20
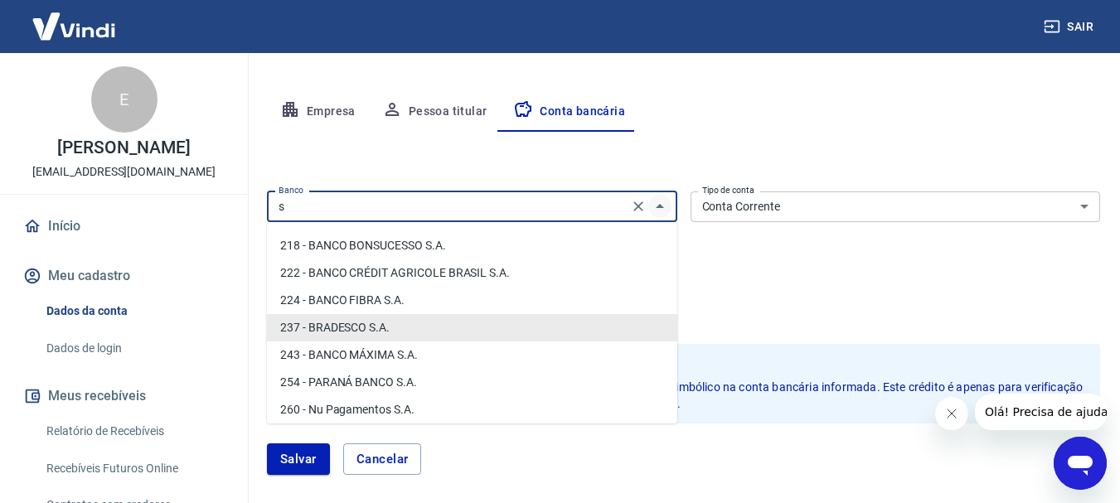
scroll to position [0, 0]
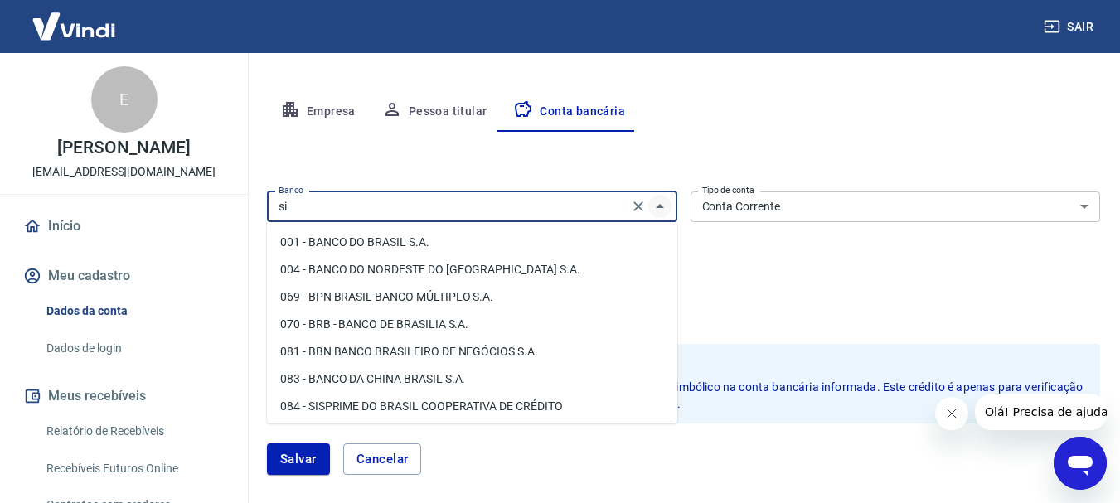
type input "s"
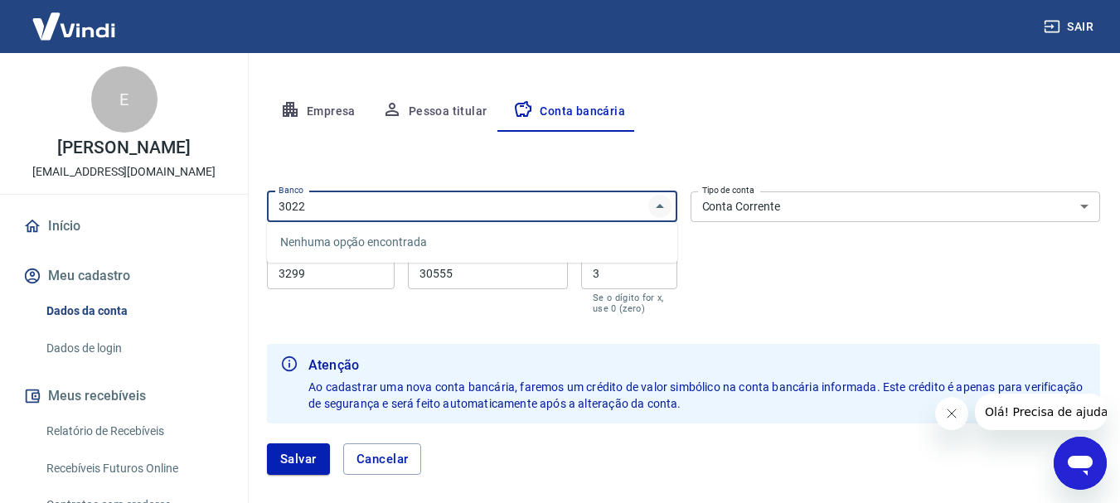
click at [660, 210] on icon "Fechar" at bounding box center [660, 207] width 20 height 20
click at [660, 210] on icon "Abrir" at bounding box center [660, 207] width 20 height 20
type input "3"
click at [429, 245] on li "748 - BANCO COOPERATIVO SICREDI S.A." at bounding box center [472, 242] width 410 height 27
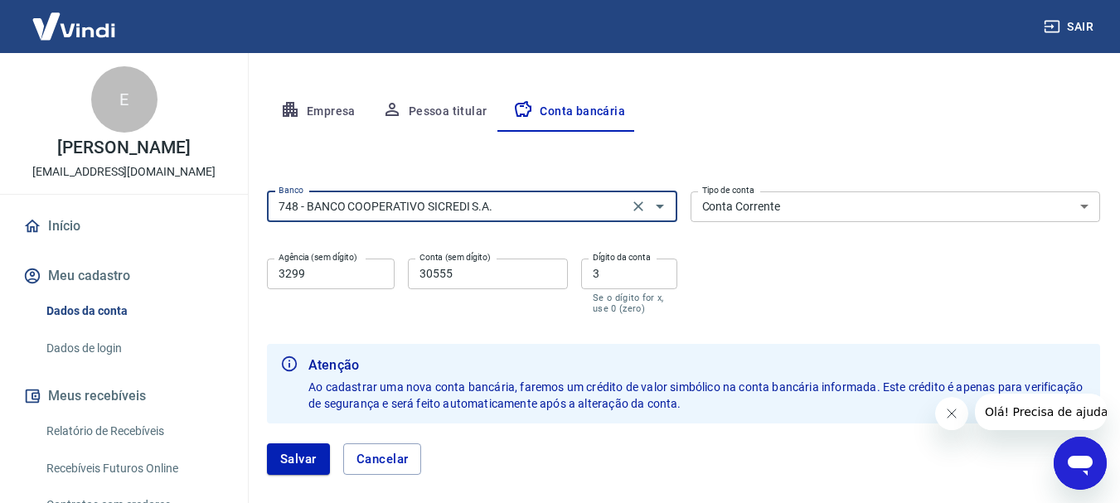
type input "748 - BANCO COOPERATIVO SICREDI S.A."
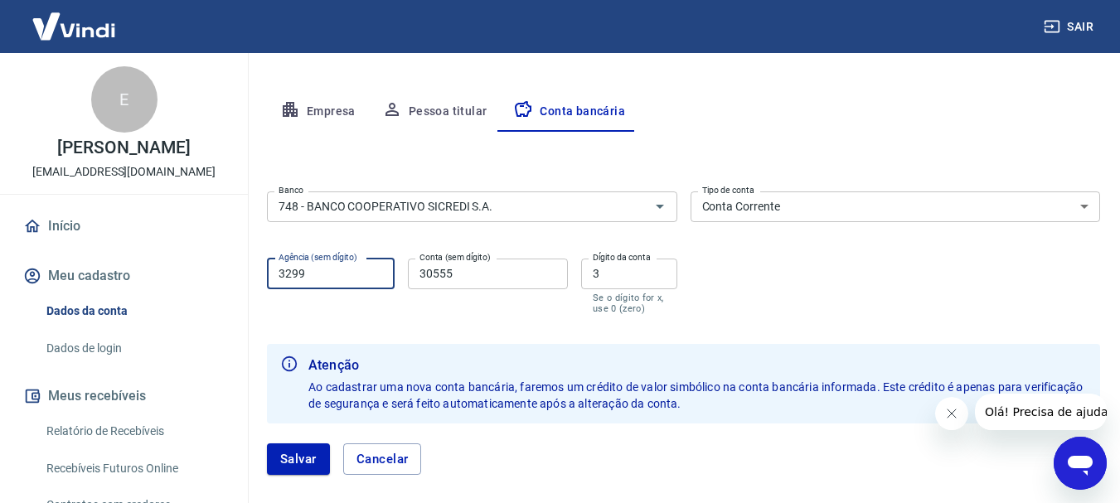
drag, startPoint x: 323, startPoint y: 271, endPoint x: 242, endPoint y: 274, distance: 80.5
type input "3022"
drag, startPoint x: 462, startPoint y: 271, endPoint x: 391, endPoint y: 273, distance: 70.5
click at [391, 273] on div "Agência (sem dígito) 3022 Agência (sem dígito) Conta (sem dígito) 30555 Conta (…" at bounding box center [472, 285] width 410 height 66
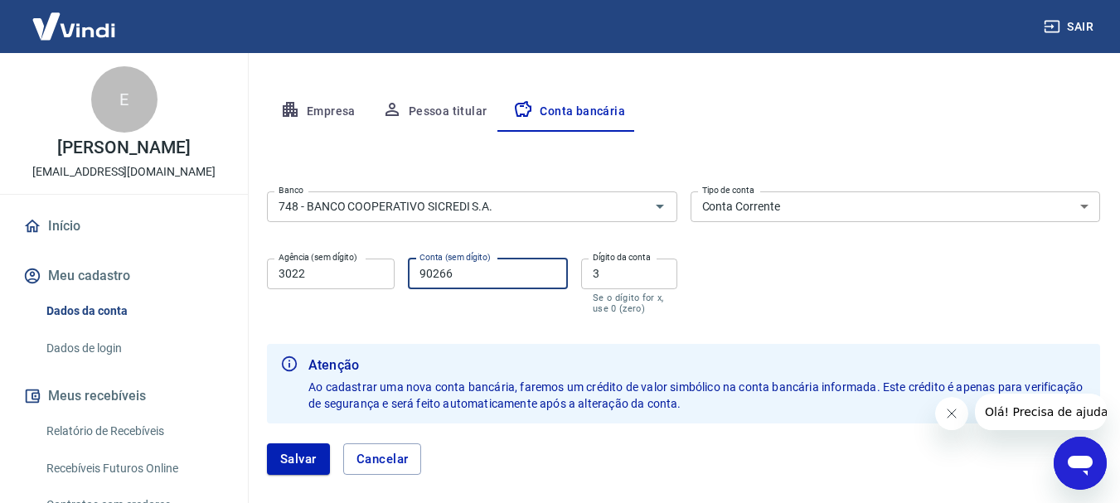
type input "90266"
type input "0"
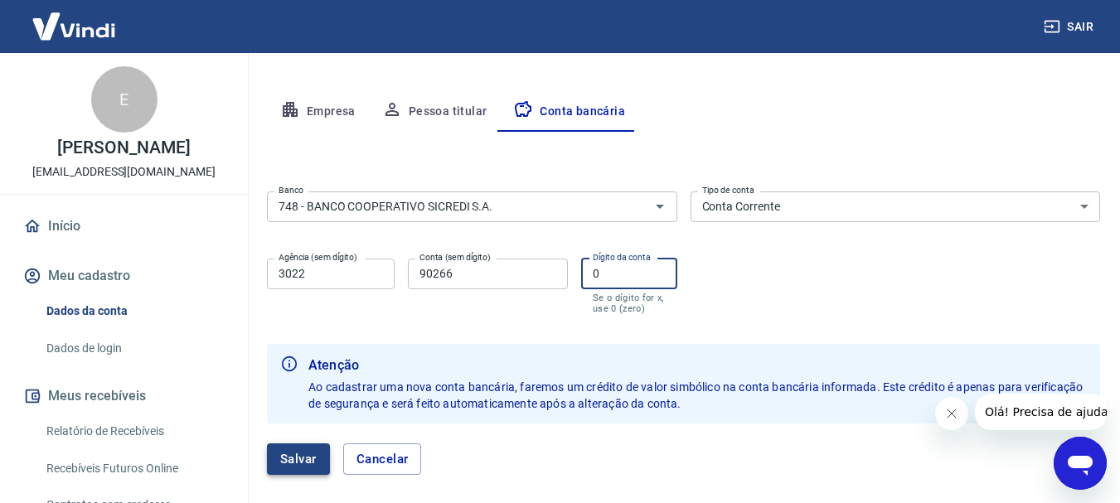
click at [292, 454] on button "Salvar" at bounding box center [298, 460] width 63 height 32
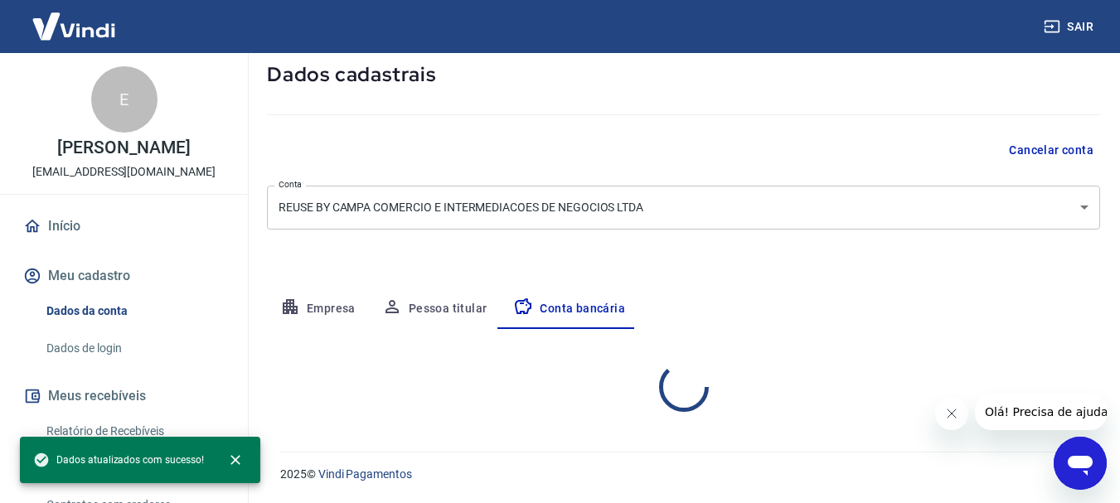
select select "1"
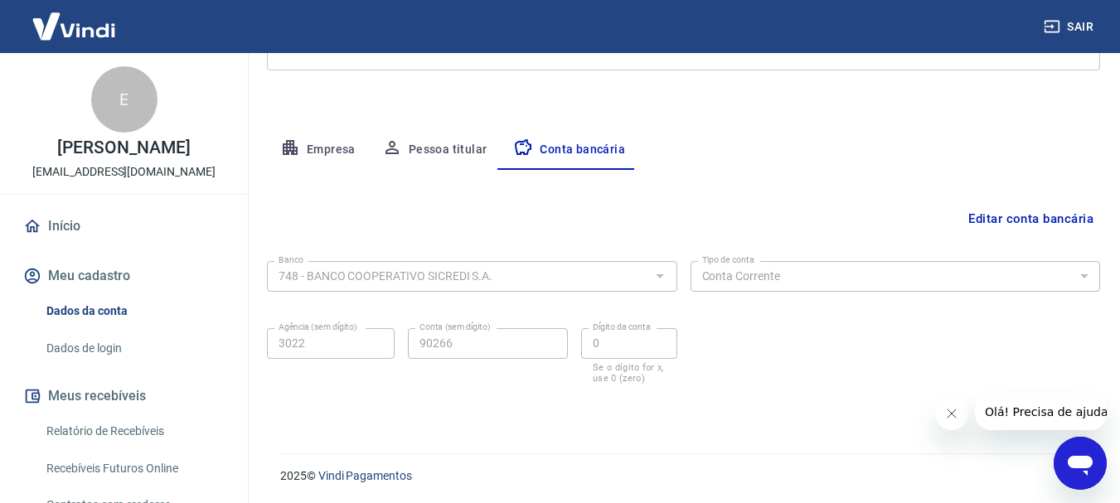
scroll to position [252, 0]
click at [434, 144] on button "Pessoa titular" at bounding box center [435, 149] width 132 height 40
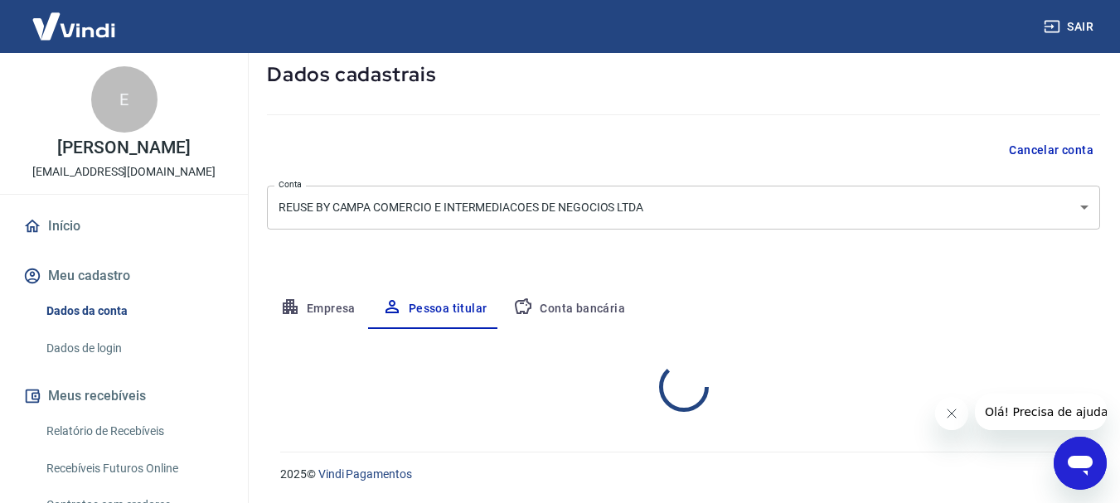
scroll to position [160, 0]
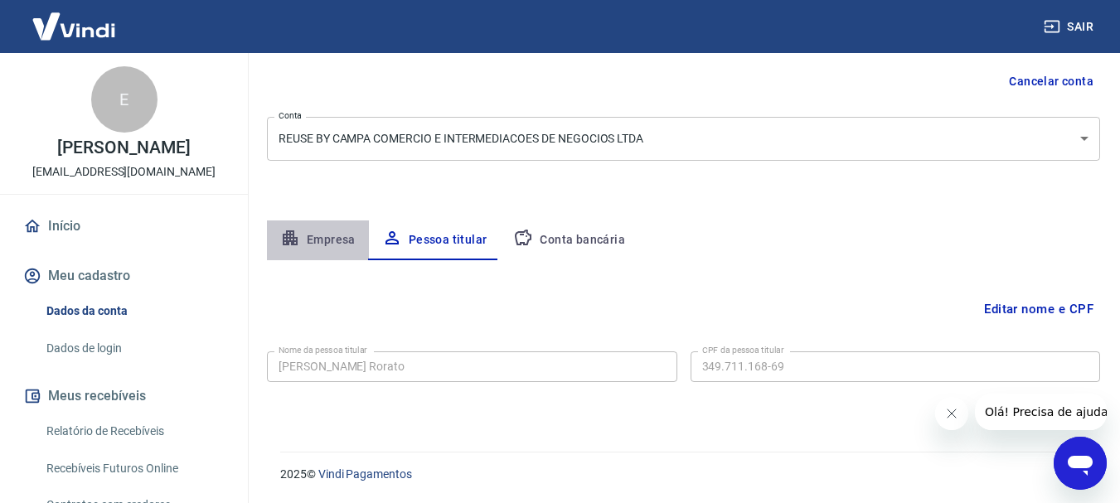
click at [318, 235] on button "Empresa" at bounding box center [318, 241] width 102 height 40
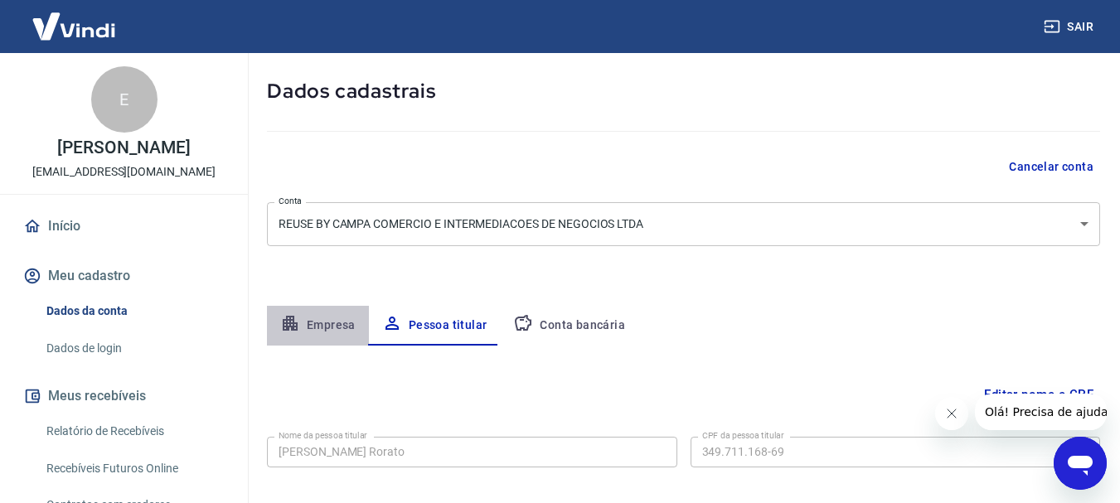
select select "SP"
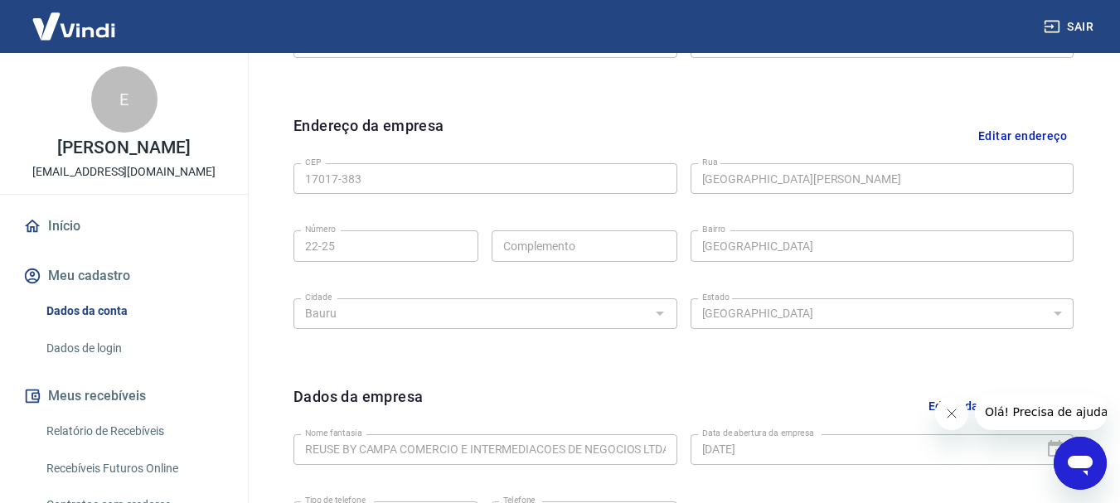
scroll to position [492, 0]
click at [86, 283] on button "Meu cadastro" at bounding box center [124, 276] width 208 height 36
click at [81, 273] on button "Meu cadastro" at bounding box center [124, 276] width 208 height 36
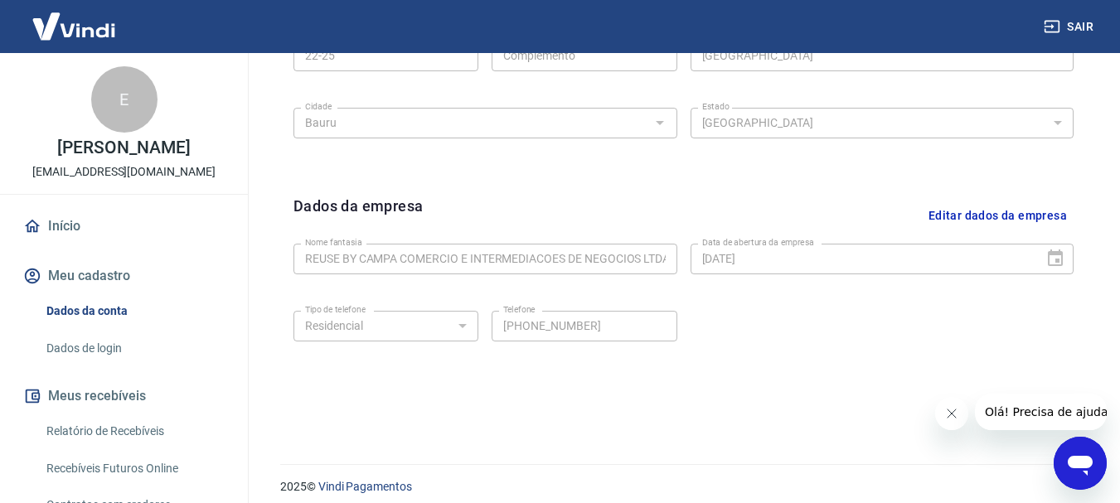
scroll to position [692, 0]
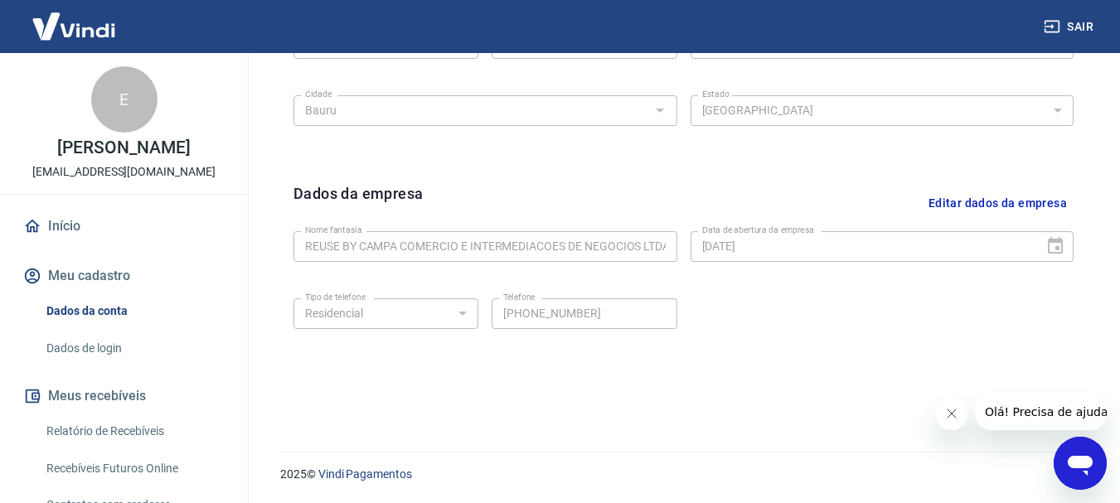
click at [104, 351] on link "Dados de login" at bounding box center [134, 349] width 188 height 34
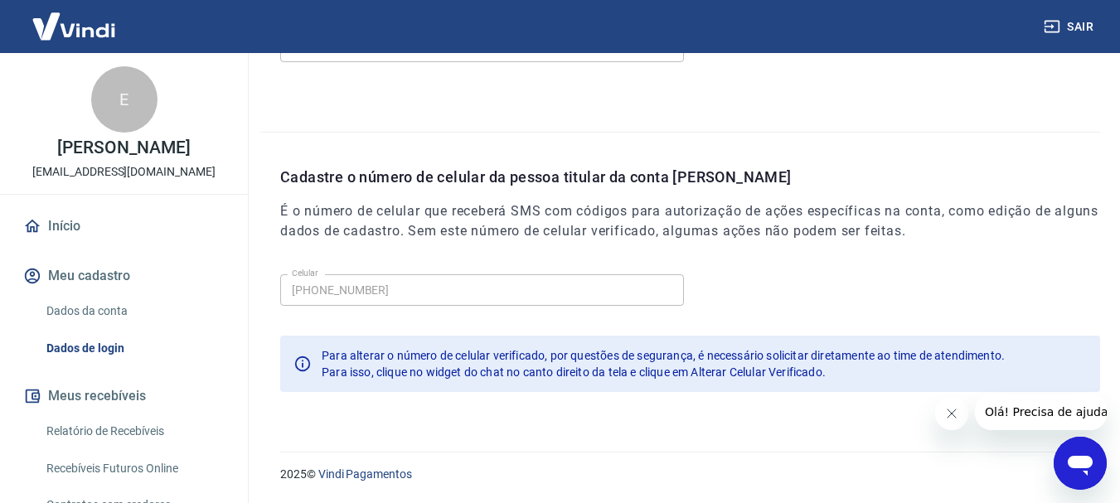
scroll to position [559, 0]
click at [87, 310] on link "Dados da conta" at bounding box center [134, 311] width 188 height 34
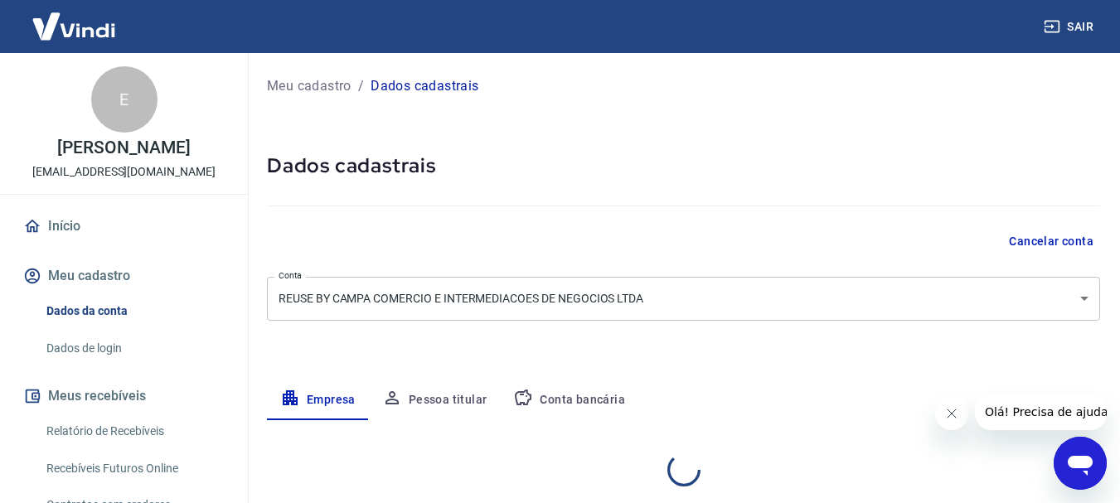
select select "SP"
click at [87, 289] on button "Meu cadastro" at bounding box center [124, 276] width 208 height 36
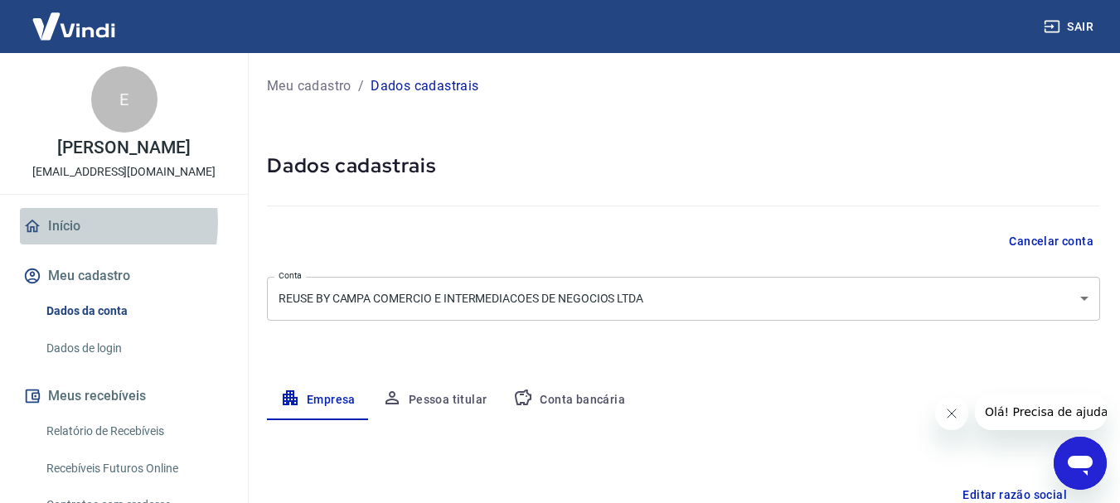
click at [75, 223] on link "Início" at bounding box center [124, 226] width 208 height 36
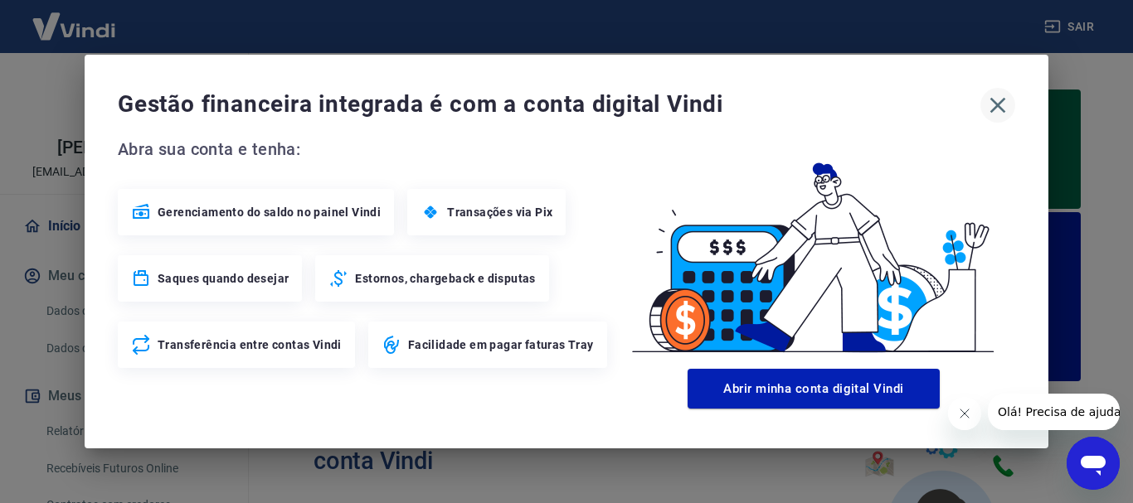
click at [1000, 108] on icon "button" at bounding box center [998, 106] width 16 height 16
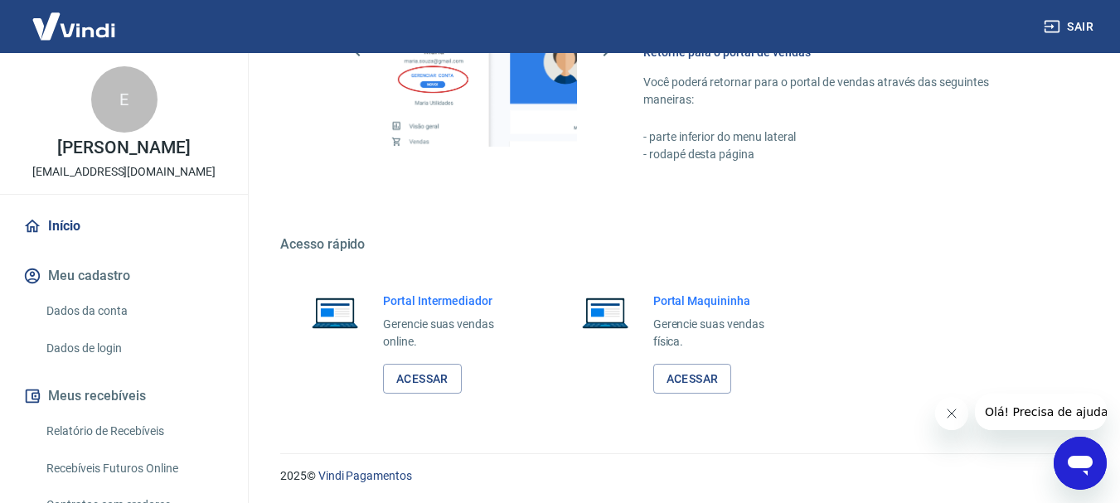
scroll to position [1152, 0]
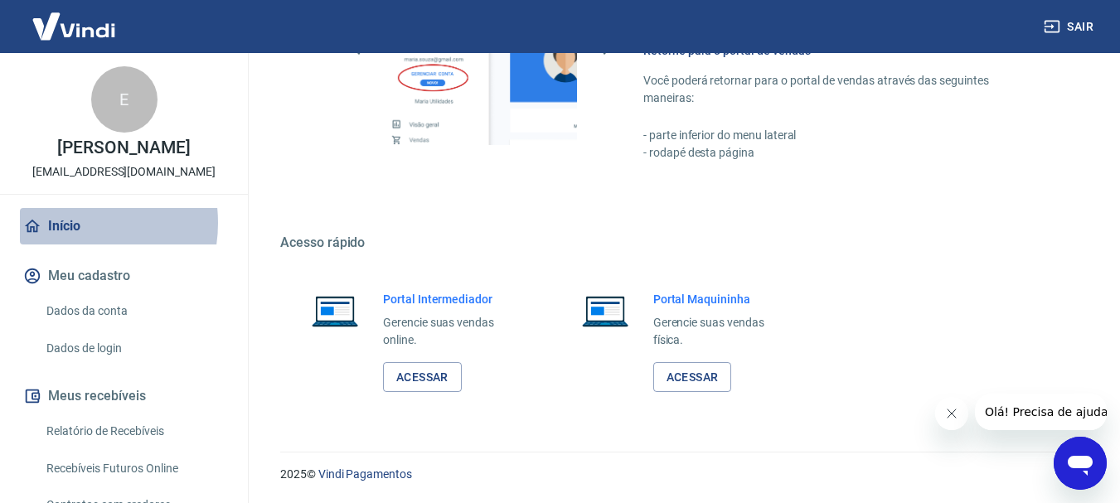
click at [65, 223] on link "Início" at bounding box center [124, 226] width 208 height 36
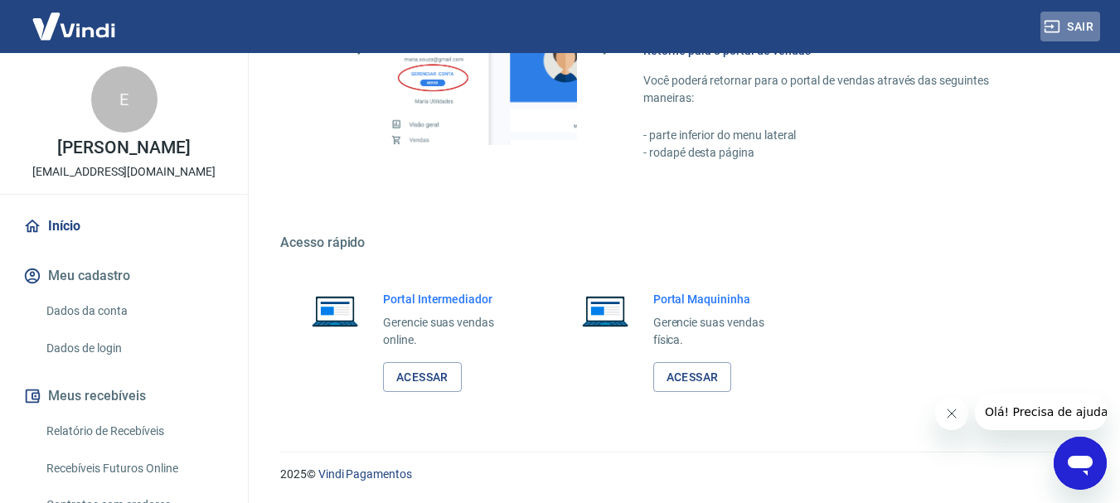
click at [1061, 18] on button "Sair" at bounding box center [1071, 27] width 60 height 31
